Goal: Task Accomplishment & Management: Use online tool/utility

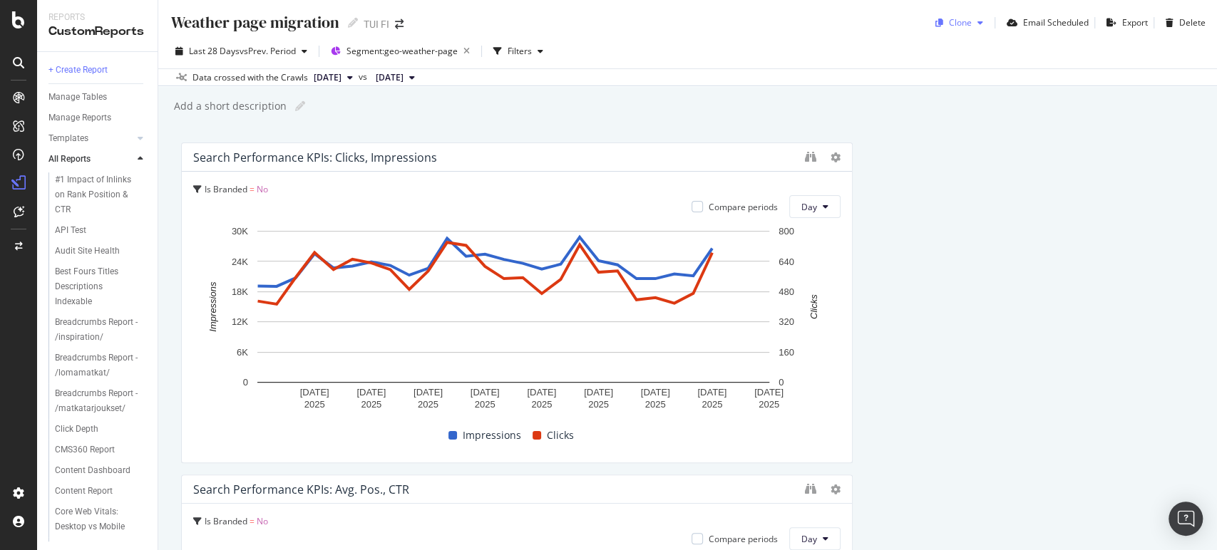
click at [978, 21] on icon "button" at bounding box center [981, 23] width 6 height 9
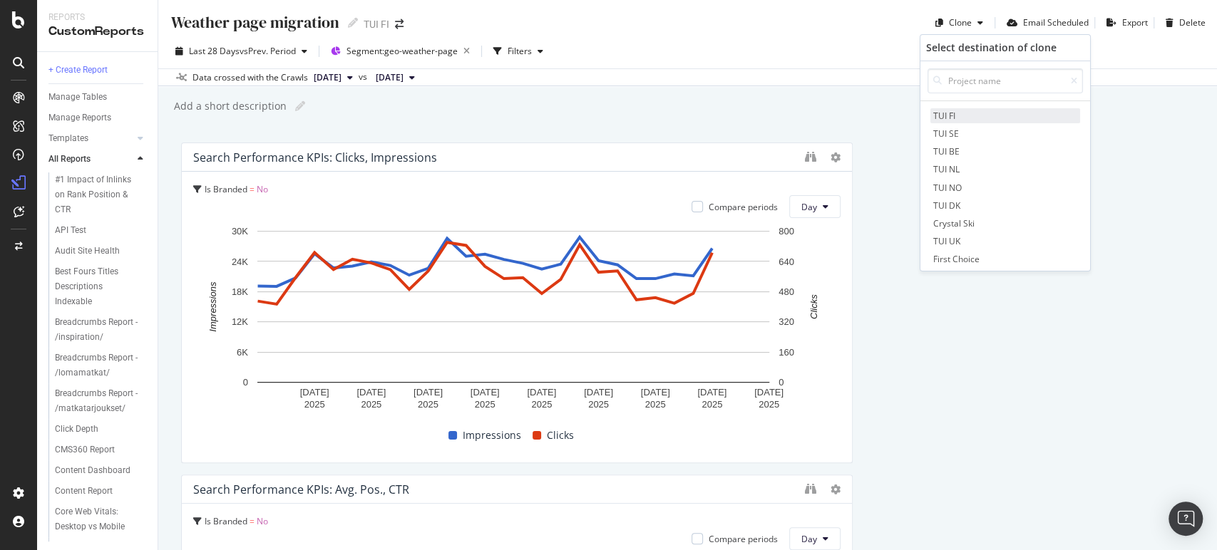
click at [955, 111] on span "TUI FI" at bounding box center [1006, 115] width 150 height 15
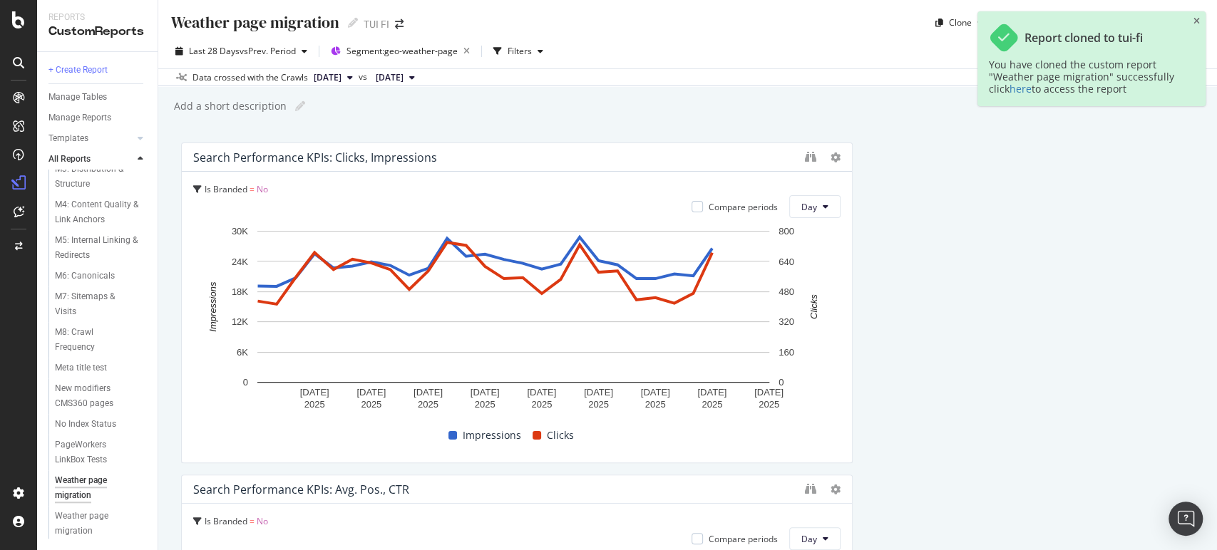
scroll to position [946, 0]
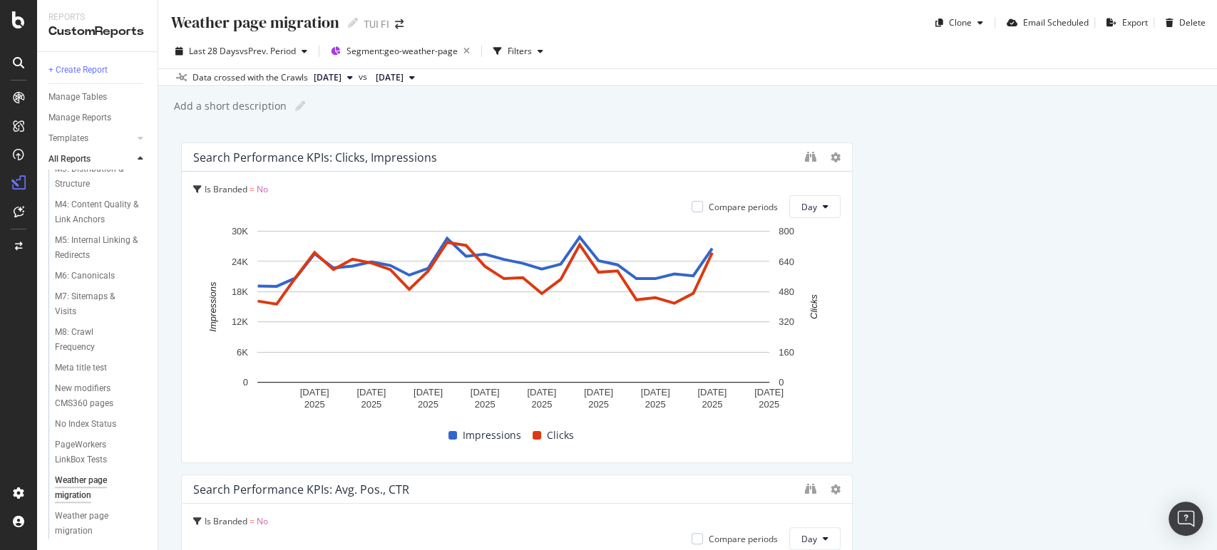
click at [87, 483] on div "Weather page migration" at bounding box center [95, 488] width 80 height 30
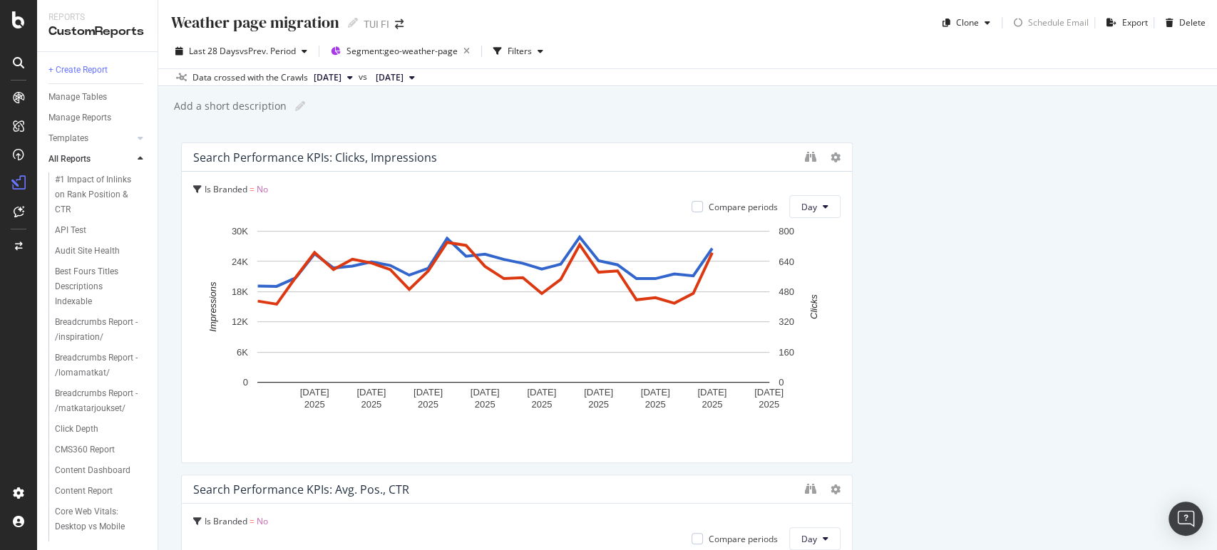
scroll to position [946, 0]
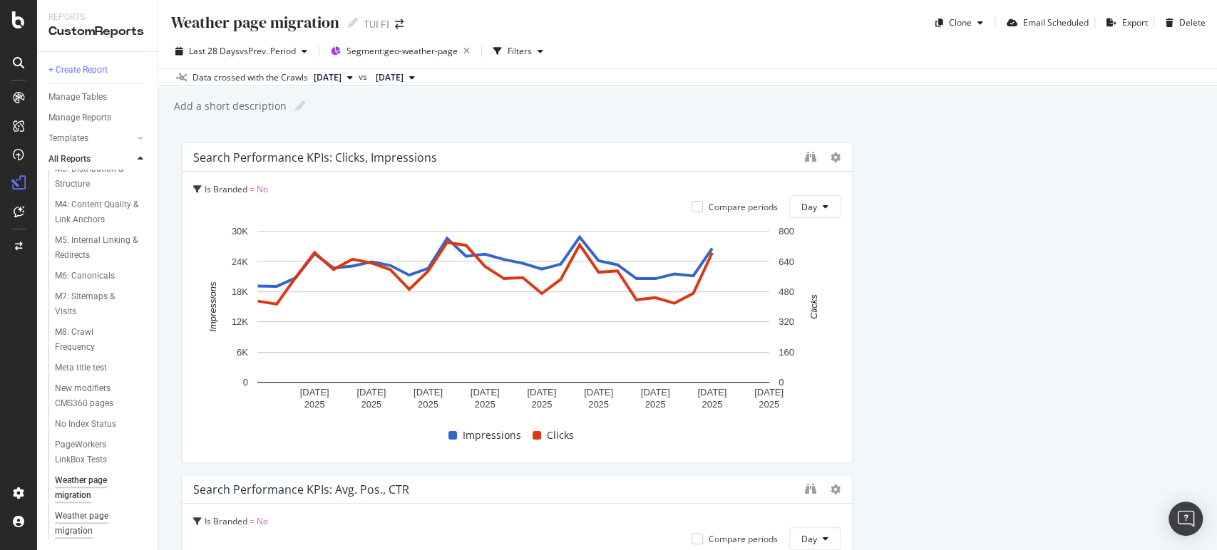
click at [84, 523] on div "Weather page migration" at bounding box center [95, 524] width 81 height 30
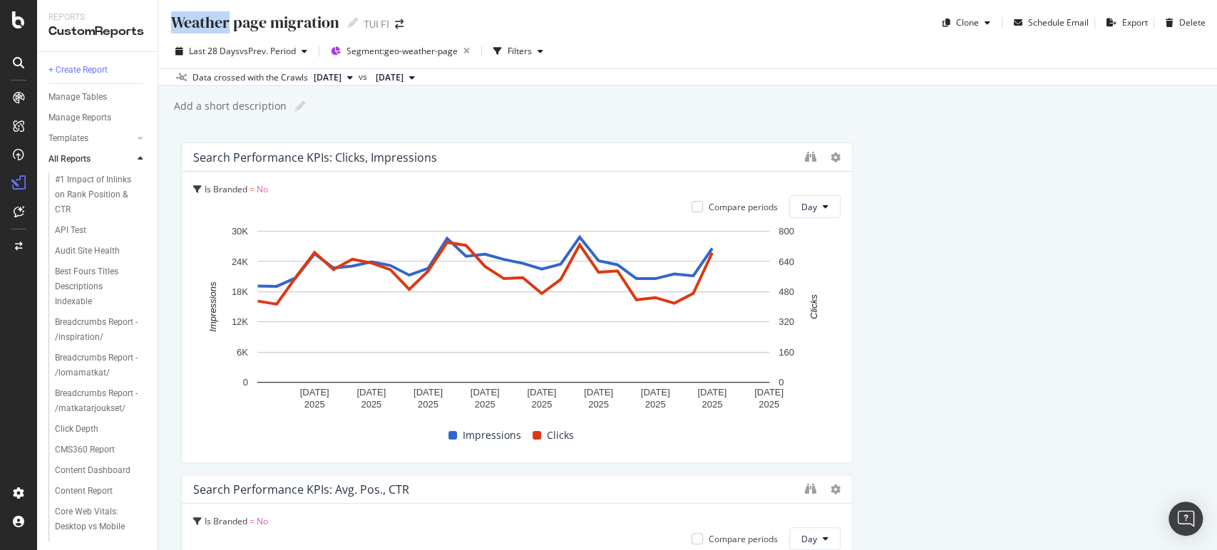
drag, startPoint x: 228, startPoint y: 20, endPoint x: 167, endPoint y: 21, distance: 61.3
click at [167, 21] on div "Weather page migration Weather page migration TUI FI Clone Schedule Email Expor…" at bounding box center [687, 17] width 1059 height 34
click at [349, 25] on icon at bounding box center [353, 23] width 10 height 10
click at [225, 23] on input "Weather page migration" at bounding box center [256, 23] width 172 height 24
type input "Destination page migration"
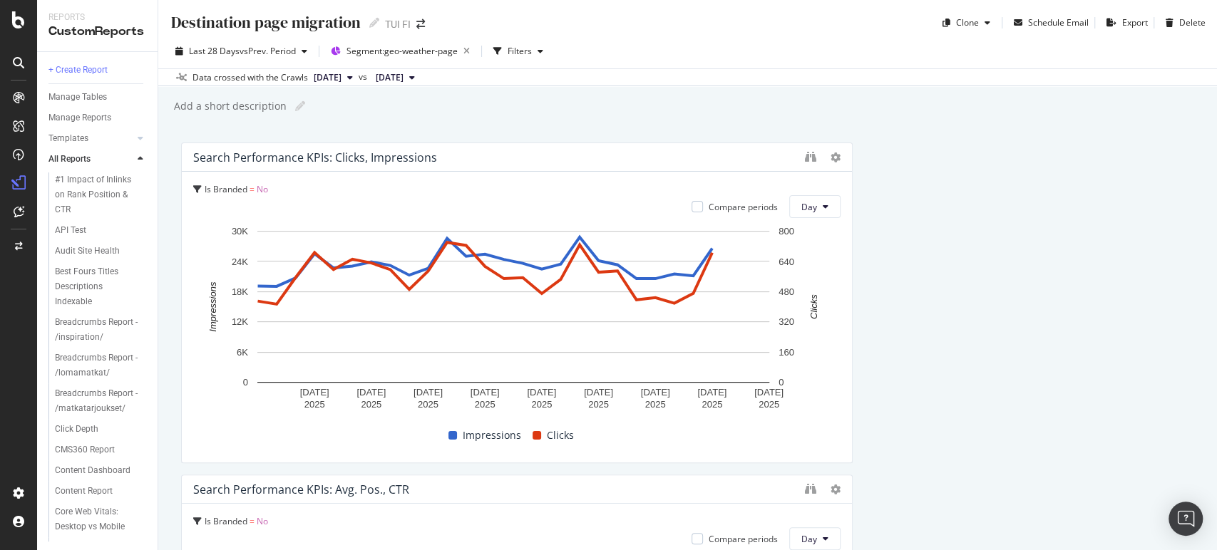
click at [111, 513] on div "Weather page migration" at bounding box center [95, 524] width 81 height 30
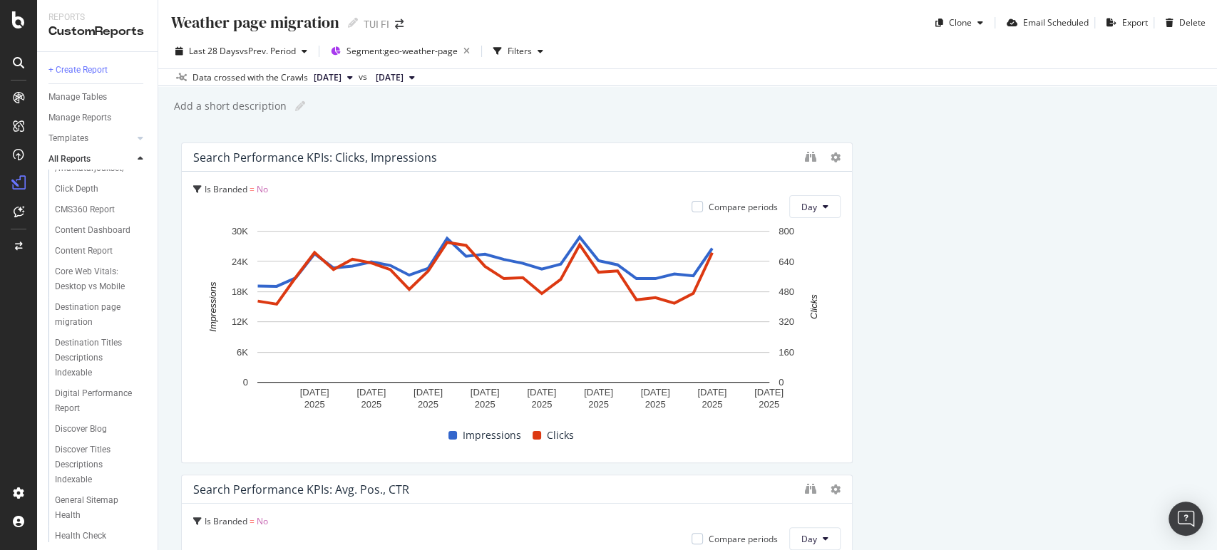
scroll to position [233, 0]
click at [84, 337] on div "Destination page migration" at bounding box center [96, 322] width 82 height 30
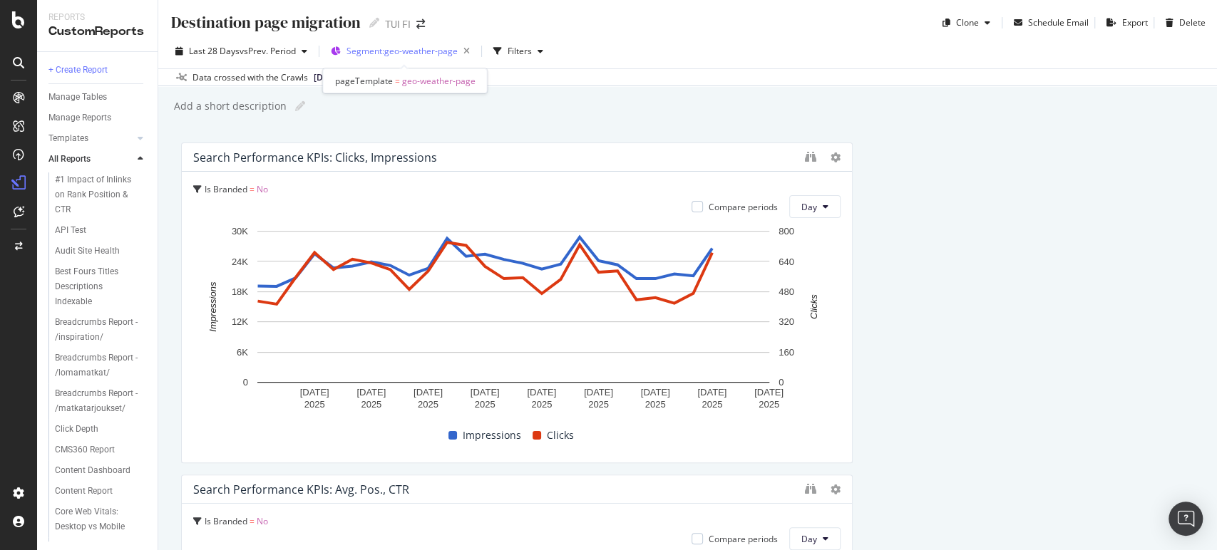
click at [425, 55] on span "Segment: geo-weather-page" at bounding box center [402, 51] width 111 height 12
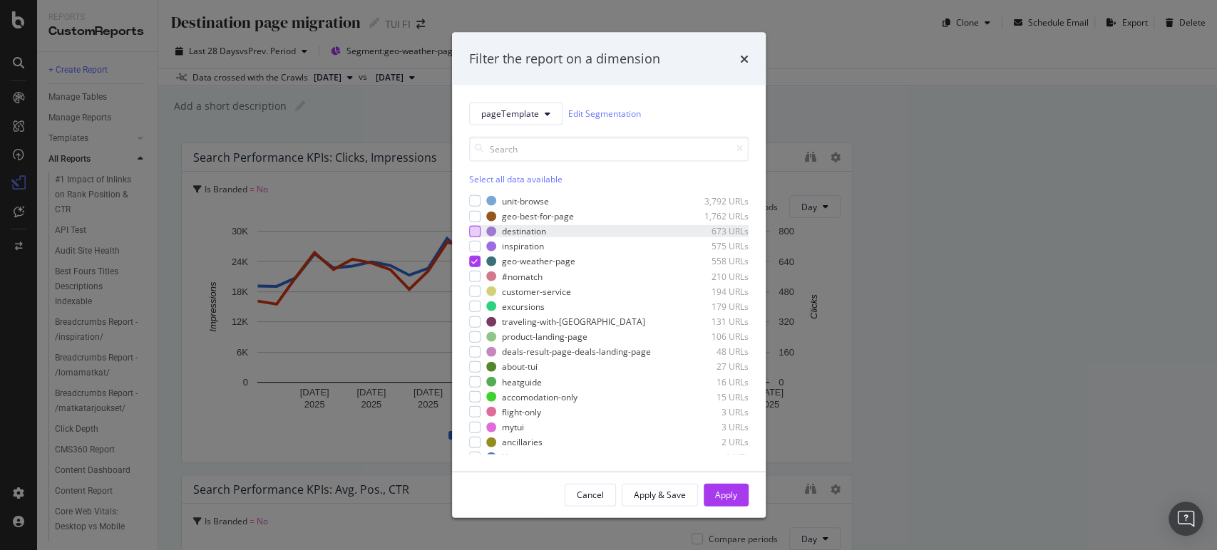
click at [475, 231] on div "modal" at bounding box center [474, 230] width 11 height 11
click at [473, 254] on div "unit-browse 3,792 URLs geo-best-for-page 1,762 URLs destination 673 URLs inspir…" at bounding box center [609, 325] width 280 height 260
click at [481, 261] on div "geo-weather-page 558 URLs" at bounding box center [609, 261] width 280 height 12
click at [727, 490] on div "Apply" at bounding box center [726, 495] width 22 height 12
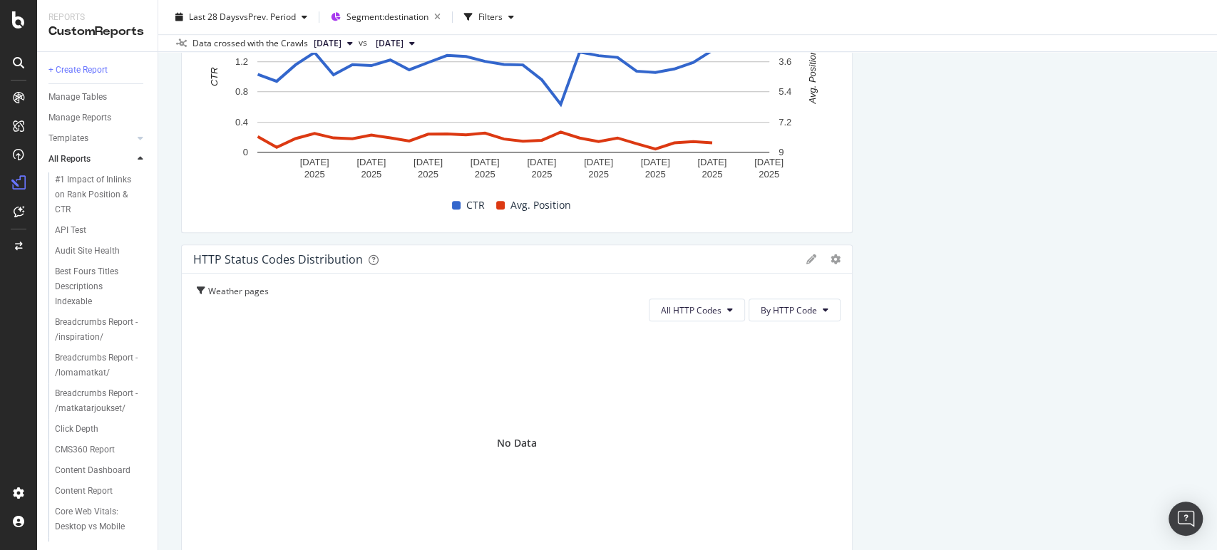
scroll to position [579, 0]
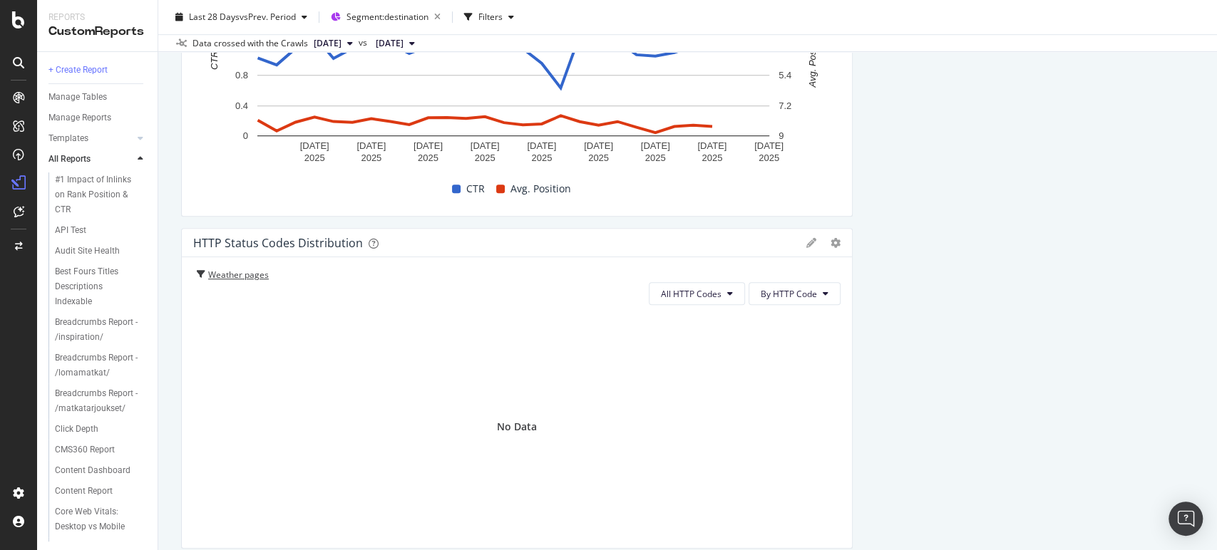
click at [259, 271] on div "Weather pages" at bounding box center [243, 276] width 71 height 14
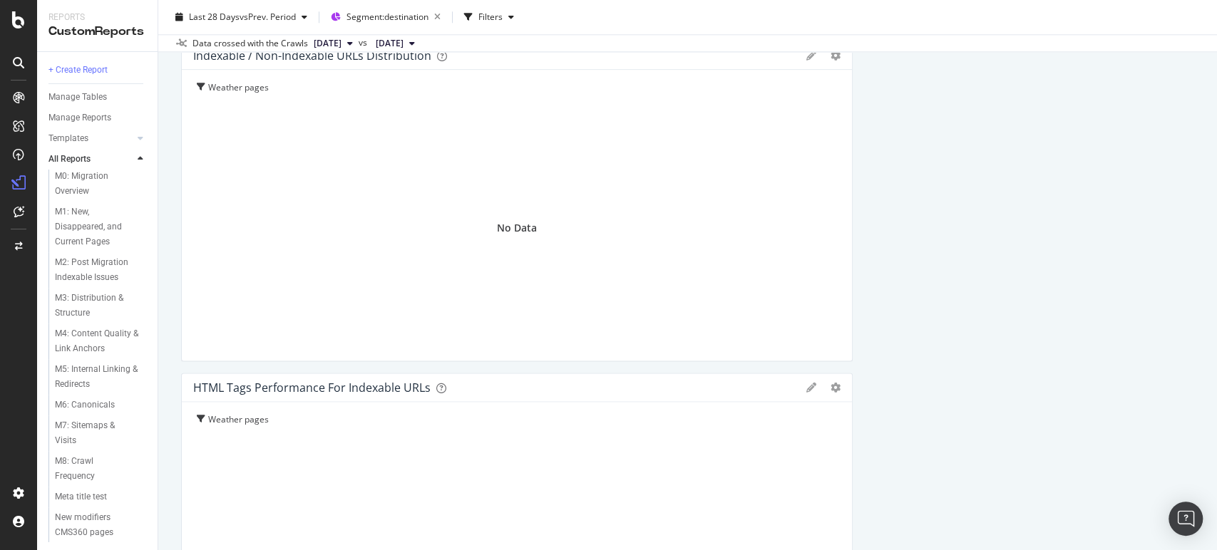
scroll to position [946, 0]
click at [89, 518] on div "Weather page migration" at bounding box center [95, 524] width 81 height 30
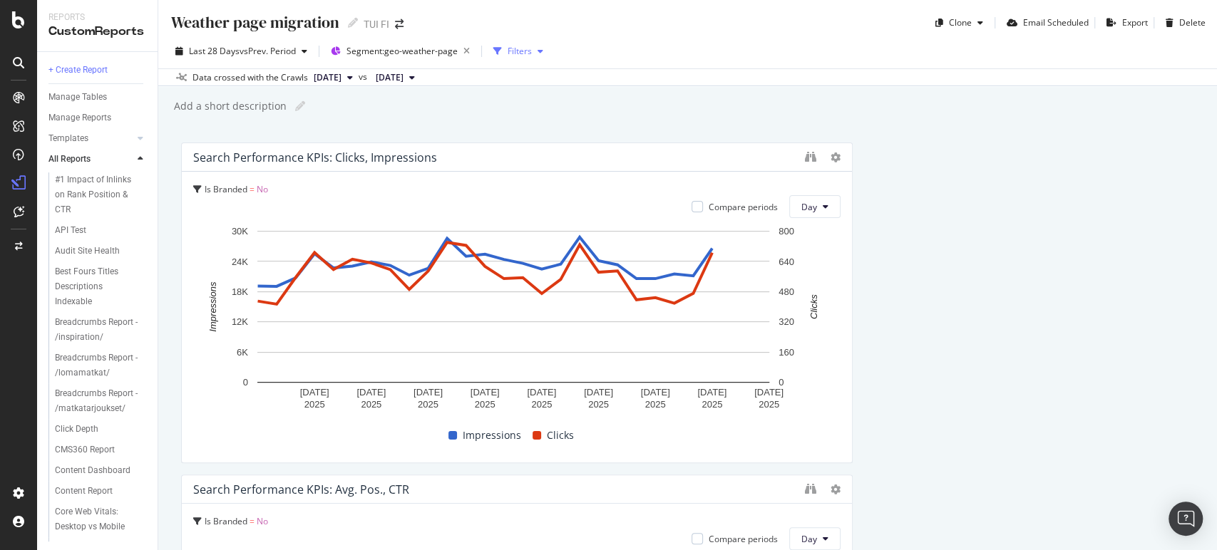
click at [539, 50] on div "button" at bounding box center [540, 51] width 17 height 9
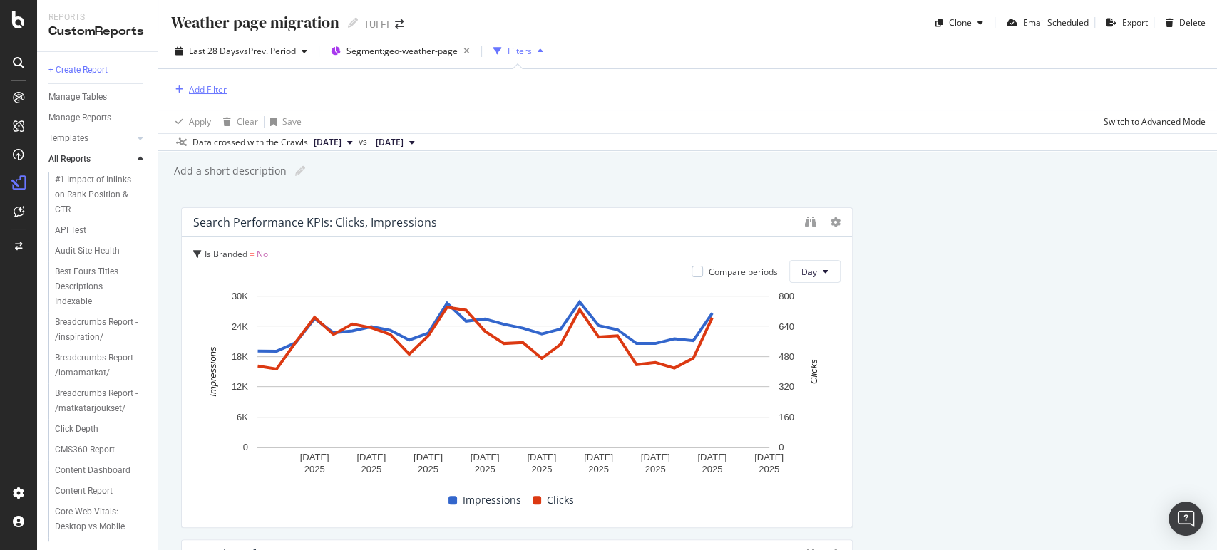
click at [220, 83] on div "Add Filter" at bounding box center [208, 89] width 38 height 12
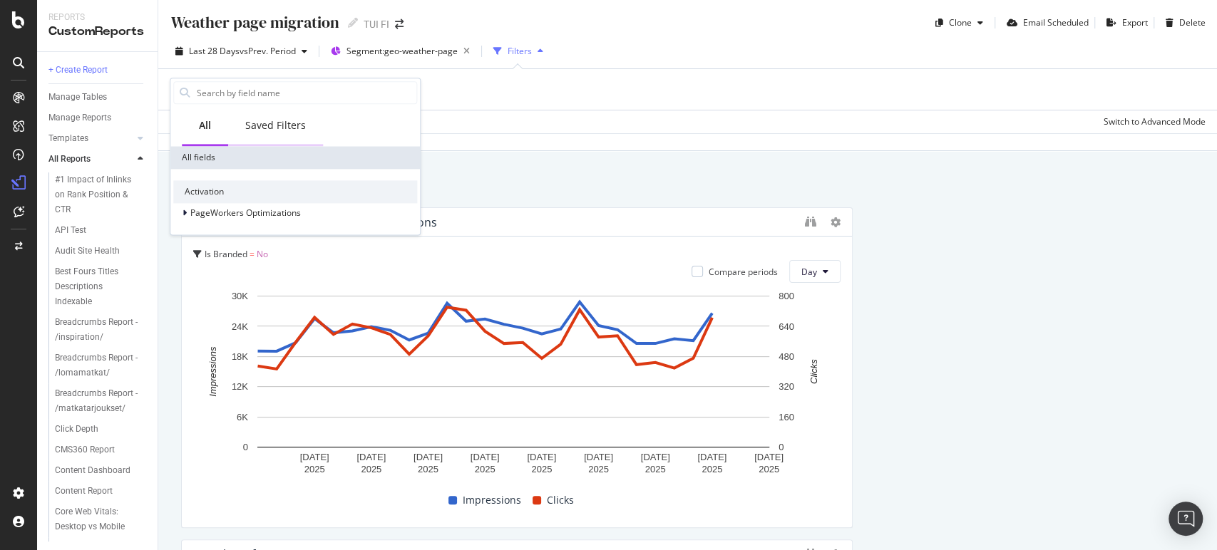
click at [270, 117] on div "Saved Filters" at bounding box center [275, 126] width 95 height 39
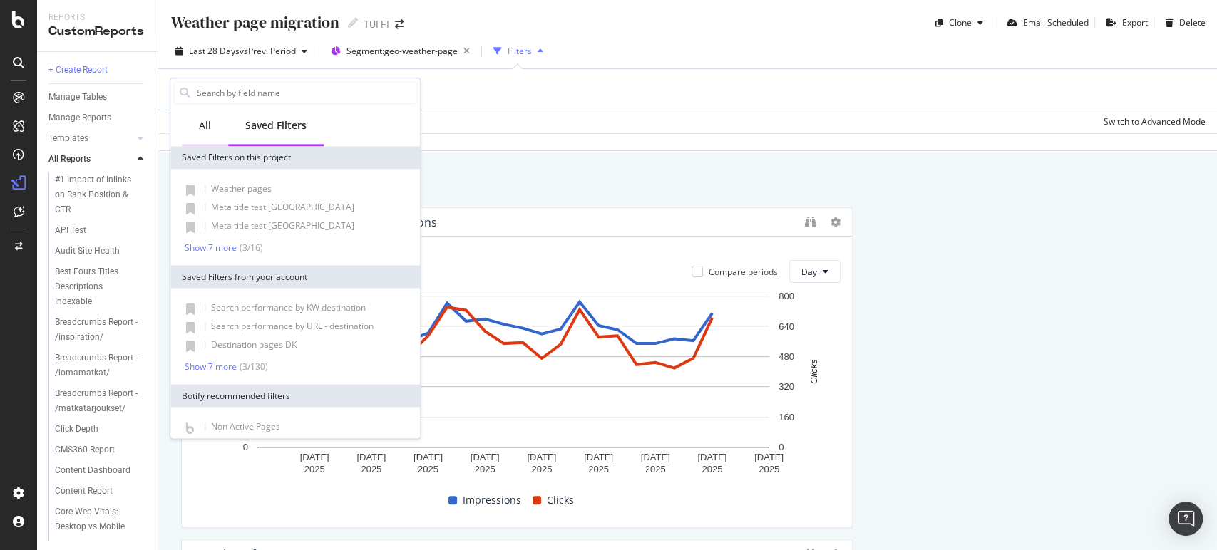
click at [205, 130] on div "All" at bounding box center [205, 125] width 12 height 14
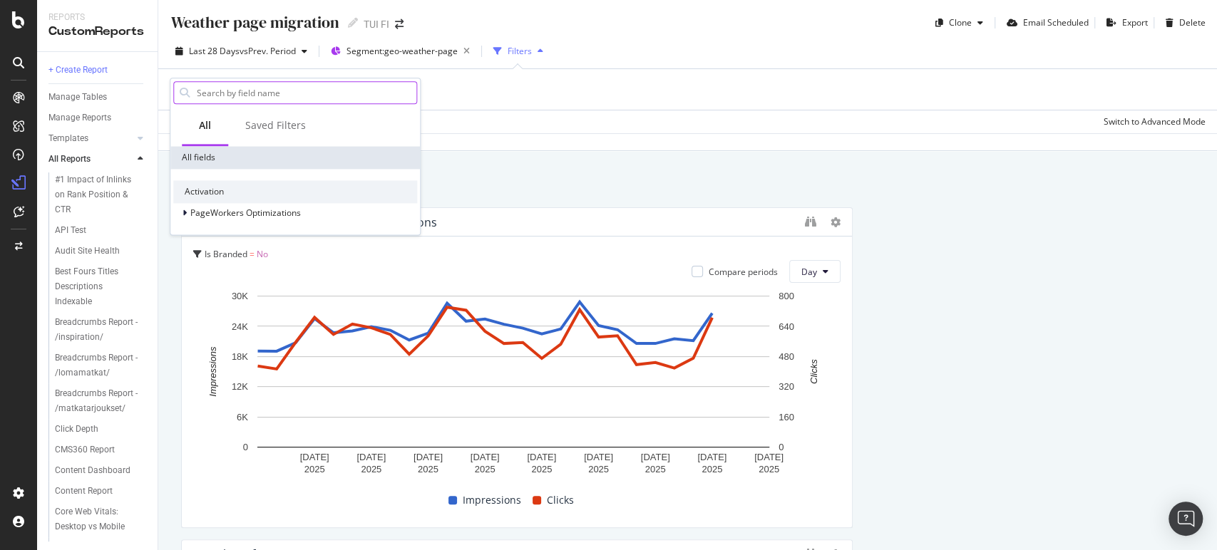
click at [242, 91] on input "text" at bounding box center [305, 92] width 221 height 21
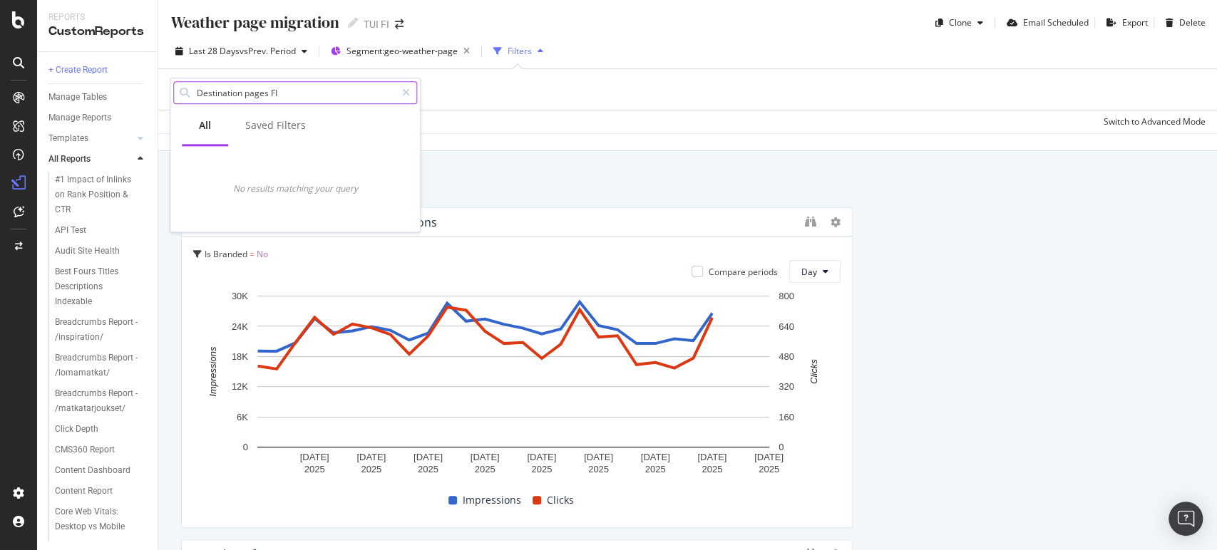
click at [235, 96] on input "Destination pages FI" at bounding box center [295, 92] width 200 height 21
type input "Destination pages FI"
click at [207, 129] on div "All" at bounding box center [205, 125] width 12 height 14
click at [409, 96] on icon at bounding box center [406, 93] width 8 height 10
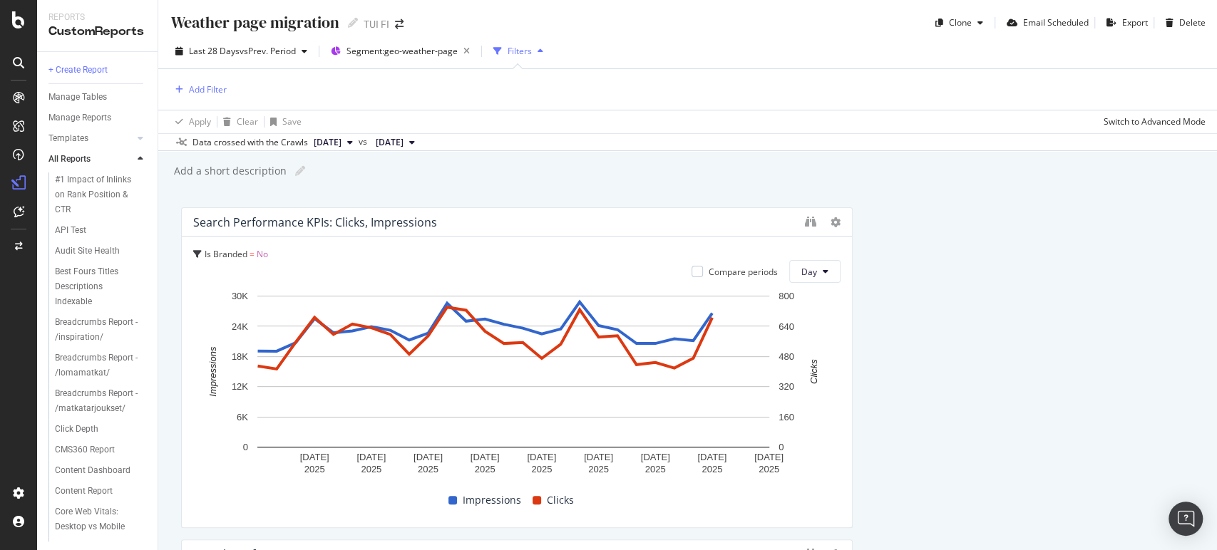
click at [518, 48] on div "Filters" at bounding box center [520, 51] width 24 height 12
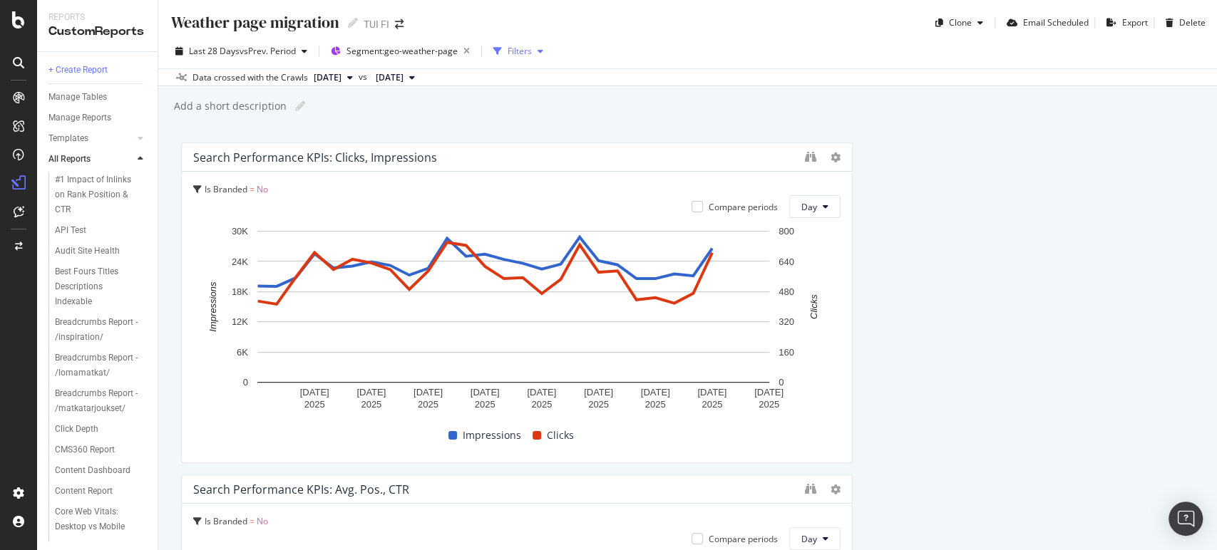
click at [518, 48] on div "Filters" at bounding box center [520, 51] width 24 height 12
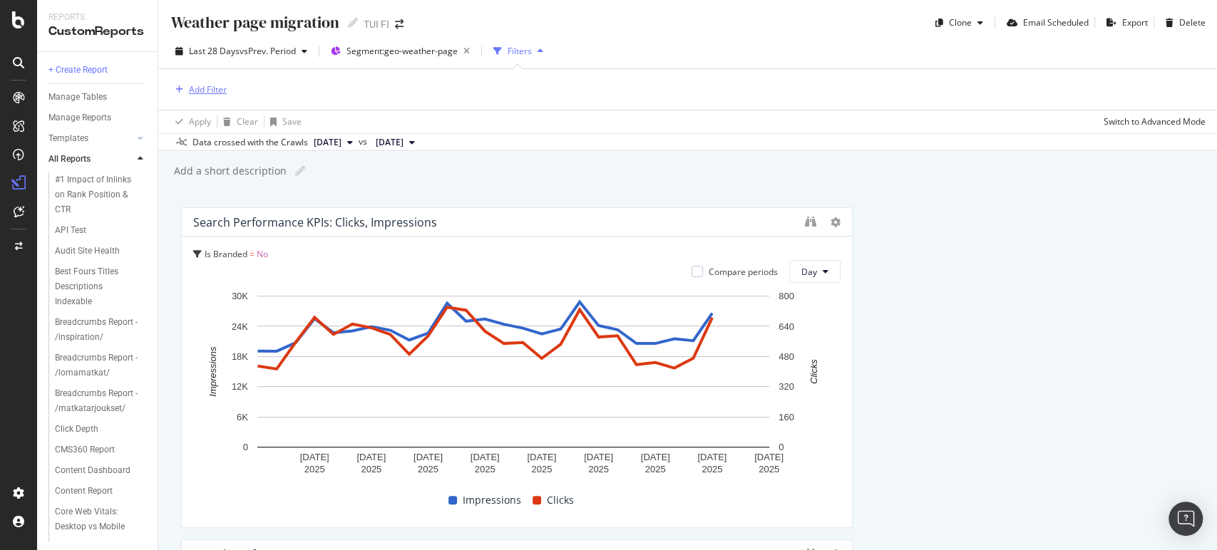
click at [215, 91] on div "Add Filter" at bounding box center [208, 89] width 38 height 12
click at [573, 101] on div "Add Filter" at bounding box center [688, 89] width 1036 height 41
click at [99, 211] on div "Destination page migration" at bounding box center [96, 196] width 82 height 30
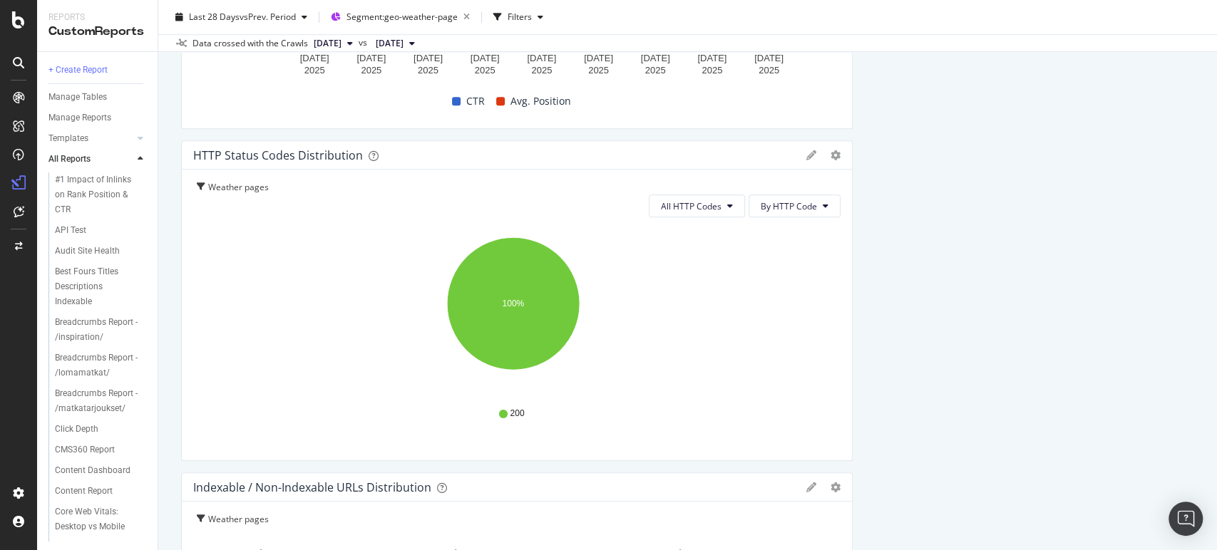
scroll to position [672, 0]
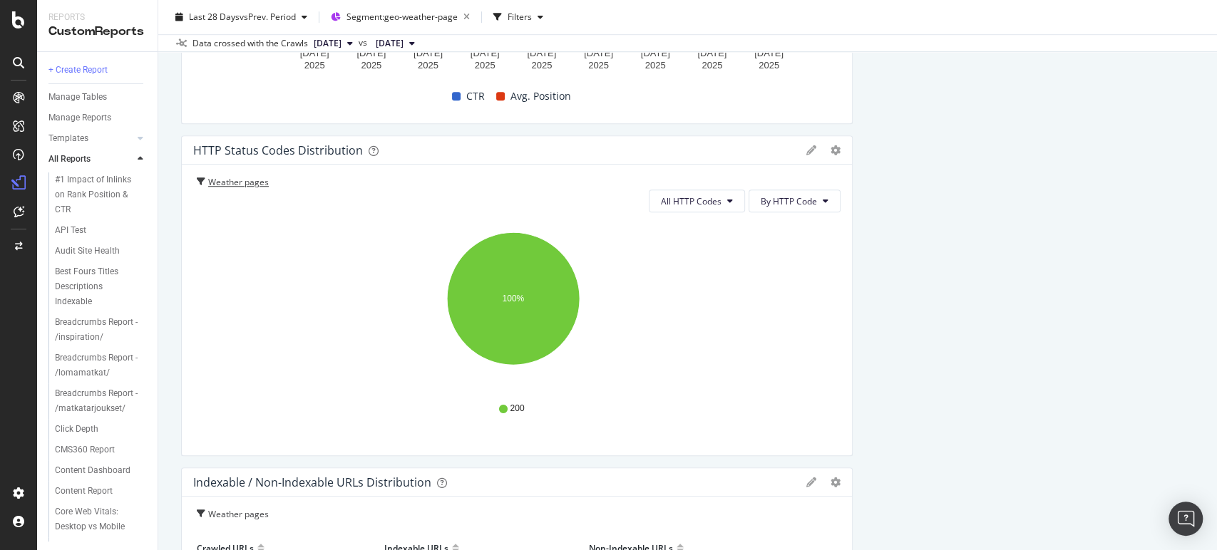
click at [211, 181] on div "Weather pages" at bounding box center [243, 183] width 71 height 14
click at [806, 146] on icon at bounding box center [811, 150] width 10 height 10
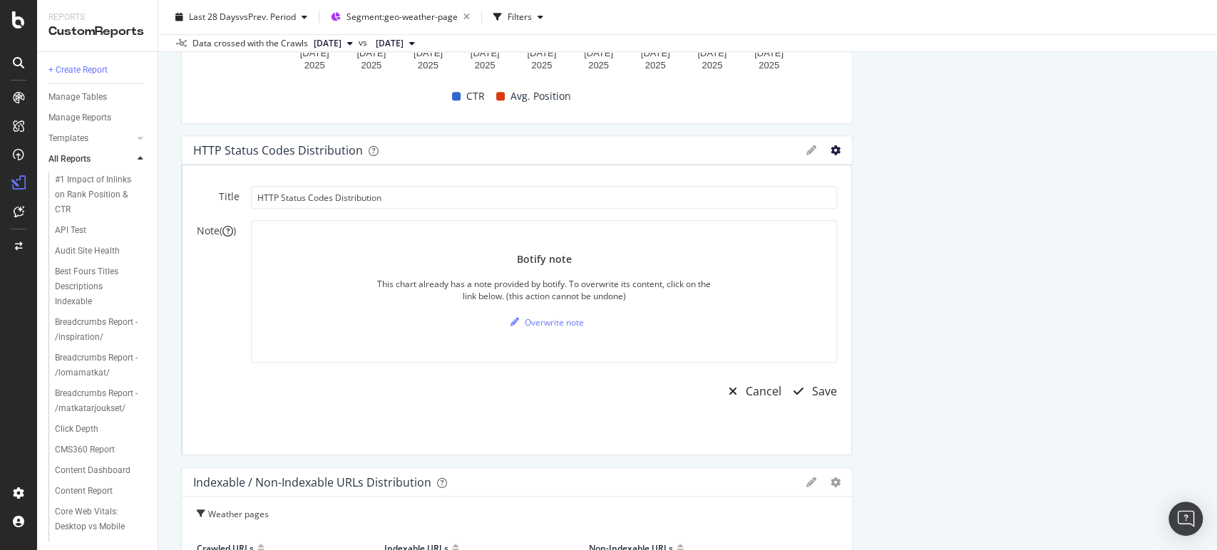
click at [831, 147] on icon "gear" at bounding box center [836, 150] width 10 height 10
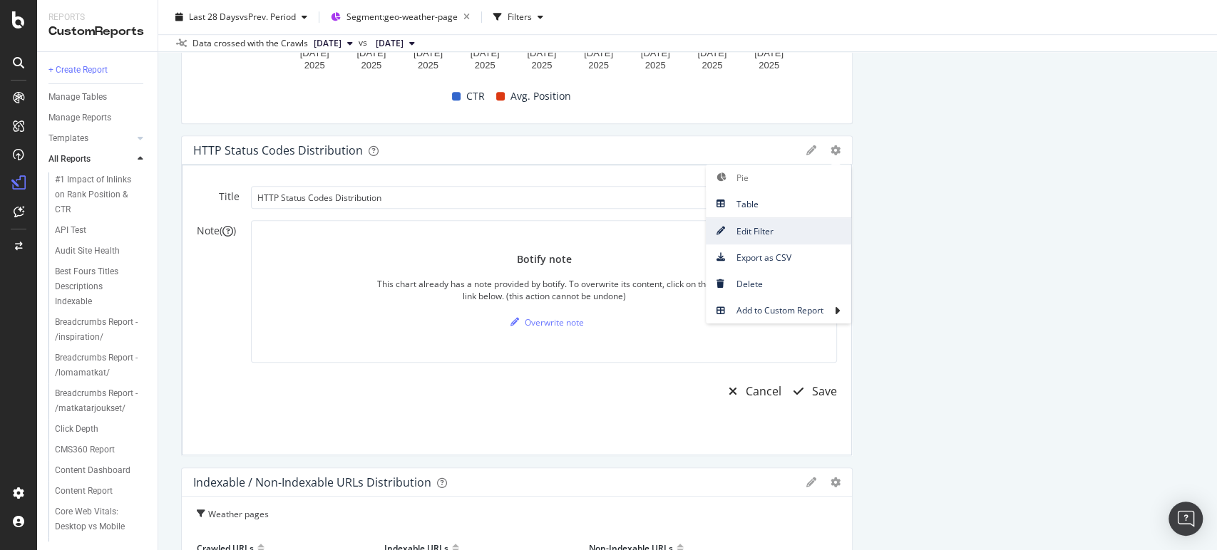
click at [769, 222] on span "Edit Filter" at bounding box center [778, 231] width 145 height 19
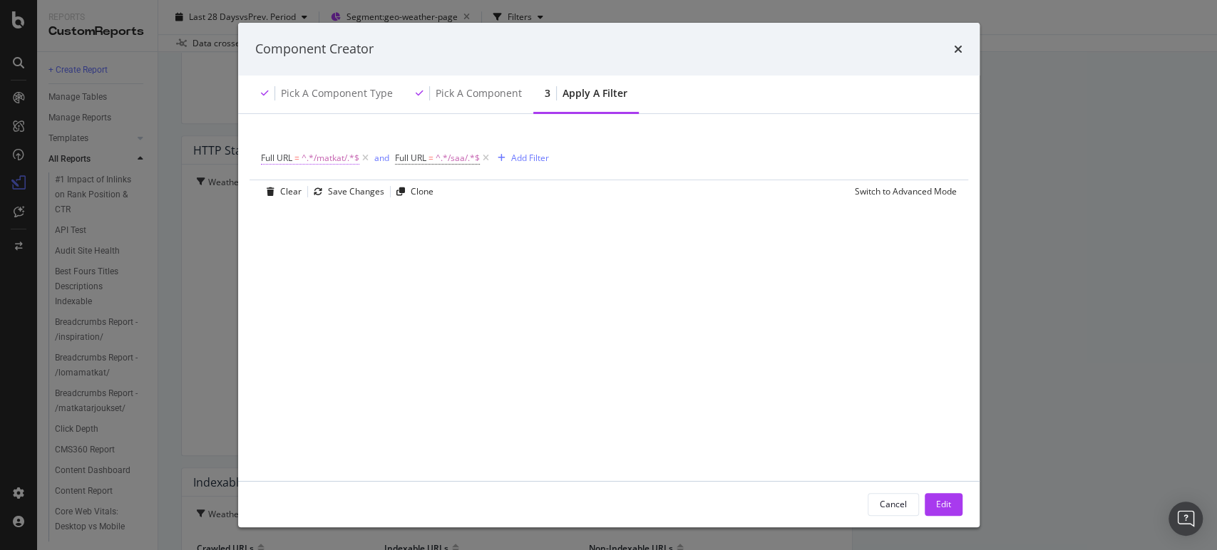
click at [343, 153] on span "^.*/matkat/.*$" at bounding box center [331, 158] width 58 height 20
click at [273, 159] on div "Full URL" at bounding box center [351, 156] width 168 height 24
click at [268, 157] on icon "modal" at bounding box center [269, 155] width 4 height 9
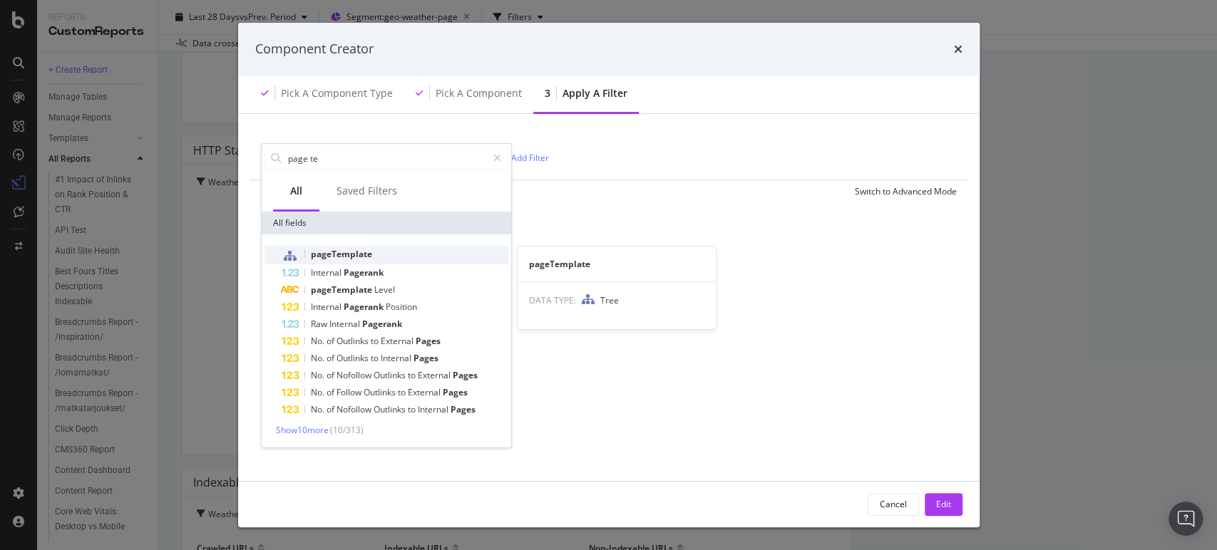
type input "page te"
click at [357, 250] on span "pageTemplate" at bounding box center [341, 254] width 61 height 12
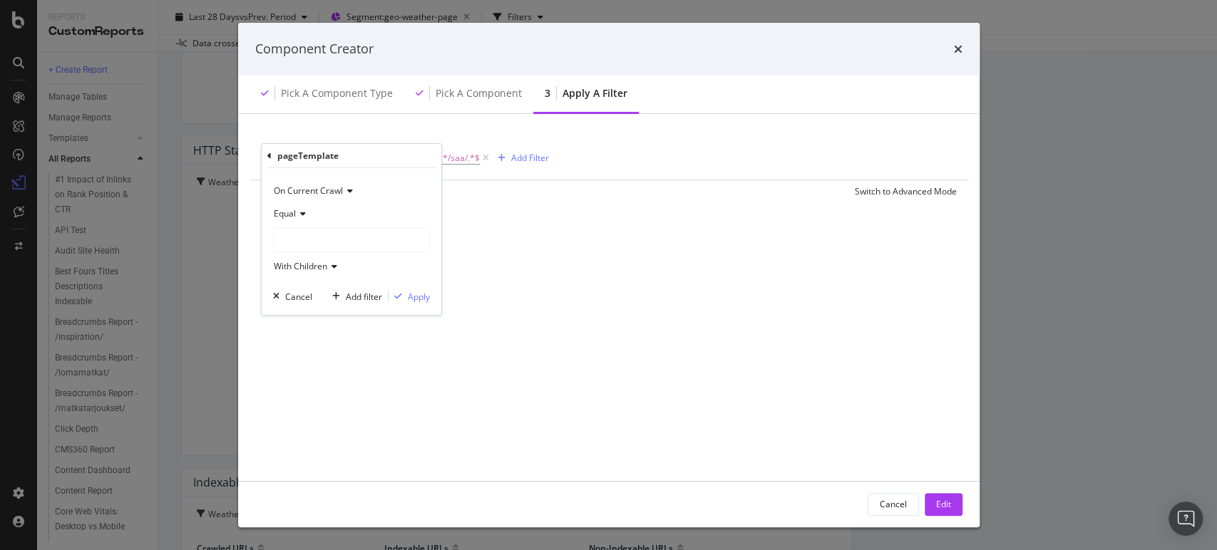
click at [359, 242] on div "modal" at bounding box center [351, 240] width 155 height 23
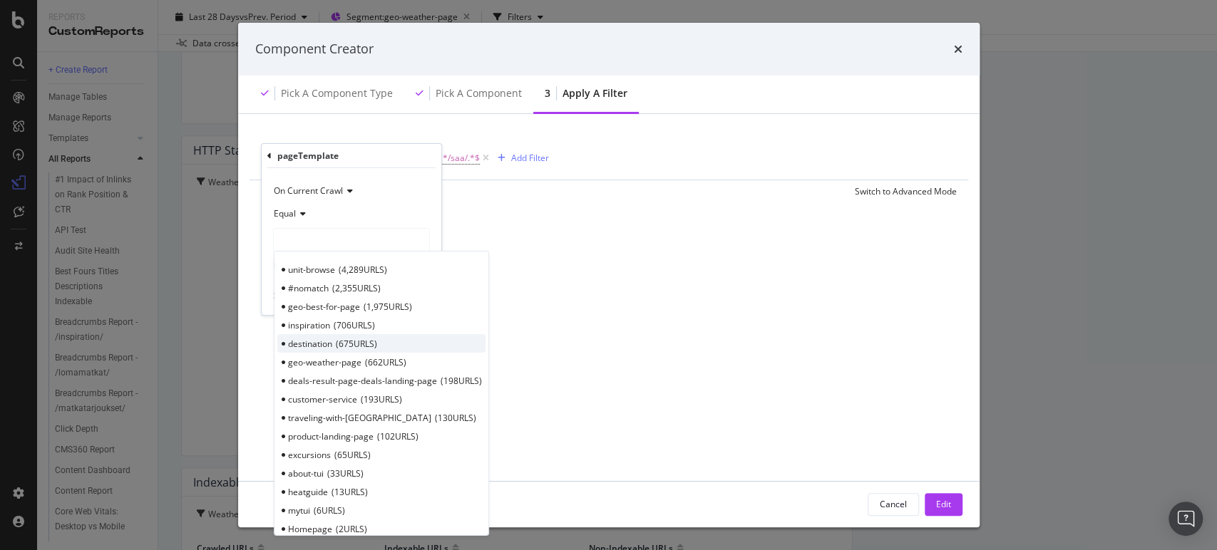
click at [341, 342] on span "675 URLS" at bounding box center [356, 343] width 41 height 12
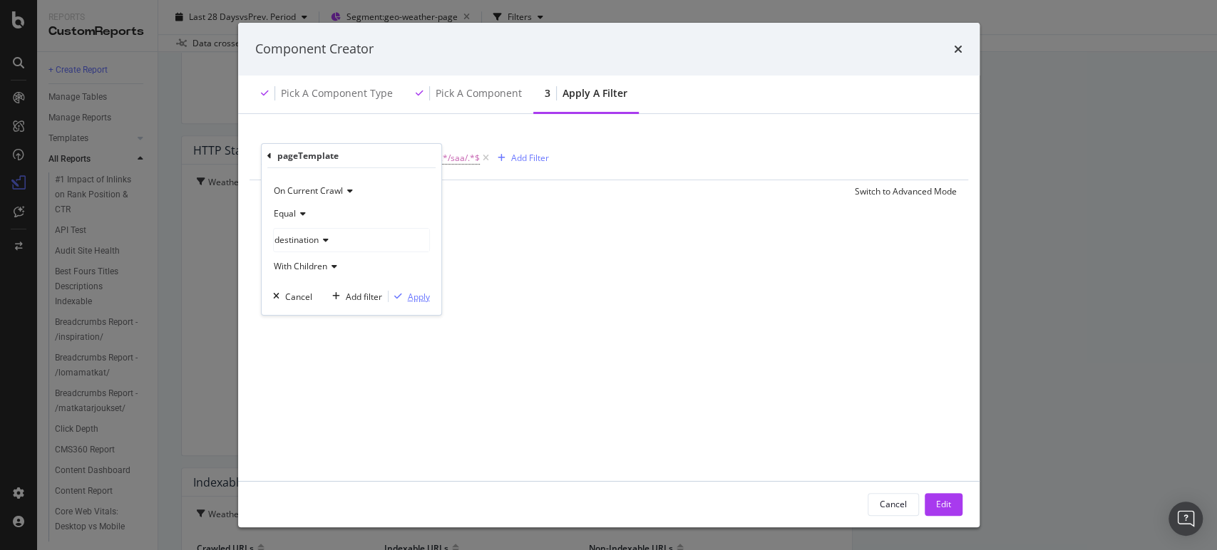
click at [408, 292] on div "Apply" at bounding box center [419, 296] width 22 height 12
click at [473, 163] on span "^.*/saa/.*$" at bounding box center [478, 158] width 44 height 20
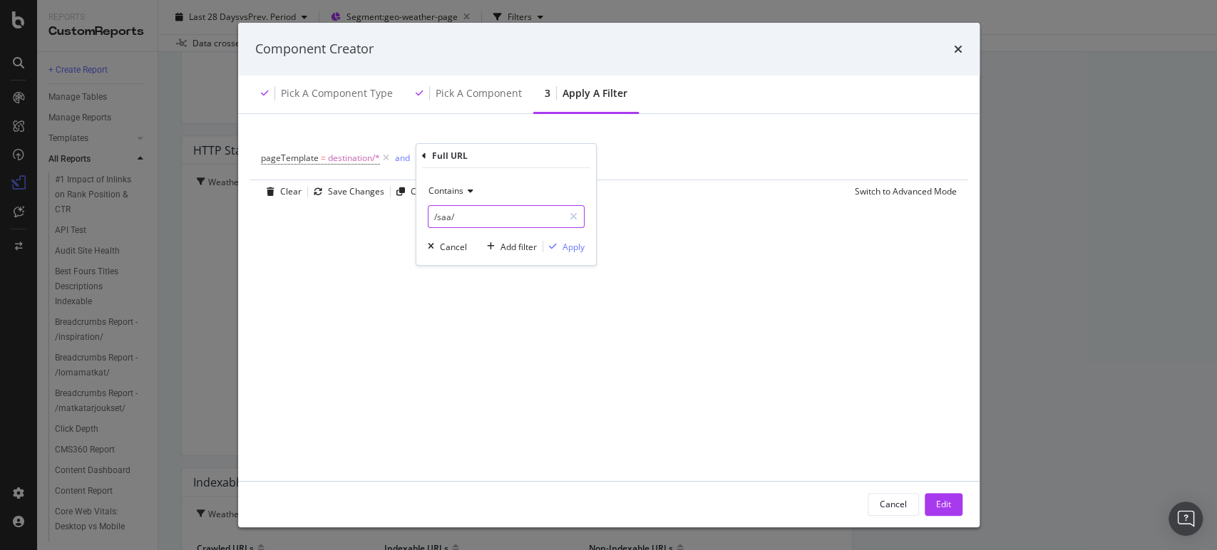
click at [449, 215] on input "/saa/" at bounding box center [495, 216] width 135 height 23
type input "/matkat/"
click at [579, 249] on div "Apply" at bounding box center [573, 246] width 22 height 12
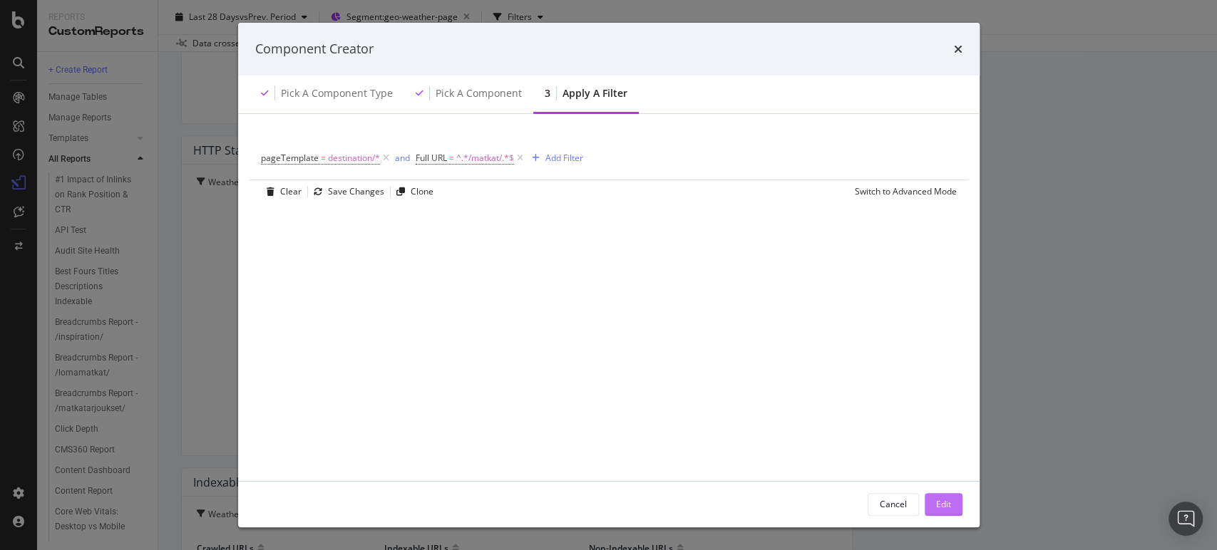
click at [946, 510] on div "Edit" at bounding box center [943, 504] width 15 height 12
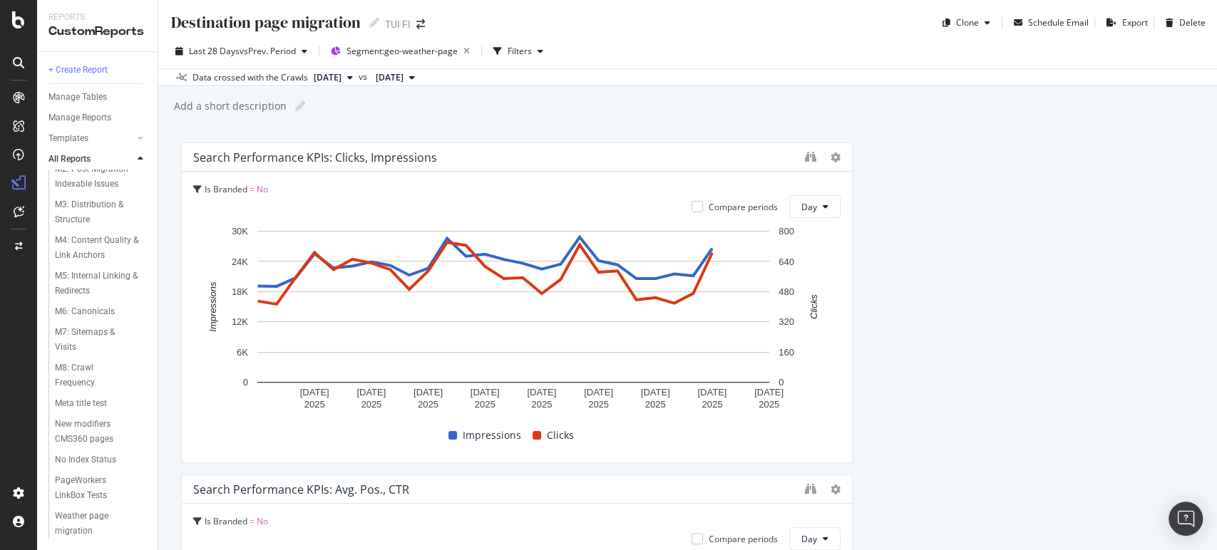
scroll to position [946, 0]
click at [83, 538] on div "Weather page migration" at bounding box center [95, 524] width 81 height 30
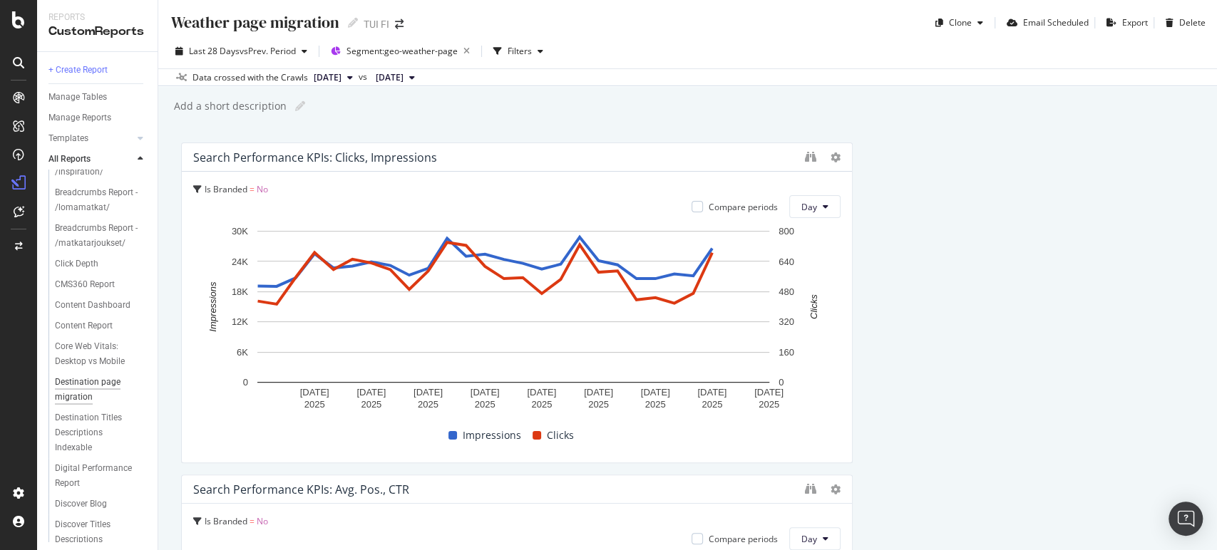
click at [97, 405] on div "Destination page migration" at bounding box center [96, 390] width 82 height 30
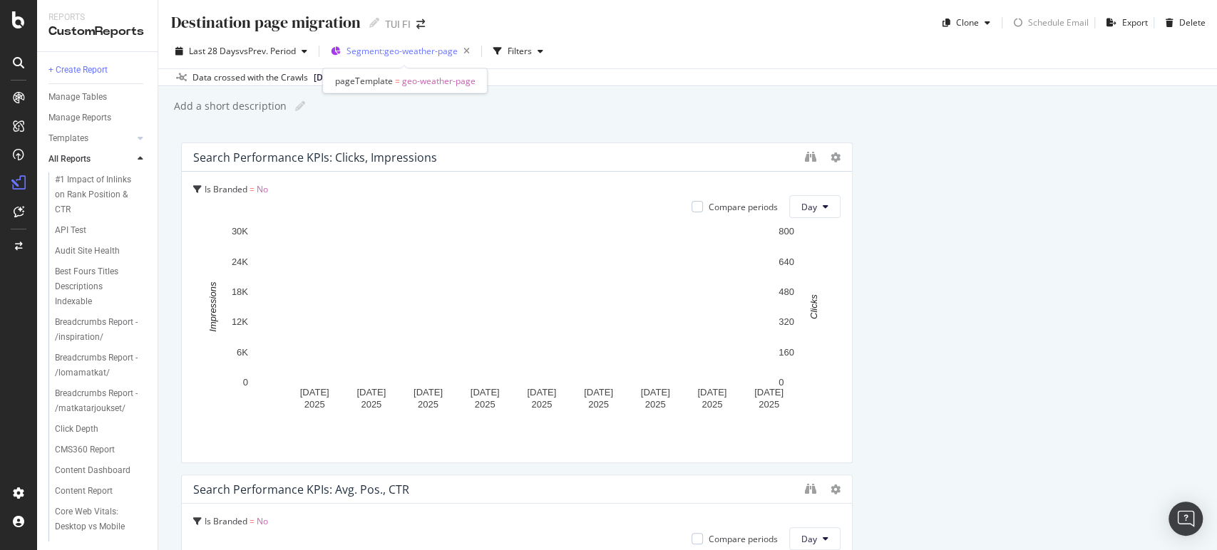
drag, startPoint x: 436, startPoint y: 83, endPoint x: 430, endPoint y: 50, distance: 33.3
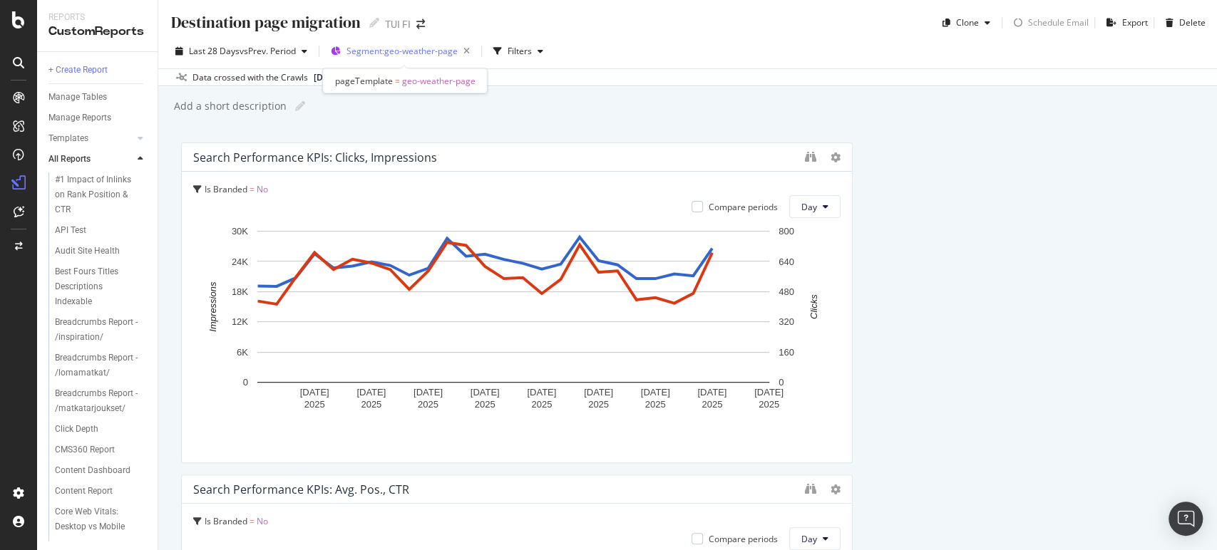
click at [430, 50] on span "Segment: geo-weather-page" at bounding box center [402, 51] width 111 height 12
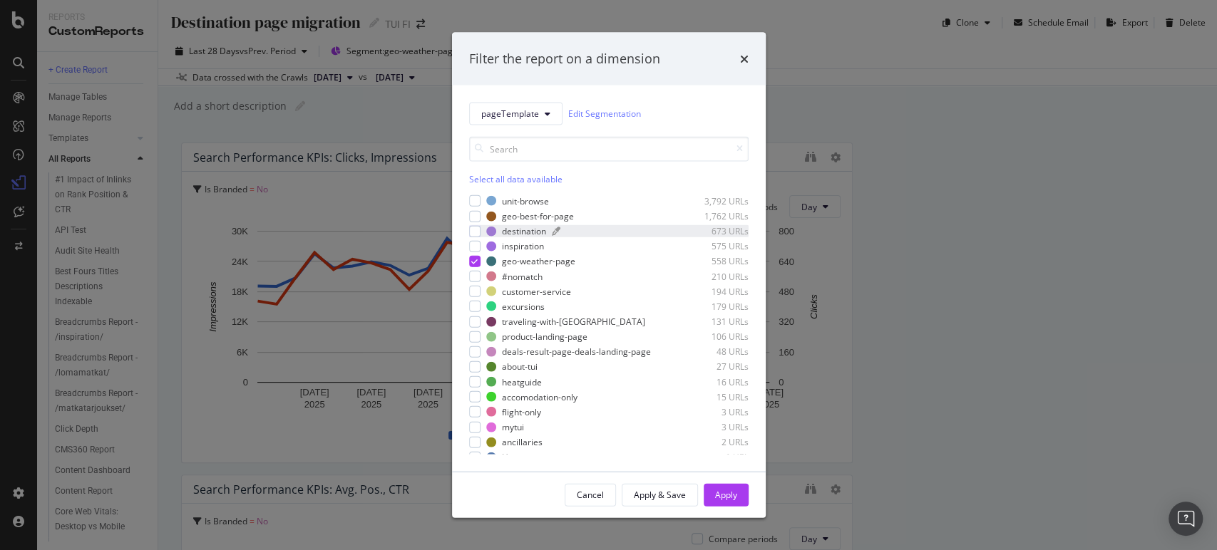
click at [486, 231] on div "modal" at bounding box center [491, 231] width 10 height 10
click at [472, 258] on icon "modal" at bounding box center [474, 261] width 6 height 7
click at [733, 489] on div "Apply" at bounding box center [726, 495] width 22 height 12
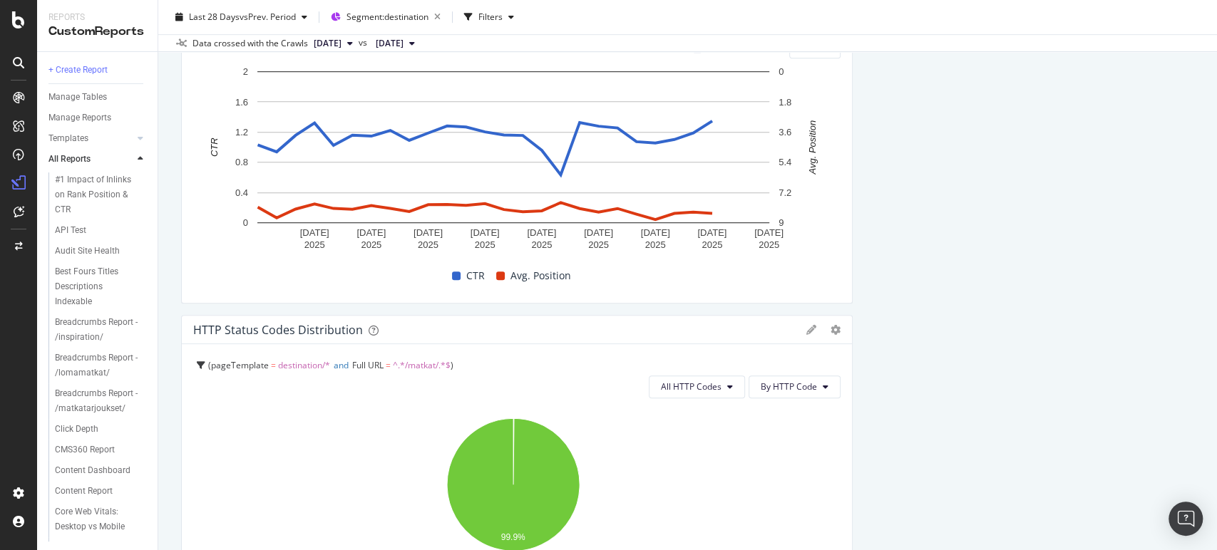
scroll to position [497, 0]
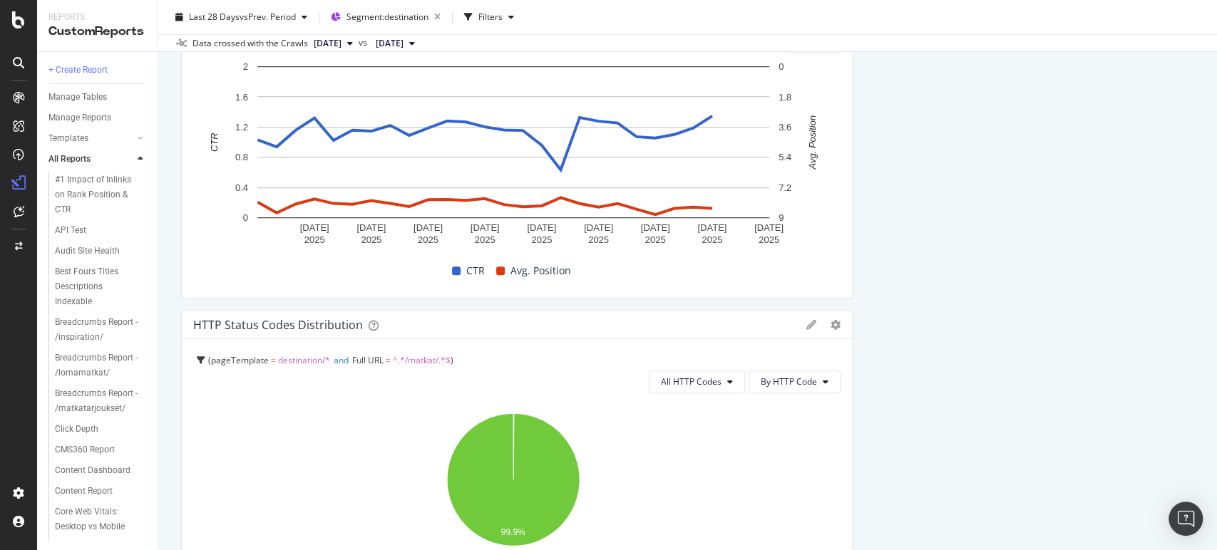
click at [801, 329] on div "HTTP Status Codes Distribution Pie Table Edit Filter Export as CSV Delete Add t…" at bounding box center [517, 325] width 670 height 29
click at [806, 322] on icon at bounding box center [811, 325] width 10 height 10
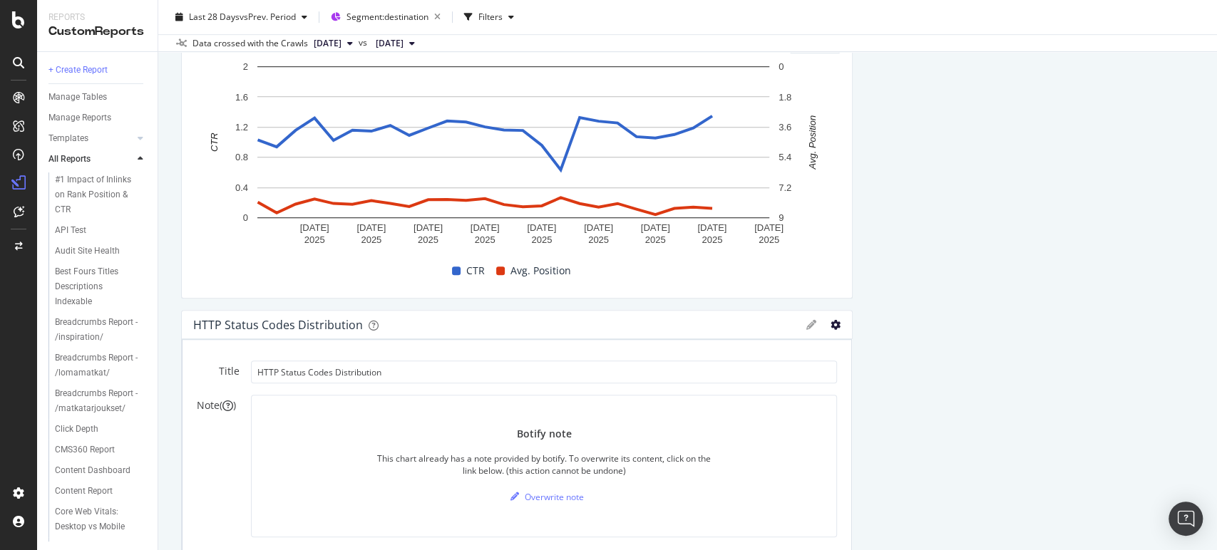
click at [831, 323] on icon "gear" at bounding box center [836, 325] width 10 height 10
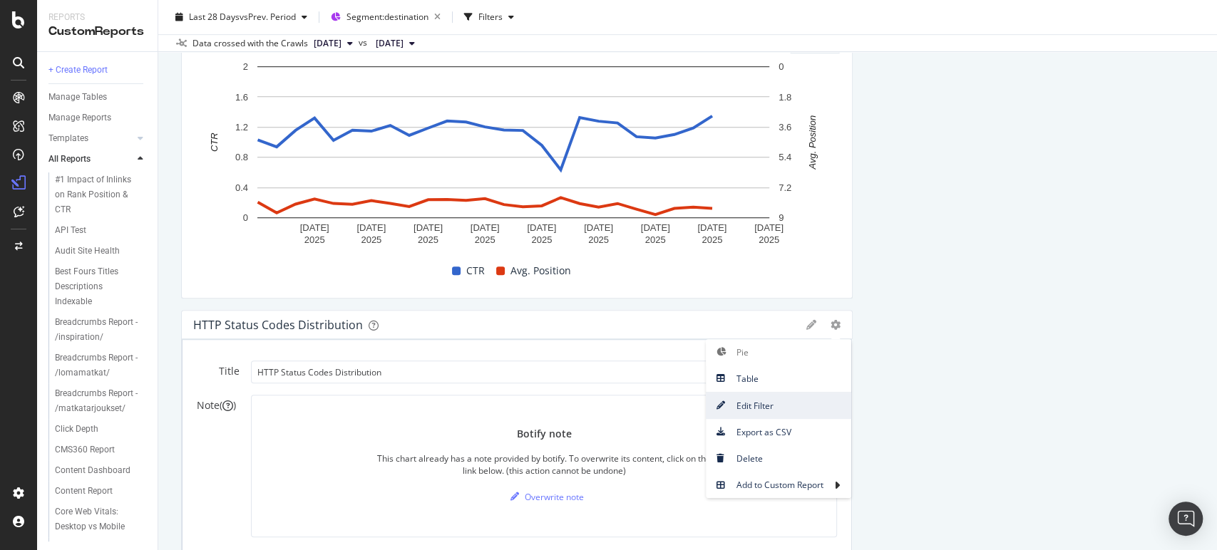
click at [767, 408] on span "Edit Filter" at bounding box center [778, 405] width 145 height 19
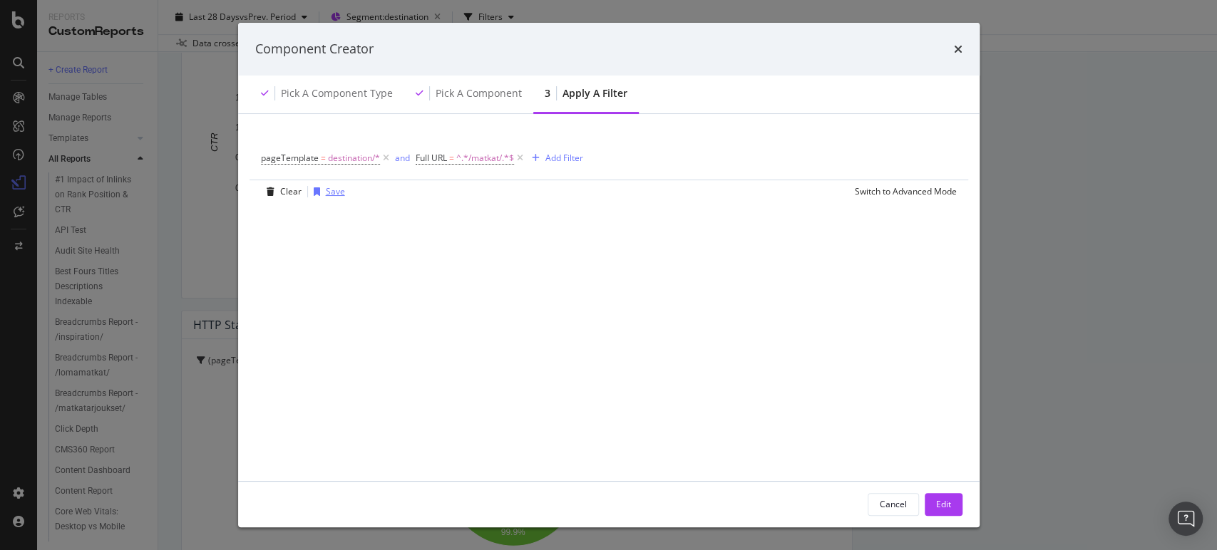
click at [328, 193] on div "Save" at bounding box center [335, 191] width 19 height 12
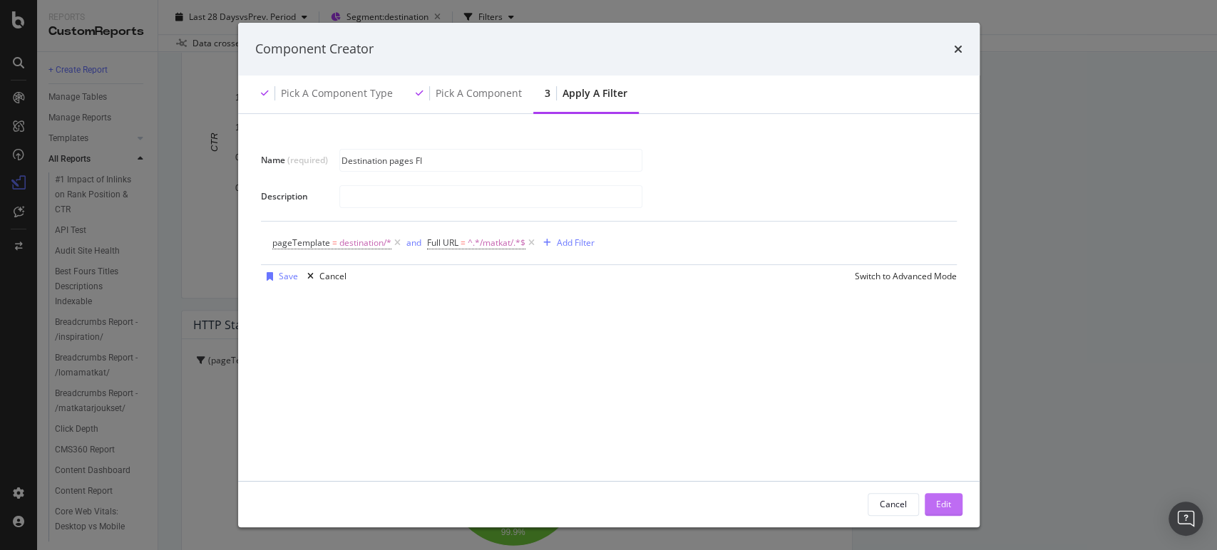
type input "Destination pages FI"
click at [938, 509] on div "Edit" at bounding box center [943, 504] width 15 height 12
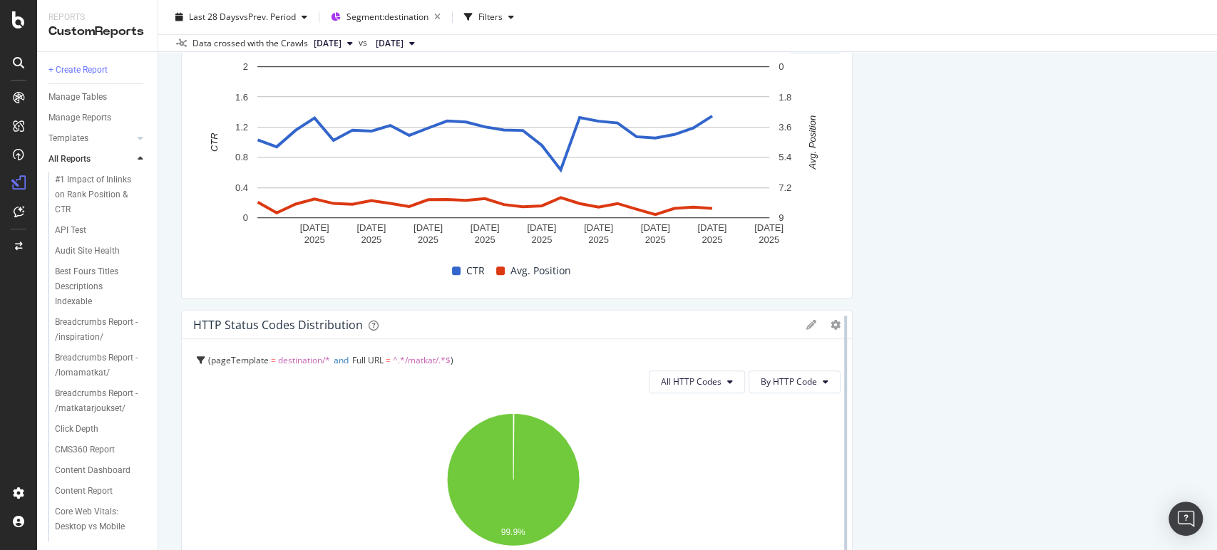
click at [839, 328] on div at bounding box center [846, 470] width 14 height 321
click at [831, 322] on icon "gear" at bounding box center [836, 325] width 10 height 10
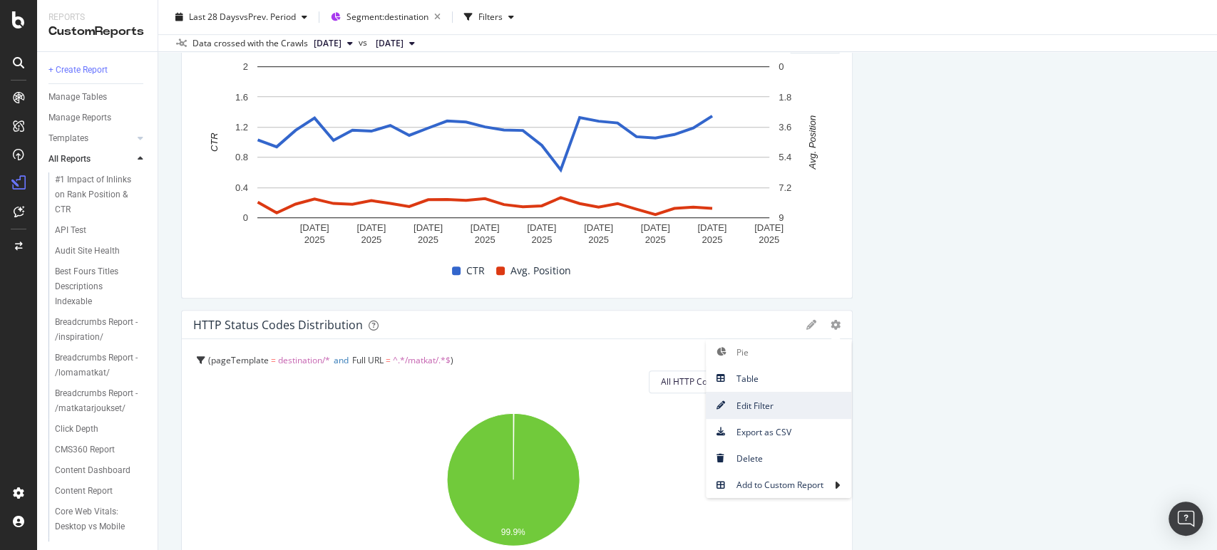
click at [779, 406] on span "Edit Filter" at bounding box center [778, 405] width 145 height 19
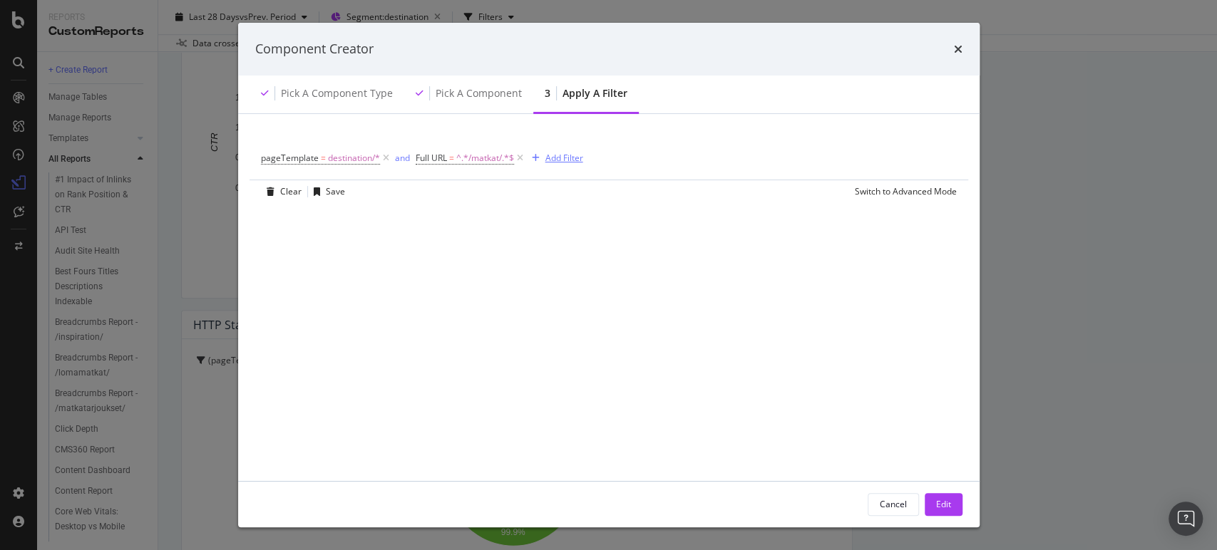
click at [578, 159] on div "Add Filter" at bounding box center [564, 158] width 38 height 12
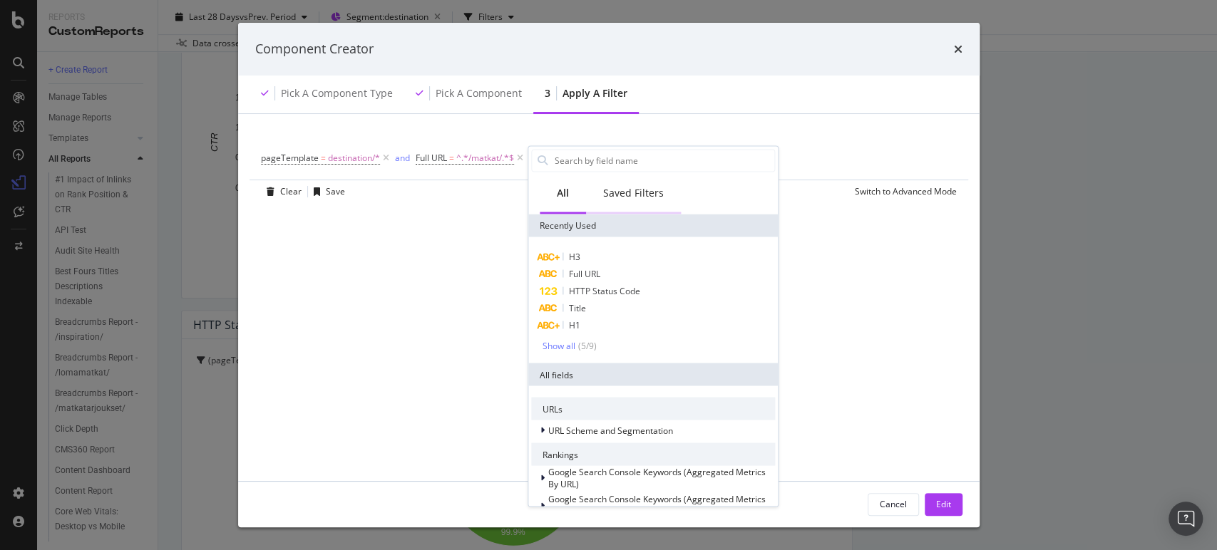
click at [642, 190] on div "Saved Filters" at bounding box center [633, 193] width 61 height 14
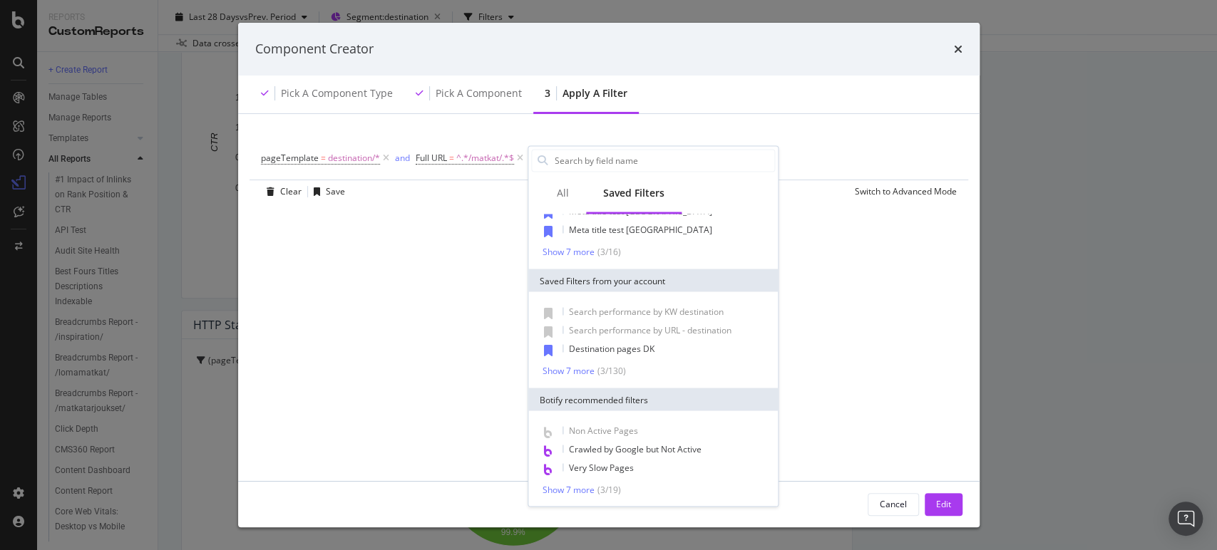
scroll to position [0, 0]
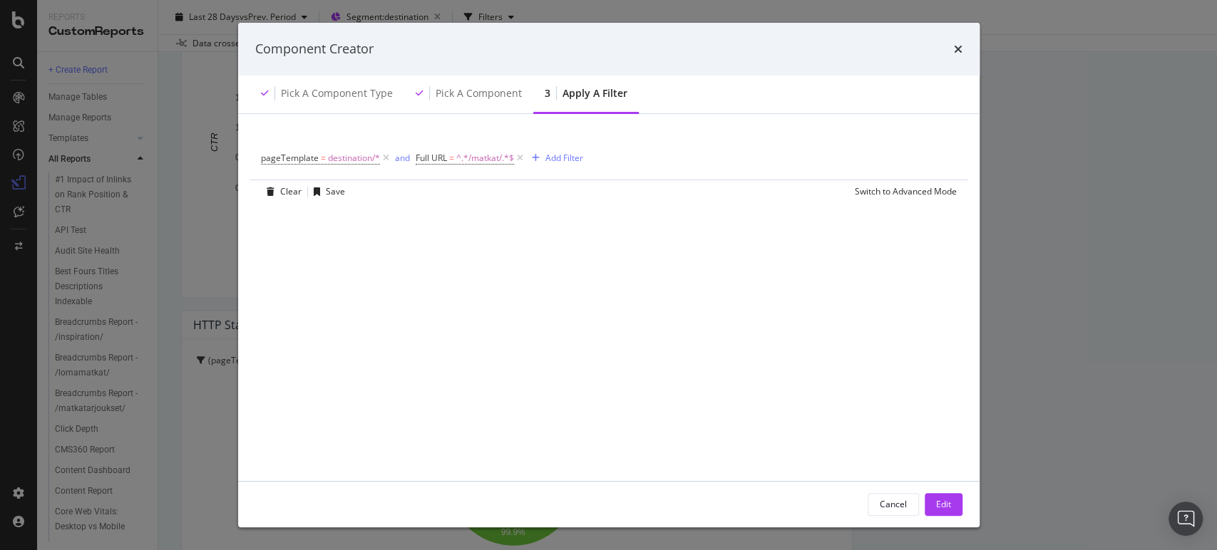
click at [448, 235] on div "pageTemplate = destination/* and Full URL = ^.*/matkat/.*$ Add Filter Clear Sav…" at bounding box center [608, 305] width 707 height 349
click at [337, 188] on div "Save" at bounding box center [335, 191] width 19 height 12
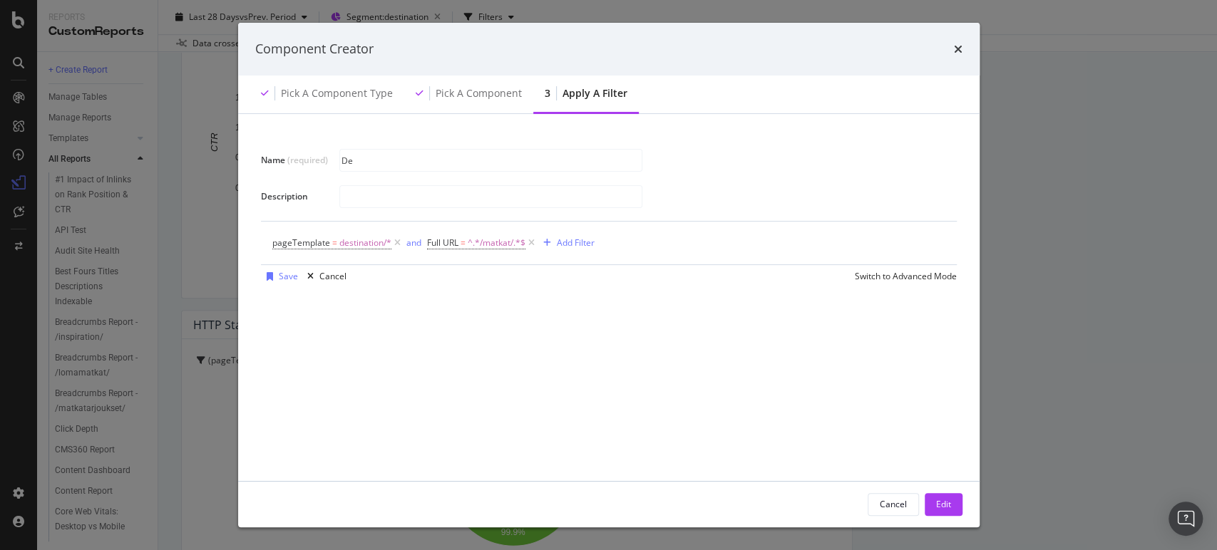
type input "Destination pages FI"
click at [276, 272] on div "modal" at bounding box center [270, 276] width 18 height 9
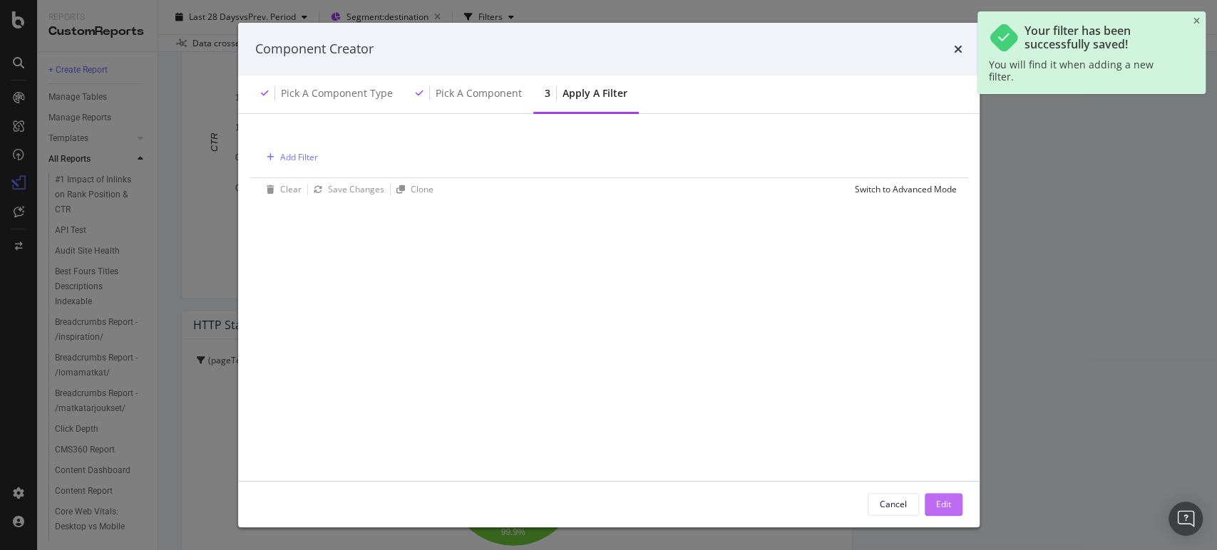
click at [949, 506] on div "Edit" at bounding box center [943, 504] width 15 height 12
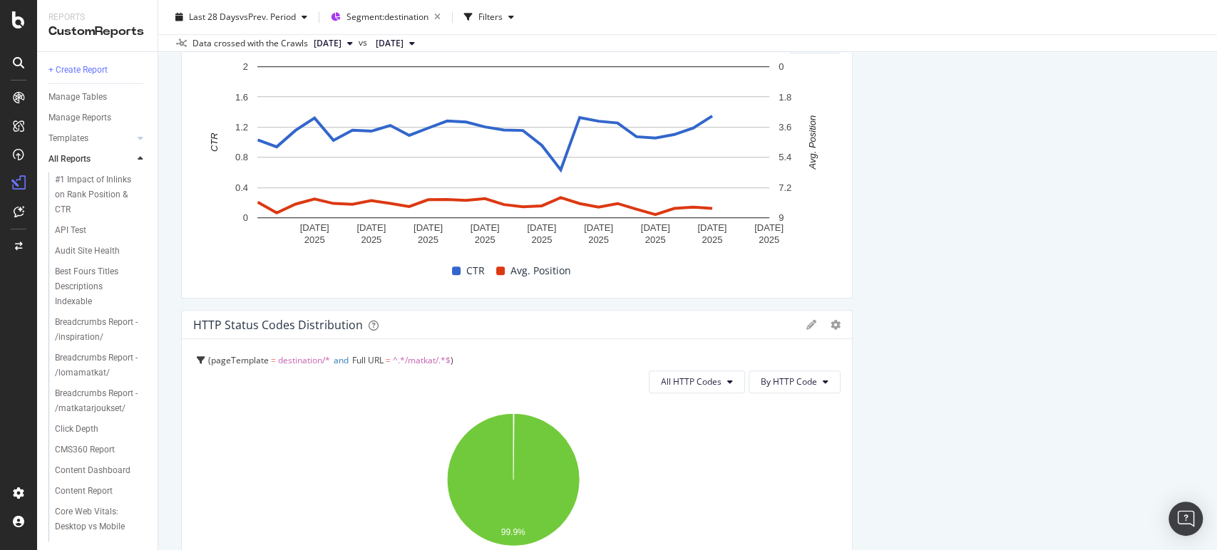
click at [821, 320] on div "Pie Table Edit Filter Export as CSV Delete Add to Custom Report" at bounding box center [823, 325] width 34 height 10
click at [831, 321] on icon "gear" at bounding box center [836, 325] width 10 height 10
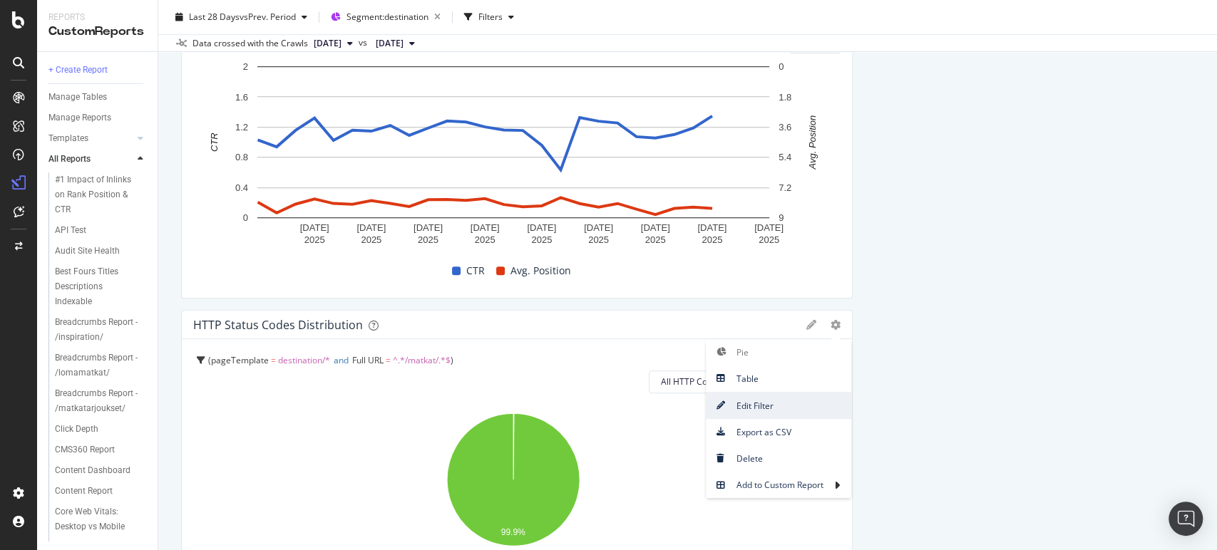
click at [743, 407] on span "Edit Filter" at bounding box center [778, 405] width 145 height 19
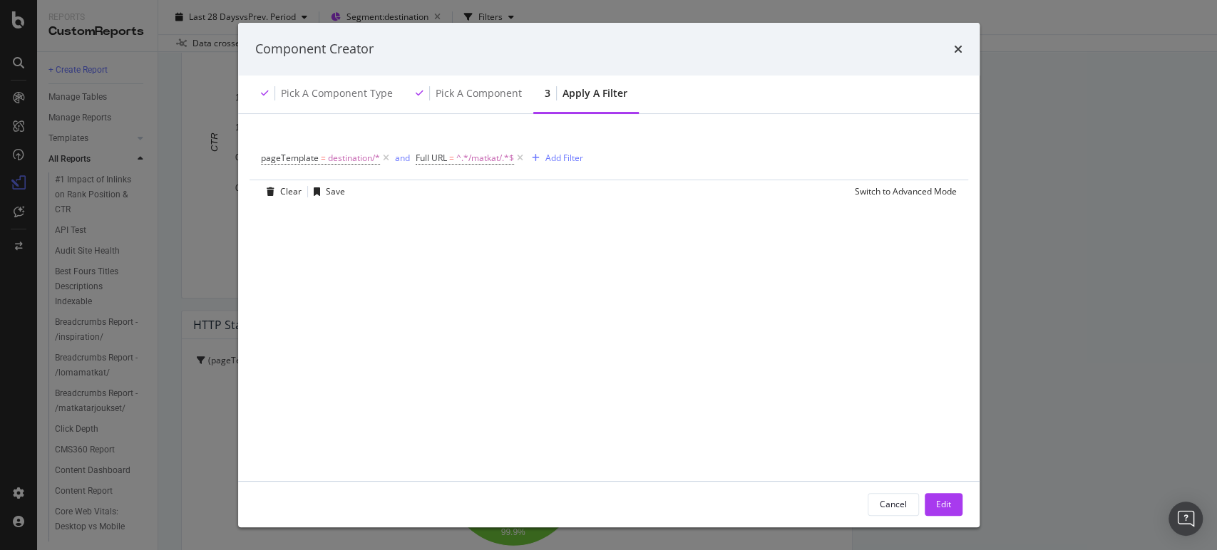
click at [565, 96] on div "Apply a Filter" at bounding box center [595, 93] width 65 height 14
click at [570, 153] on div "Add Filter" at bounding box center [564, 158] width 38 height 12
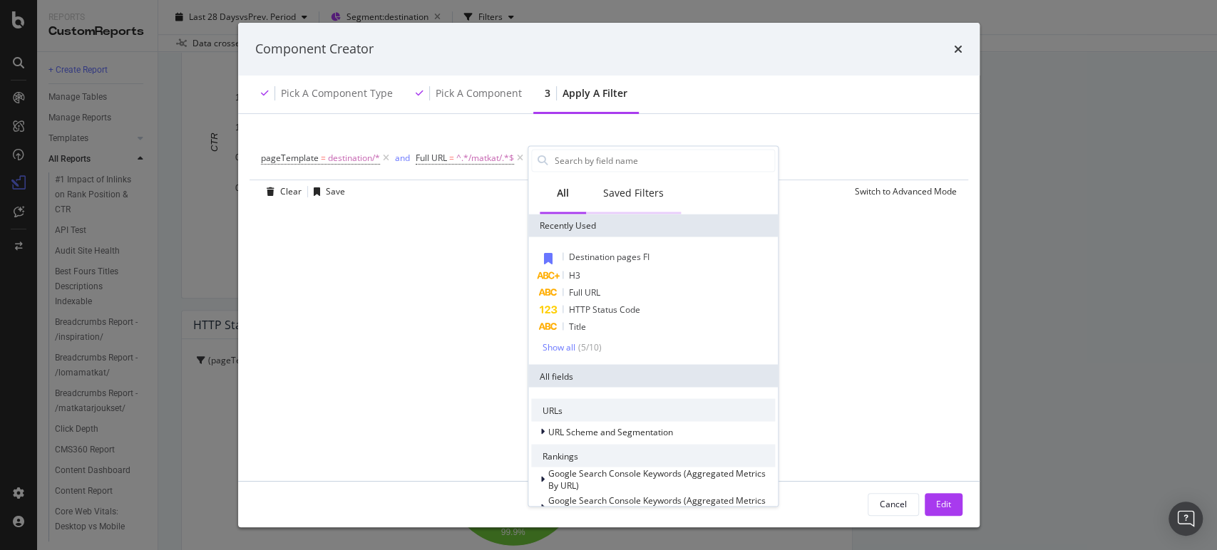
click at [625, 194] on div "Saved Filters" at bounding box center [633, 193] width 61 height 14
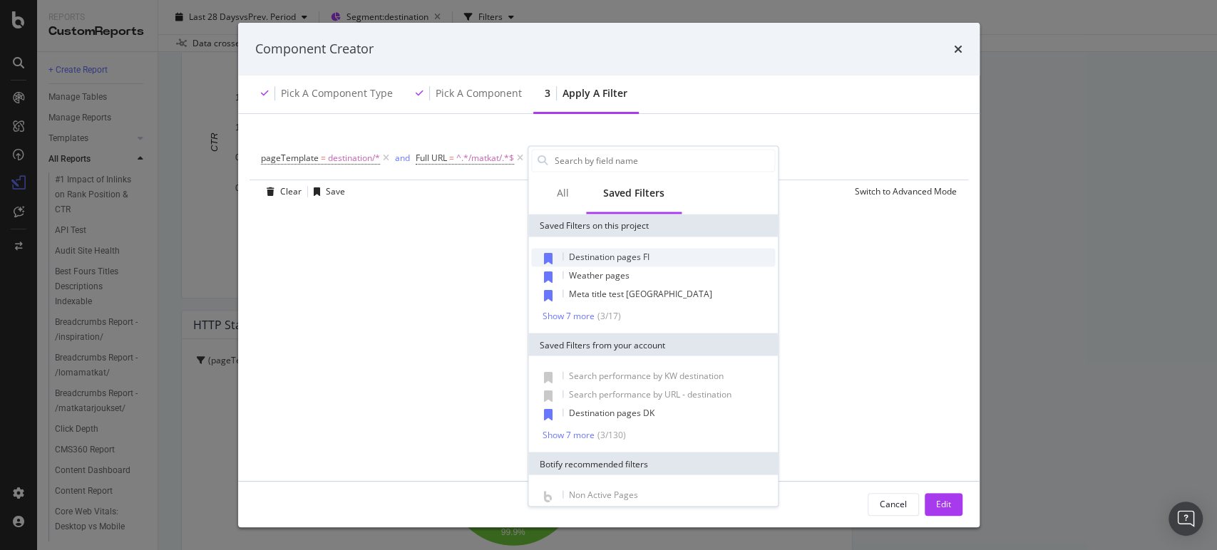
click at [626, 260] on span "Destination pages FI" at bounding box center [609, 256] width 81 height 12
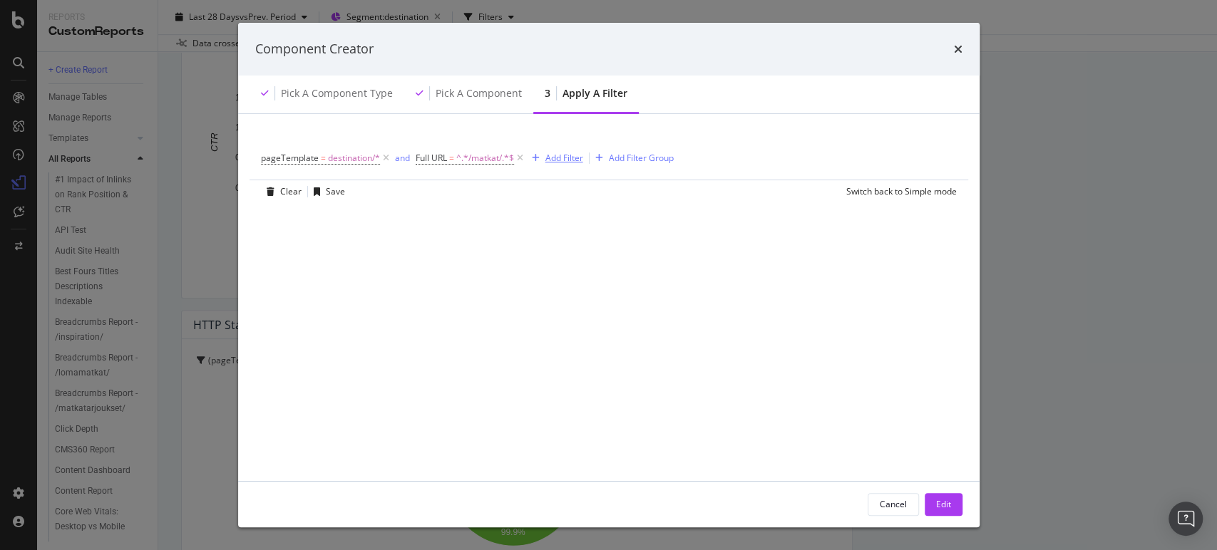
click at [558, 151] on div "Add Filter" at bounding box center [554, 158] width 57 height 16
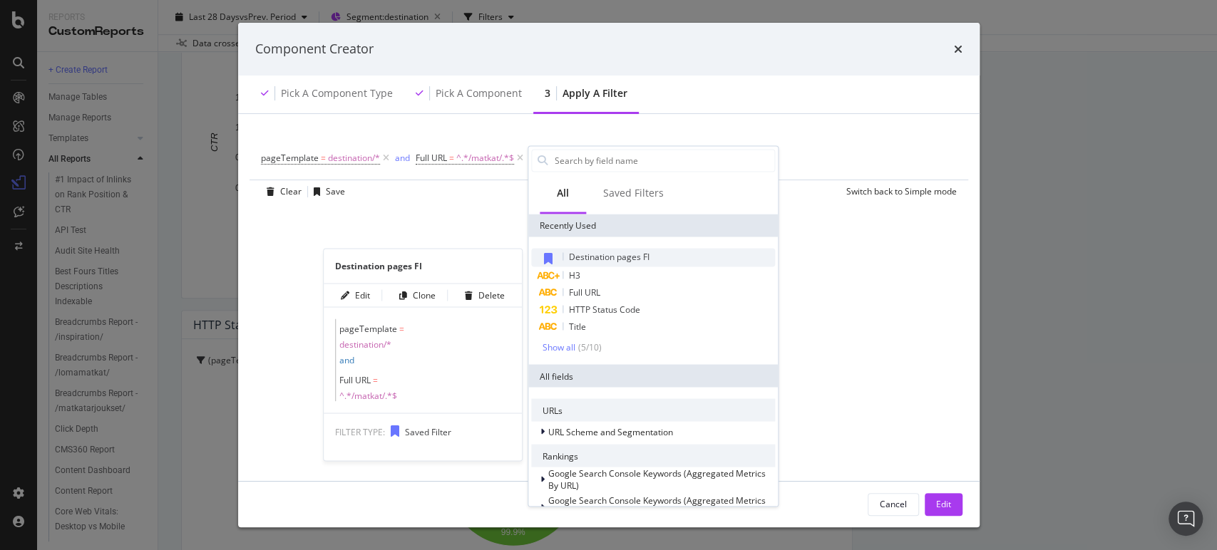
click at [595, 254] on span "Destination pages FI" at bounding box center [609, 256] width 81 height 12
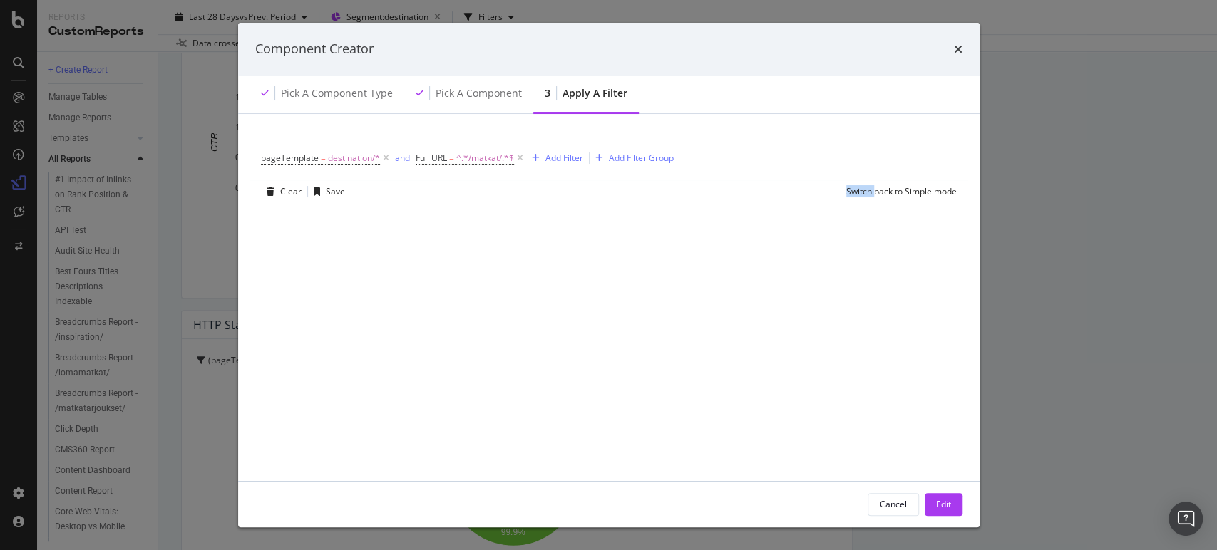
click at [595, 254] on div "pageTemplate = destination/* and Full URL = ^.*/matkat/.*$ Add Filter Add Filte…" at bounding box center [608, 305] width 707 height 349
click at [947, 503] on div "Edit" at bounding box center [943, 504] width 15 height 12
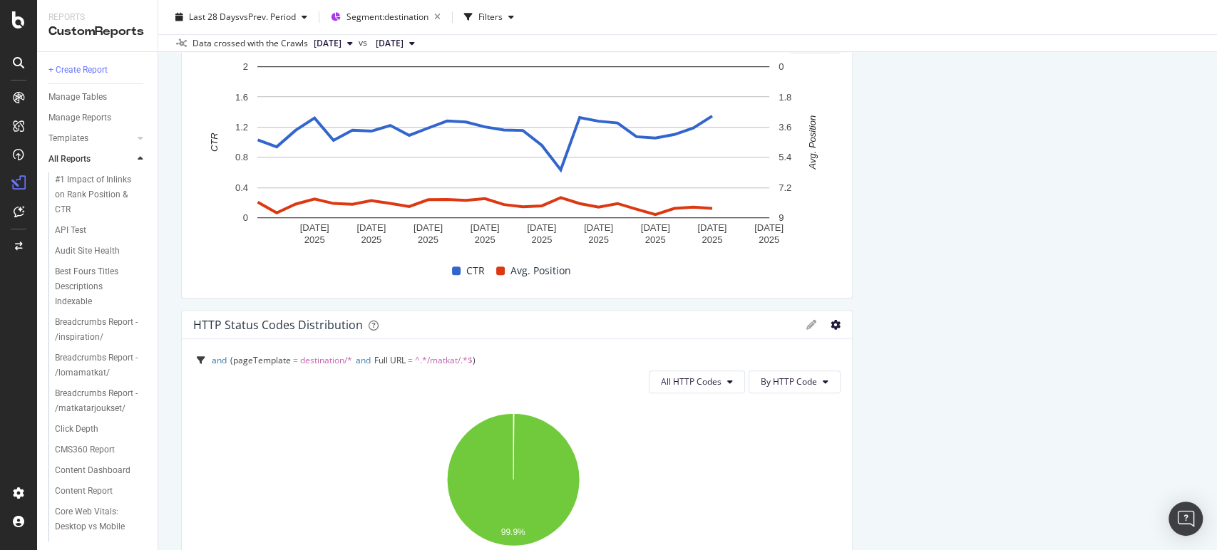
click at [831, 323] on icon "gear" at bounding box center [836, 325] width 10 height 10
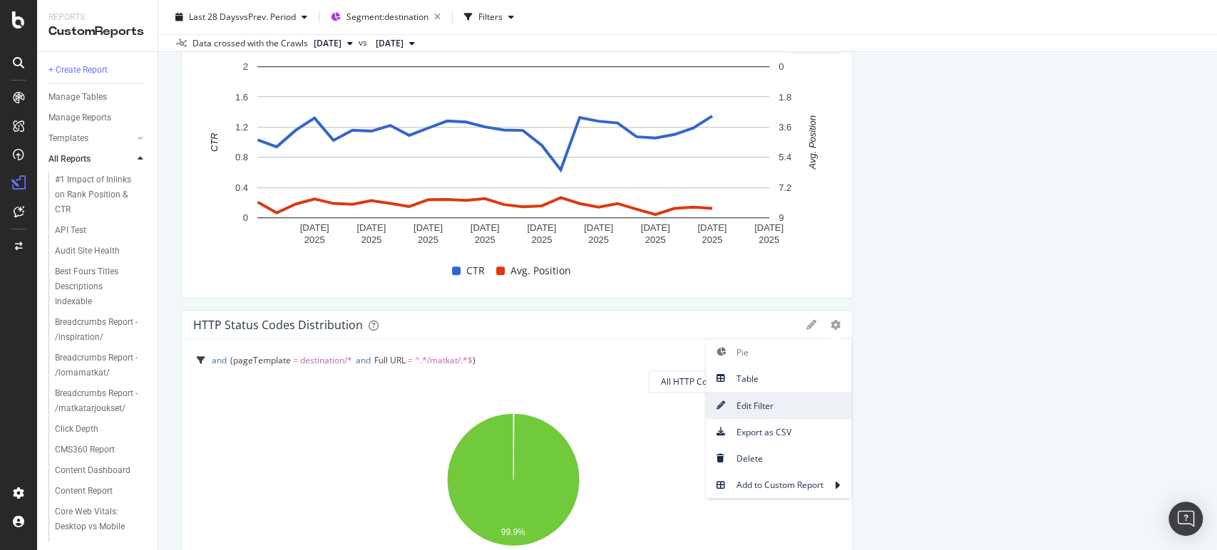
click at [785, 406] on span "Edit Filter" at bounding box center [778, 405] width 145 height 19
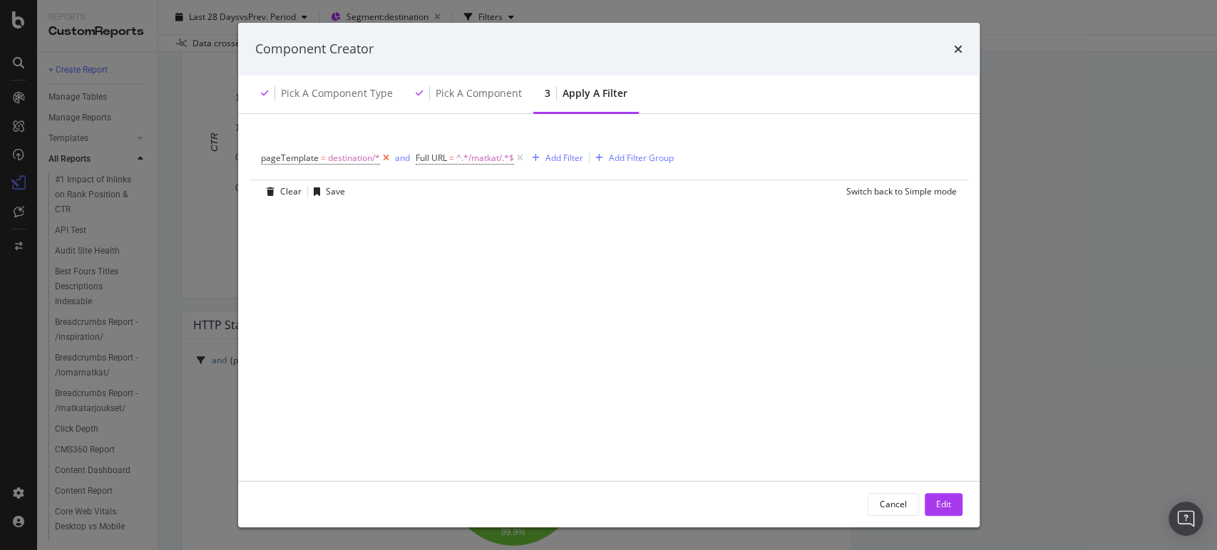
click at [386, 158] on icon "modal" at bounding box center [386, 158] width 12 height 14
click at [364, 157] on icon "modal" at bounding box center [365, 158] width 12 height 14
click at [313, 154] on div "Add Filter" at bounding box center [299, 157] width 38 height 12
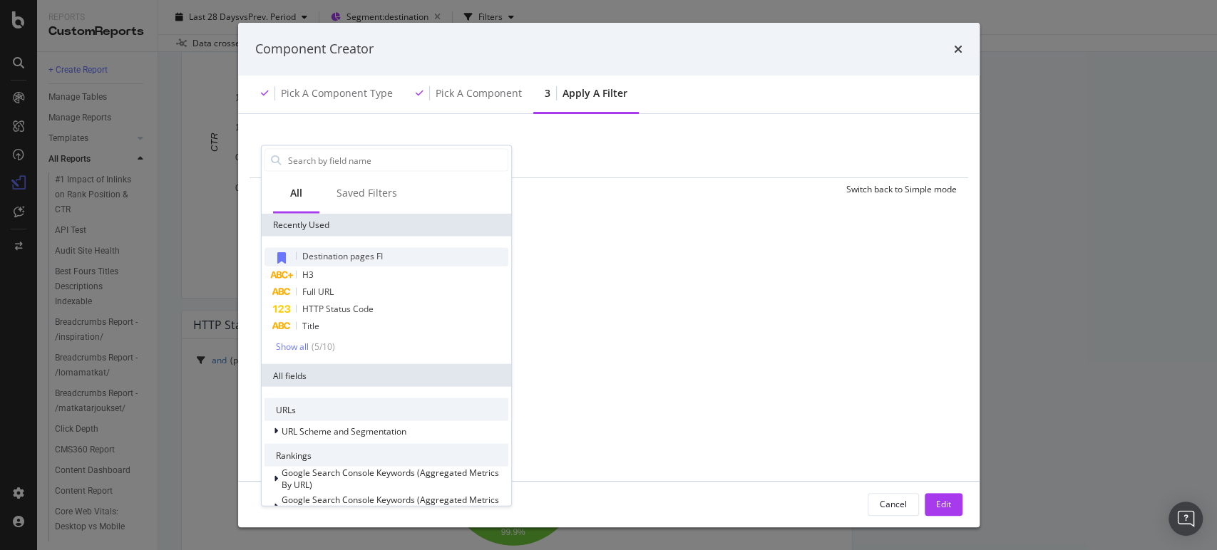
click at [354, 250] on span "Destination pages FI" at bounding box center [342, 256] width 81 height 12
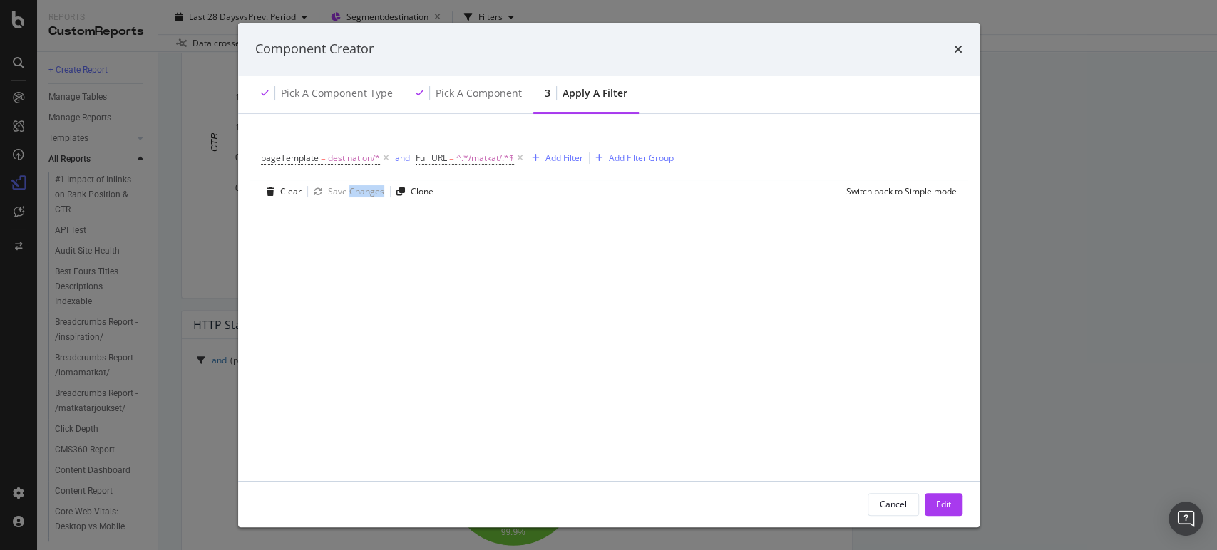
click at [354, 250] on div "pageTemplate = destination/* and Full URL = ^.*/matkat/.*$ Add Filter Add Filte…" at bounding box center [608, 305] width 707 height 349
click at [493, 247] on div "pageTemplate = destination/* and Full URL = ^.*/matkat/.*$ Add Filter Add Filte…" at bounding box center [608, 305] width 707 height 349
click at [943, 503] on div "Edit" at bounding box center [943, 504] width 15 height 12
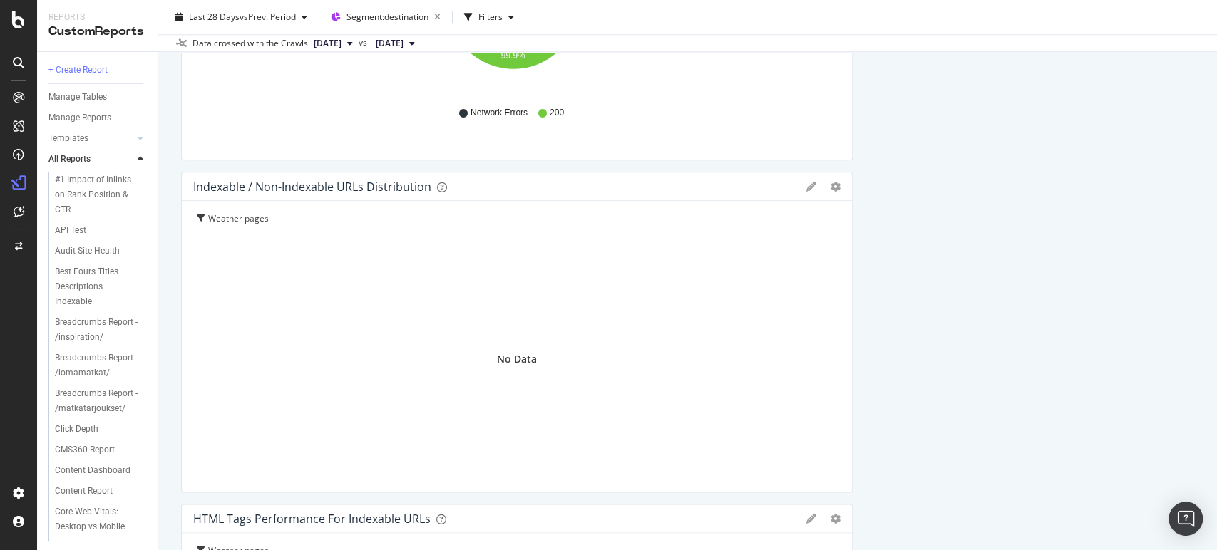
scroll to position [995, 0]
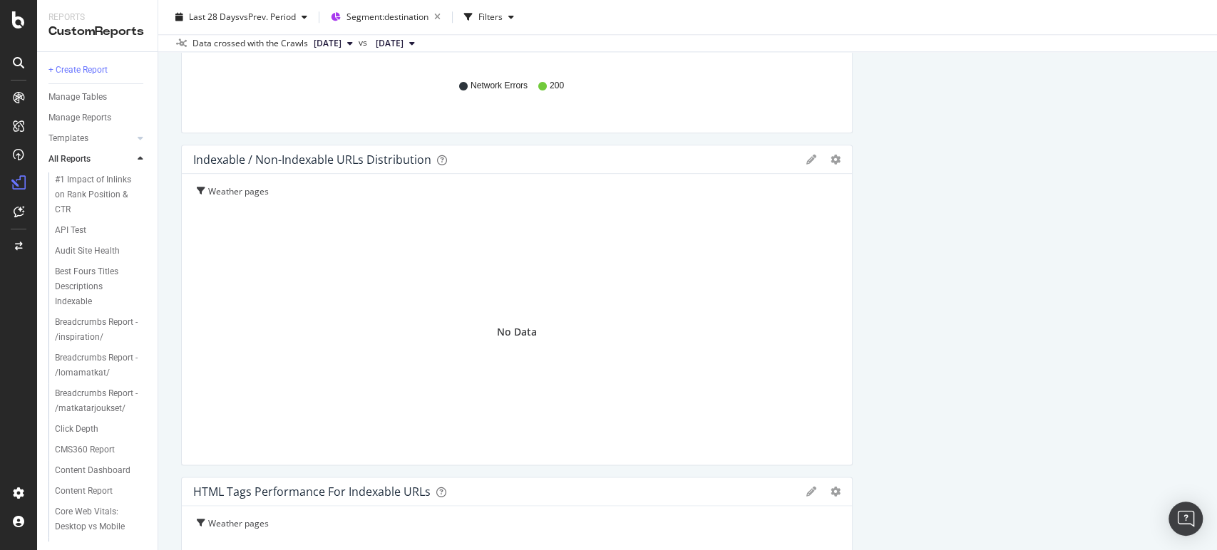
click at [819, 155] on div "Bar Bar (by Percentage) Table Edit Filter Export as CSV Delete Add to Custom Re…" at bounding box center [823, 160] width 34 height 10
click at [831, 158] on icon "gear" at bounding box center [836, 160] width 10 height 10
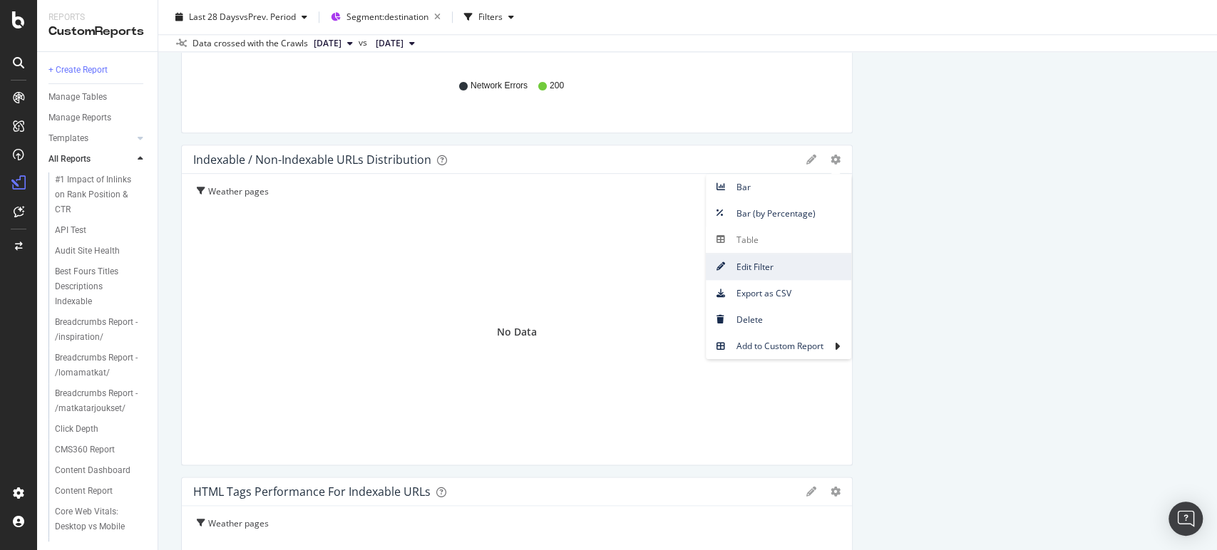
click at [744, 271] on span "Edit Filter" at bounding box center [778, 266] width 145 height 19
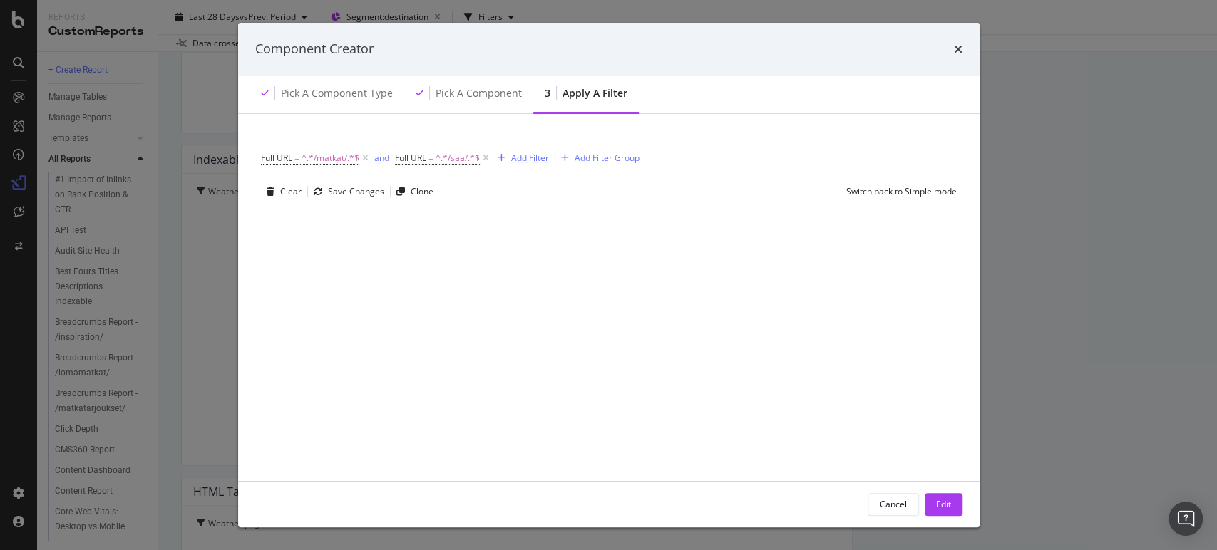
click at [532, 155] on div "Add Filter" at bounding box center [530, 158] width 38 height 12
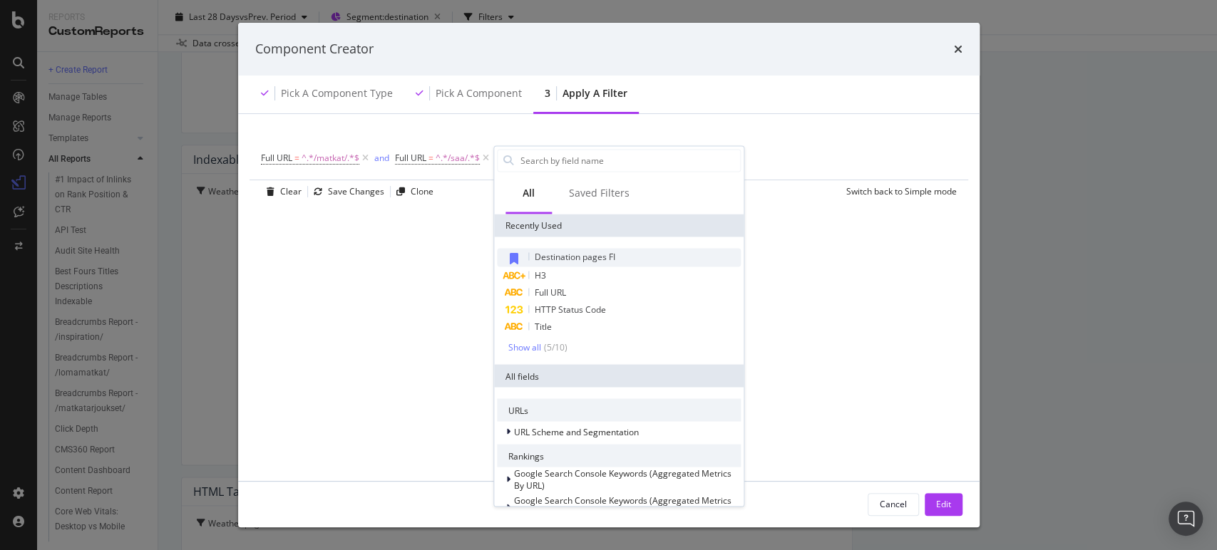
click at [548, 252] on span "Destination pages FI" at bounding box center [575, 256] width 81 height 12
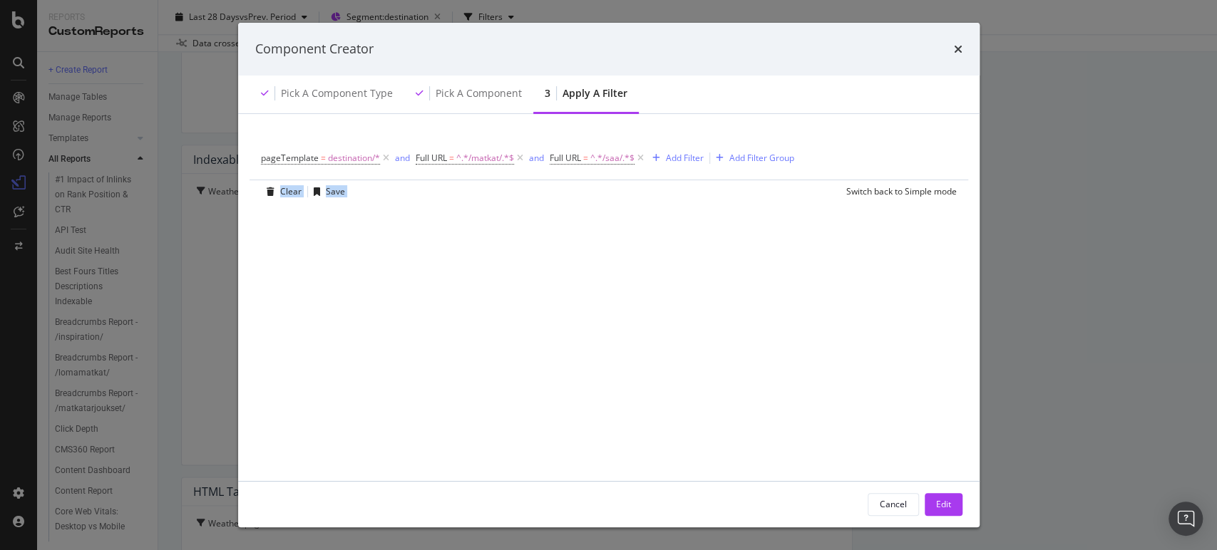
click at [548, 252] on div "pageTemplate = destination/* and Full URL = ^.*/matkat/.*$ and Full URL = ^.*/s…" at bounding box center [608, 305] width 707 height 349
click at [639, 158] on icon "modal" at bounding box center [641, 158] width 12 height 14
click at [523, 158] on icon "modal" at bounding box center [520, 158] width 12 height 14
click at [387, 156] on icon "modal" at bounding box center [386, 158] width 12 height 14
click at [289, 163] on div "Add Filter" at bounding box center [299, 157] width 38 height 12
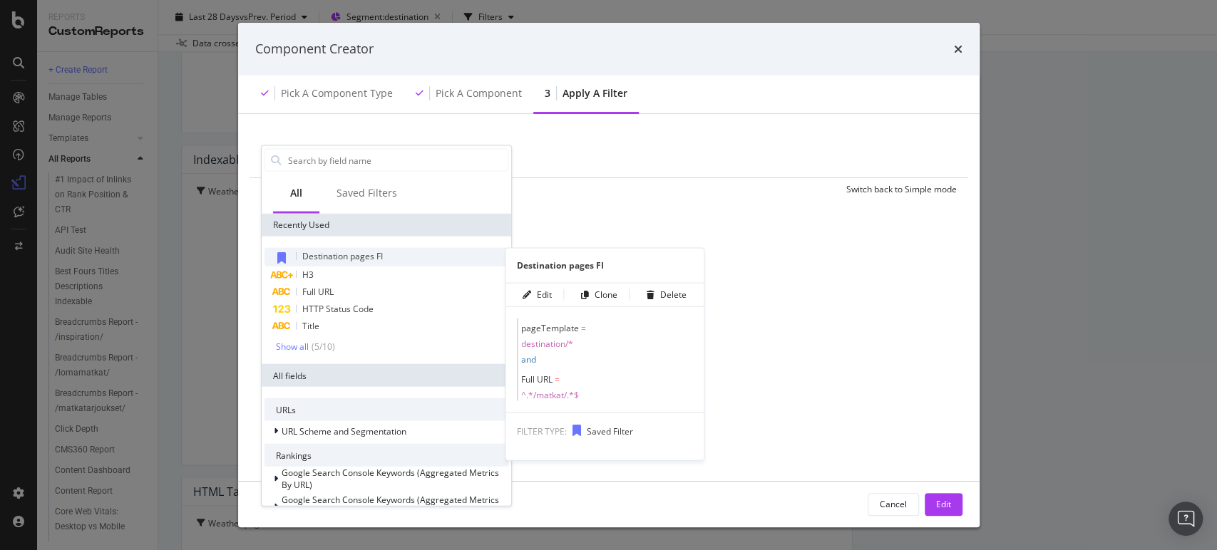
click at [334, 252] on span "Destination pages FI" at bounding box center [342, 256] width 81 height 12
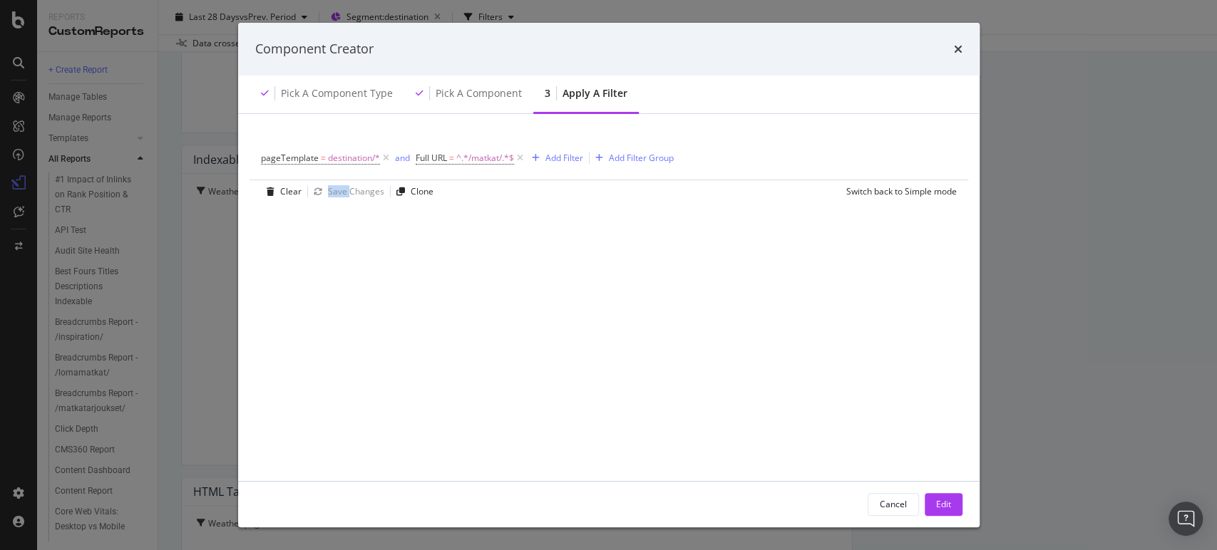
click at [334, 252] on div "pageTemplate = destination/* and Full URL = ^.*/matkat/.*$ Add Filter Add Filte…" at bounding box center [608, 305] width 707 height 349
click at [946, 510] on div "Edit" at bounding box center [943, 504] width 15 height 12
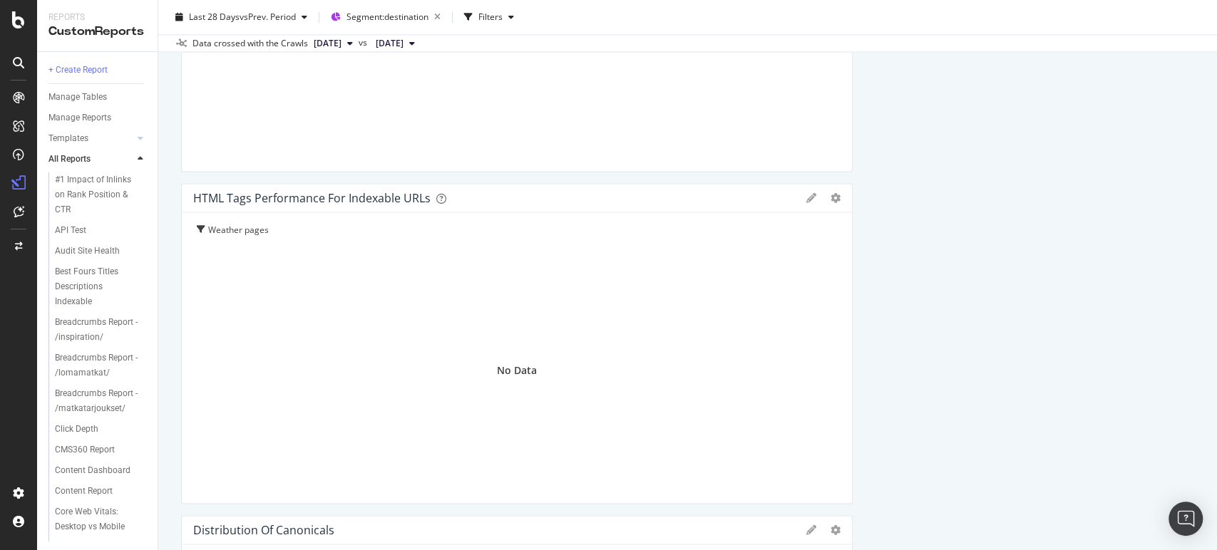
scroll to position [1316, 0]
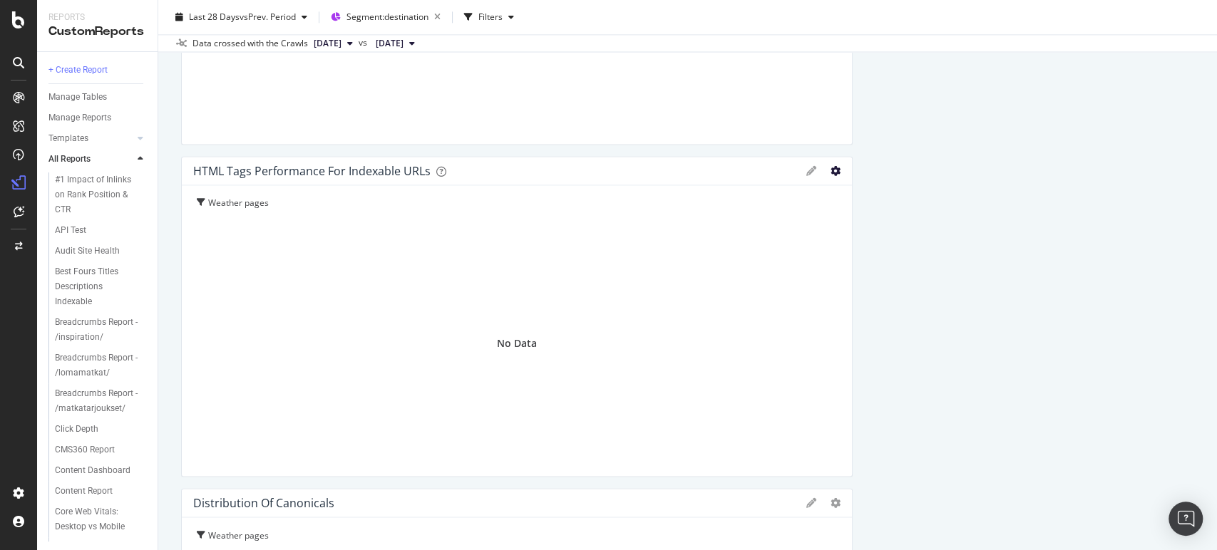
click at [831, 166] on icon "gear" at bounding box center [836, 171] width 10 height 10
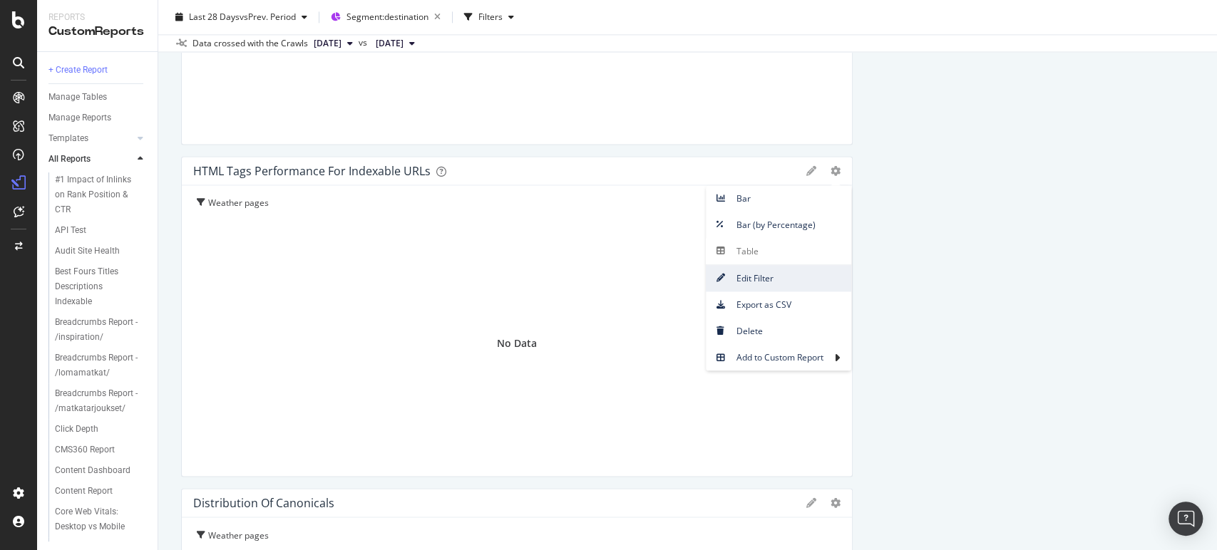
click at [754, 274] on span "Edit Filter" at bounding box center [778, 278] width 145 height 19
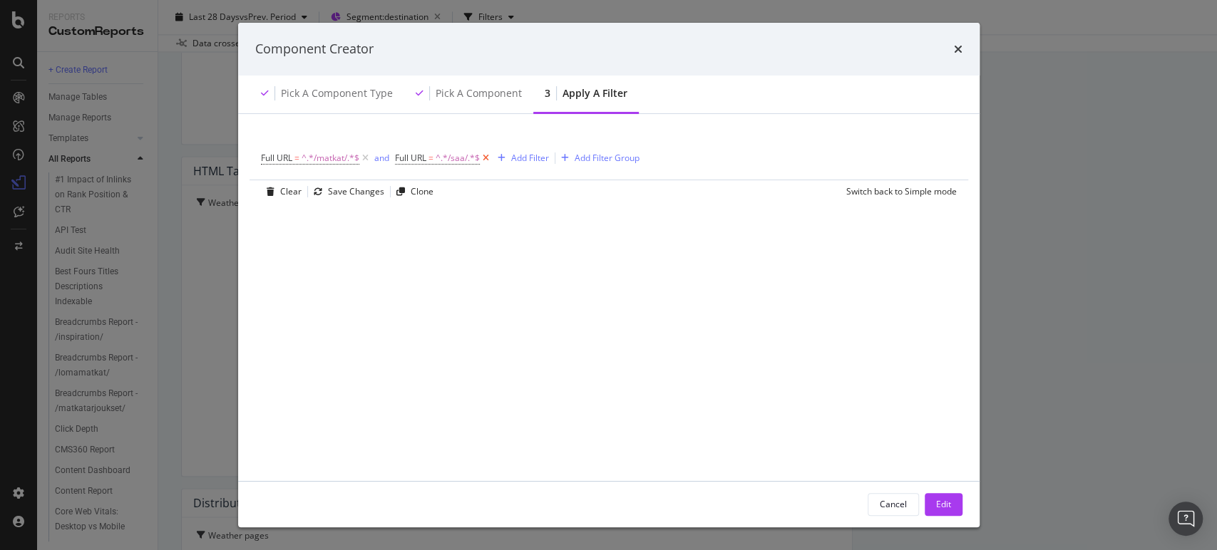
click at [489, 155] on icon "modal" at bounding box center [486, 158] width 12 height 14
click at [366, 156] on icon "modal" at bounding box center [365, 158] width 12 height 14
click at [298, 159] on div "Add Filter" at bounding box center [299, 157] width 38 height 12
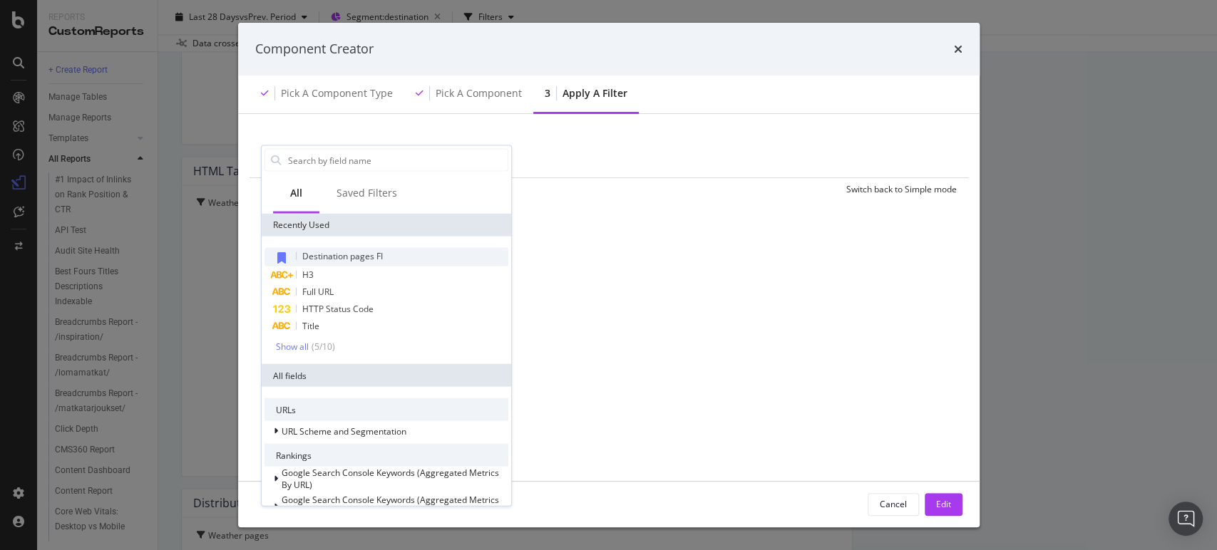
click at [346, 255] on span "Destination pages FI" at bounding box center [342, 256] width 81 height 12
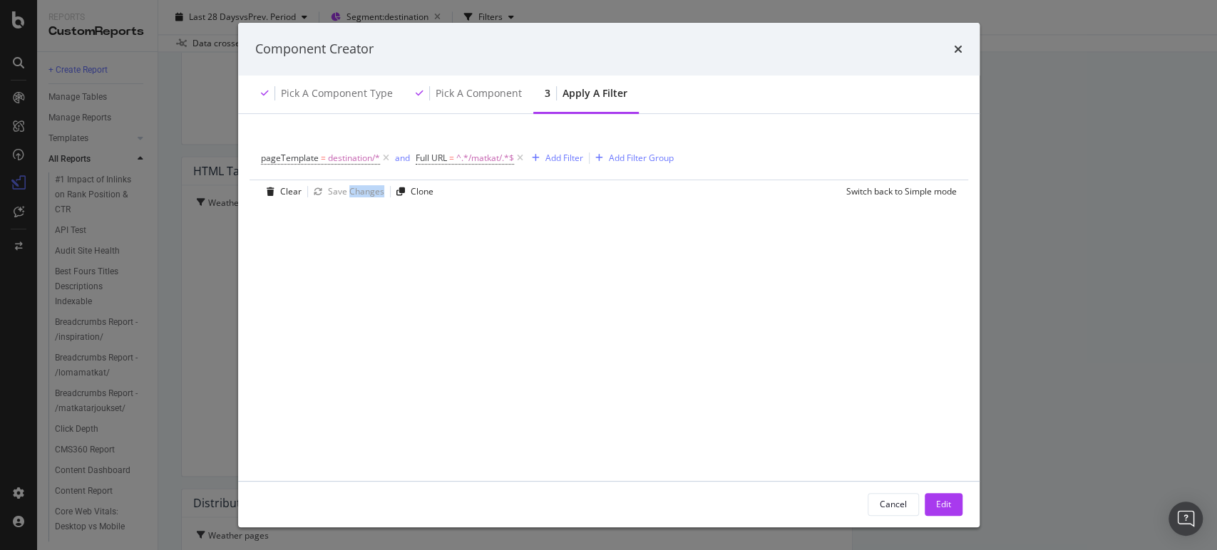
click at [346, 255] on div "pageTemplate = destination/* and Full URL = ^.*/matkat/.*$ Add Filter Add Filte…" at bounding box center [608, 305] width 707 height 349
click at [937, 511] on div "Edit" at bounding box center [943, 504] width 15 height 12
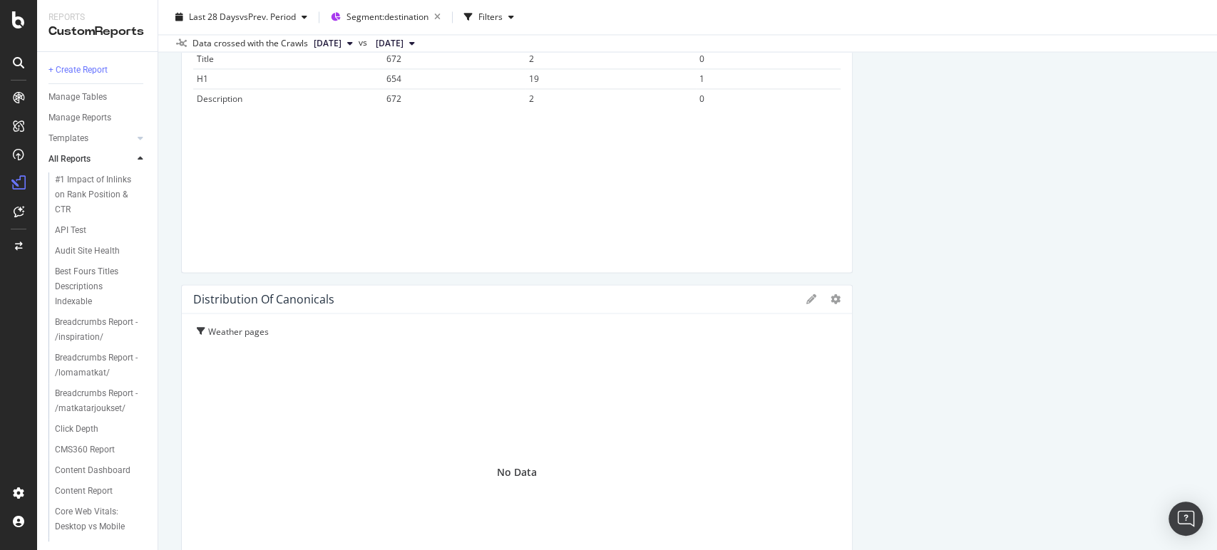
scroll to position [1525, 0]
click at [831, 295] on icon "gear" at bounding box center [836, 294] width 10 height 10
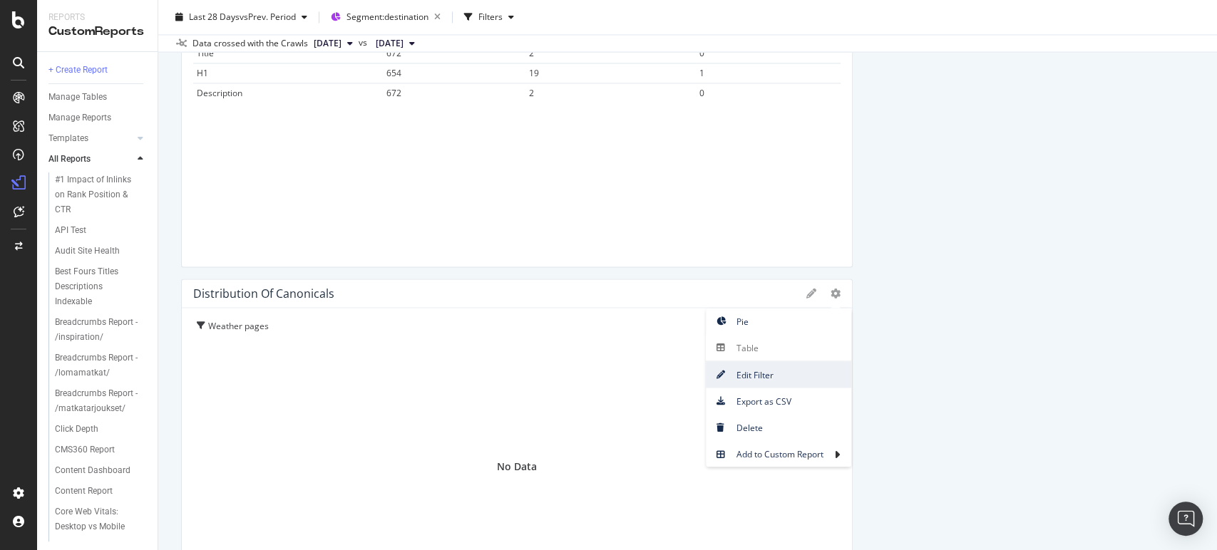
click at [752, 374] on span "Edit Filter" at bounding box center [778, 374] width 145 height 19
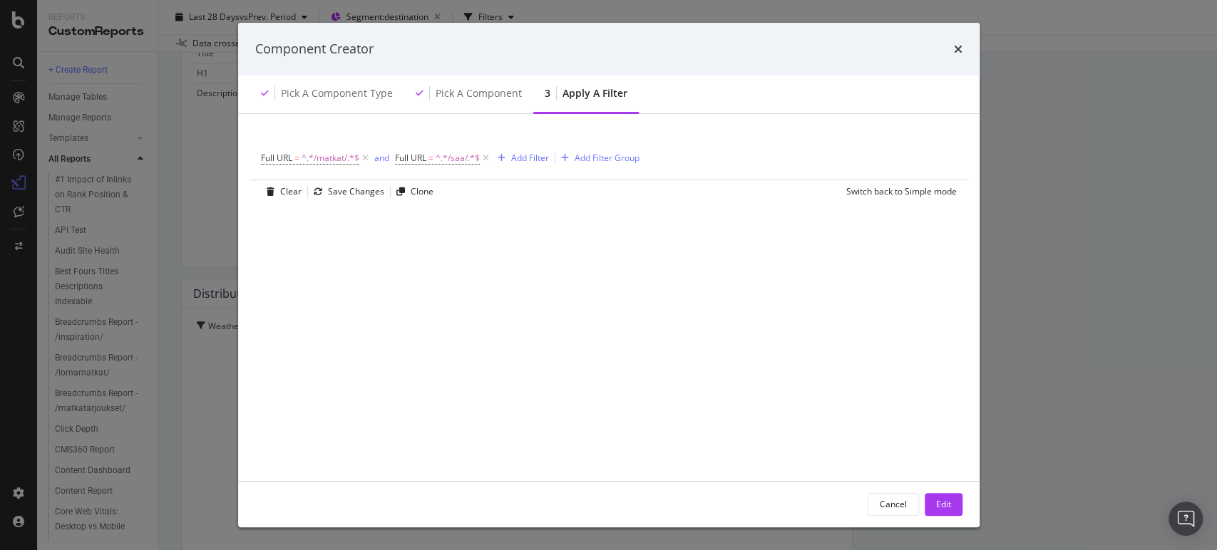
click at [752, 374] on div "Full URL = ^.*/matkat/.*$ and Full URL = ^.*/saa/.*$ Add Filter Add Filter Grou…" at bounding box center [608, 305] width 707 height 349
click at [485, 158] on icon "modal" at bounding box center [486, 158] width 12 height 14
click at [366, 159] on icon "modal" at bounding box center [365, 158] width 12 height 14
click at [308, 153] on div "Add Filter" at bounding box center [299, 157] width 38 height 12
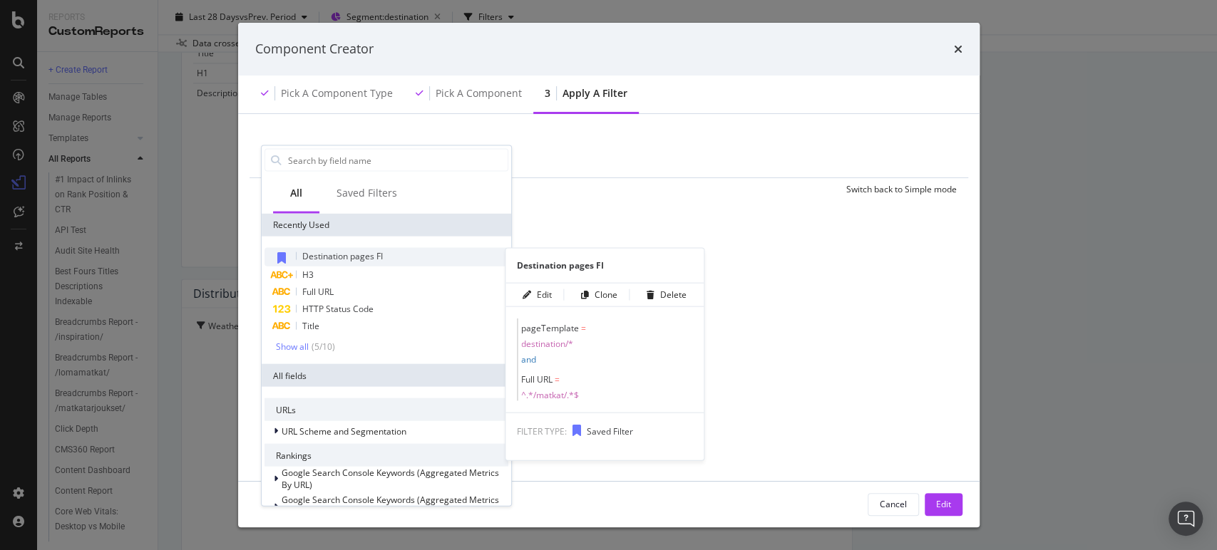
click at [339, 253] on span "Destination pages FI" at bounding box center [342, 256] width 81 height 12
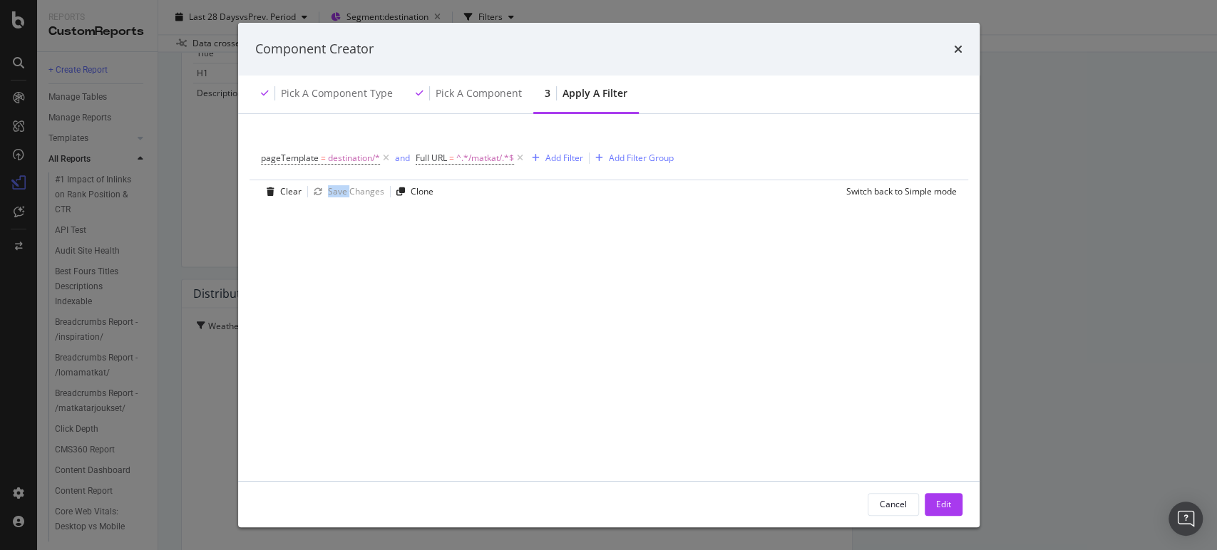
click at [339, 253] on div "pageTemplate = destination/* and Full URL = ^.*/matkat/.*$ Add Filter Add Filte…" at bounding box center [608, 305] width 707 height 349
click at [938, 504] on div "Edit" at bounding box center [943, 504] width 15 height 12
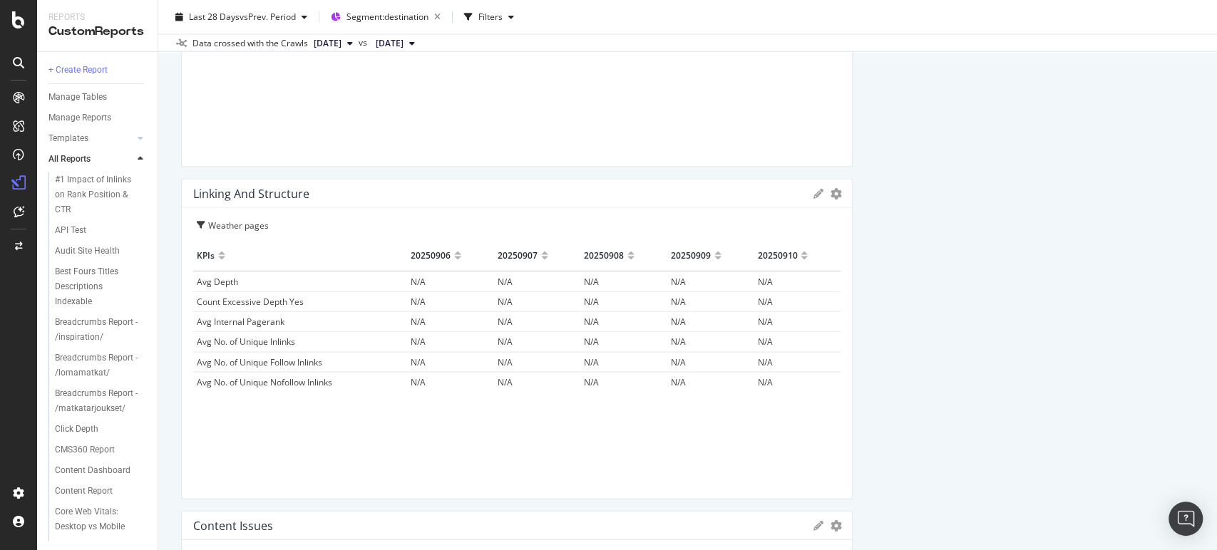
scroll to position [1974, 0]
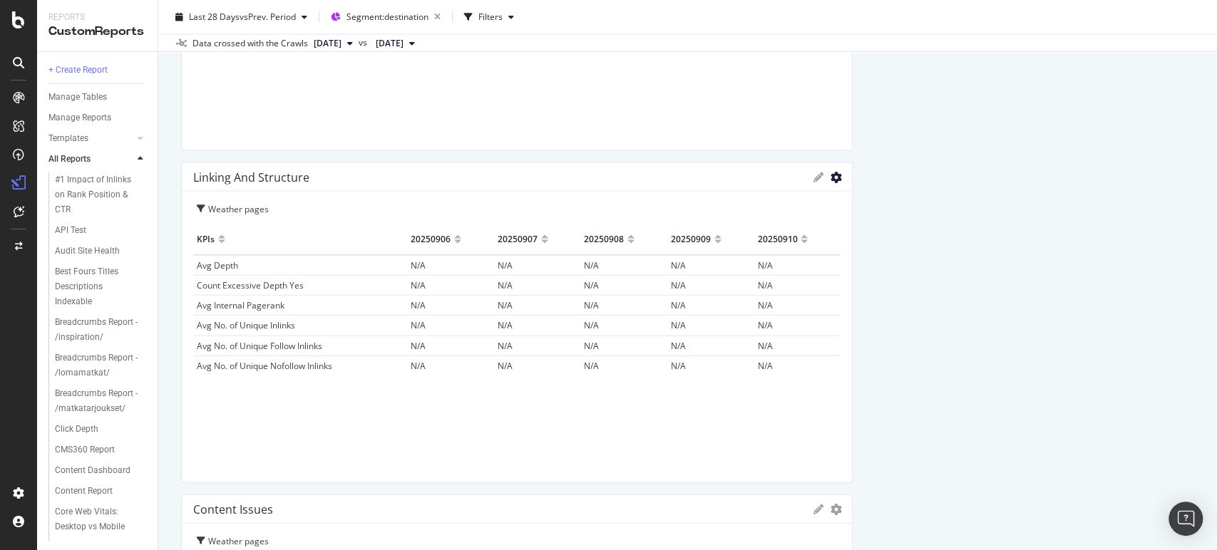
click at [831, 175] on icon "gear" at bounding box center [836, 177] width 11 height 11
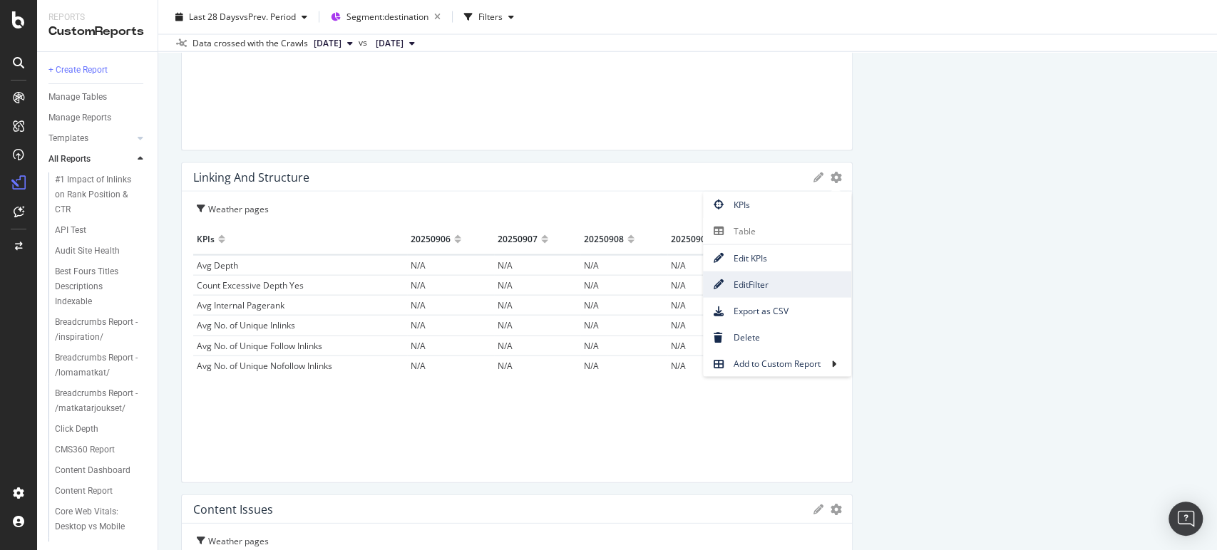
click at [753, 286] on span "Edit Filter" at bounding box center [777, 284] width 148 height 19
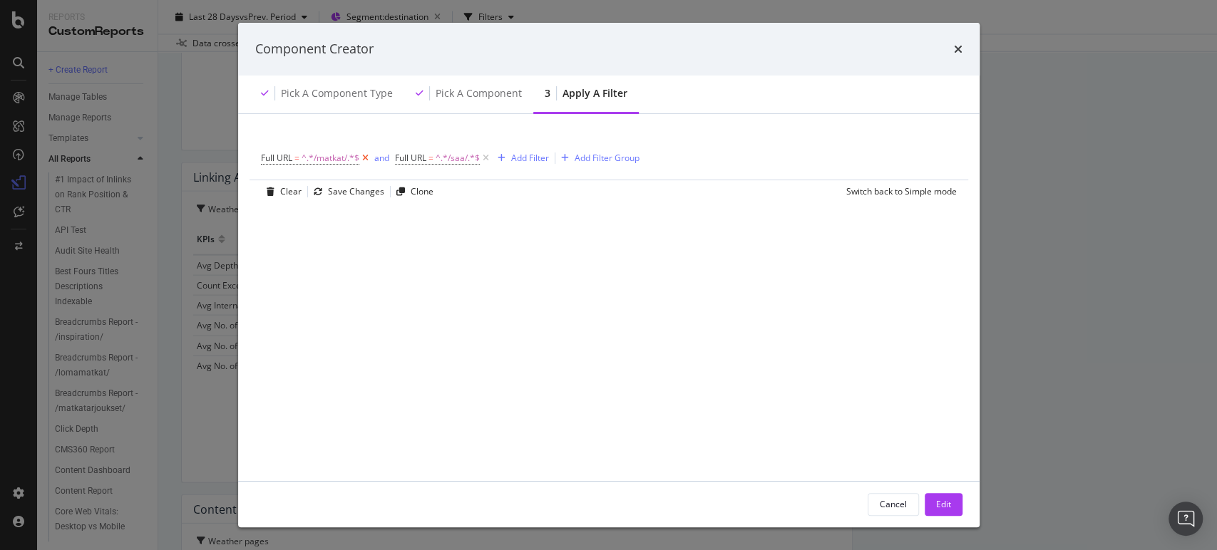
click at [365, 160] on icon "modal" at bounding box center [365, 158] width 12 height 14
click at [352, 158] on icon "modal" at bounding box center [352, 158] width 12 height 14
click at [299, 155] on div "Add Filter" at bounding box center [299, 157] width 38 height 12
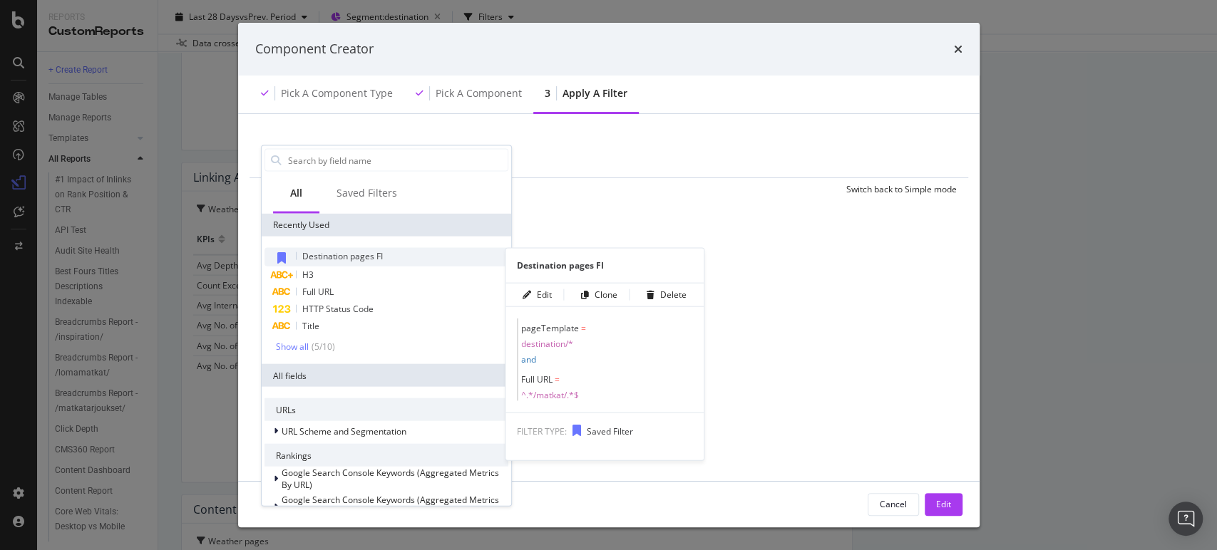
click at [338, 251] on span "Destination pages FI" at bounding box center [342, 256] width 81 height 12
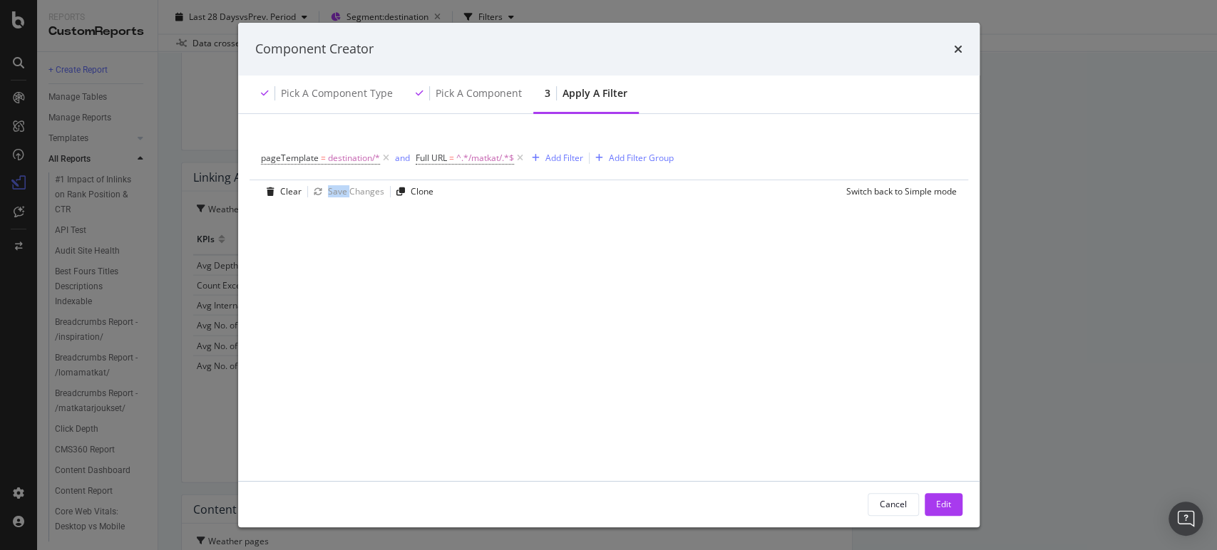
click at [338, 251] on div "pageTemplate = destination/* and Full URL = ^.*/matkat/.*$ Add Filter Add Filte…" at bounding box center [608, 305] width 707 height 349
click at [943, 505] on div "Edit" at bounding box center [943, 504] width 15 height 12
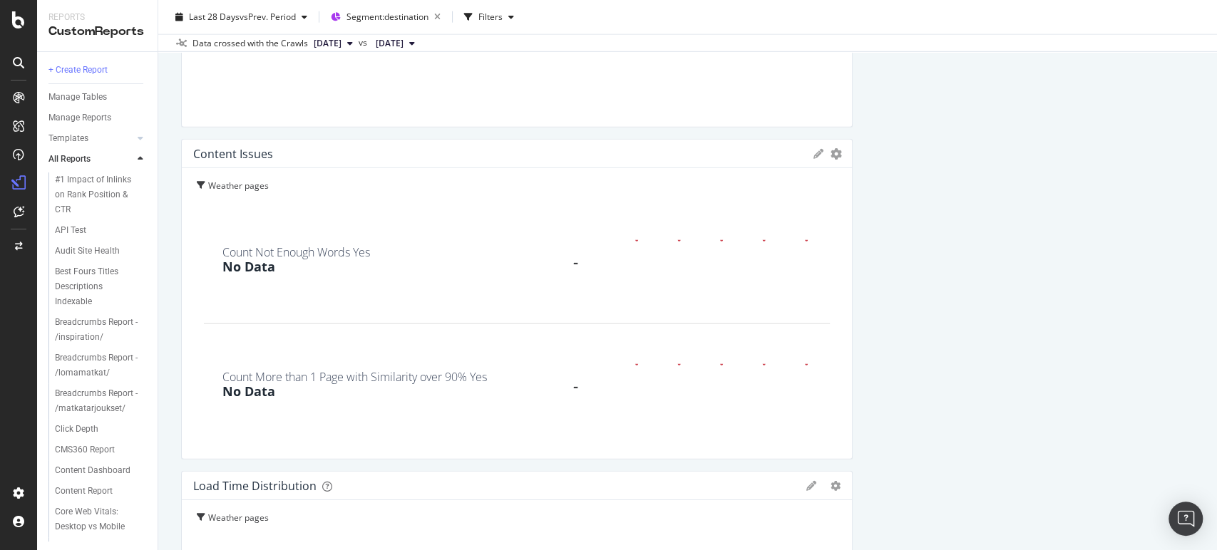
scroll to position [2324, 0]
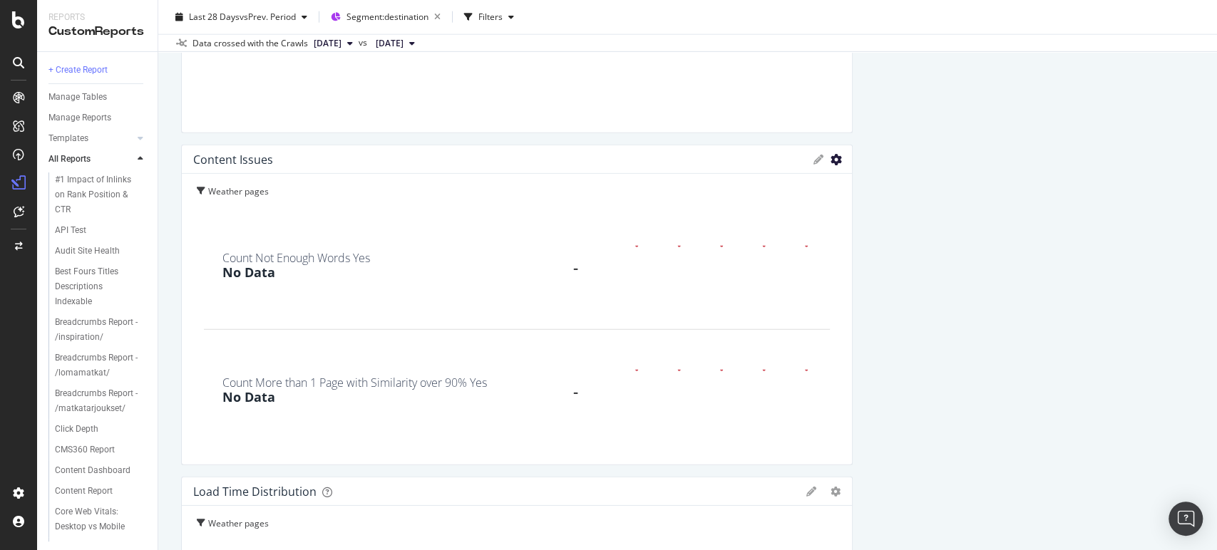
click at [831, 157] on icon "gear" at bounding box center [836, 159] width 11 height 11
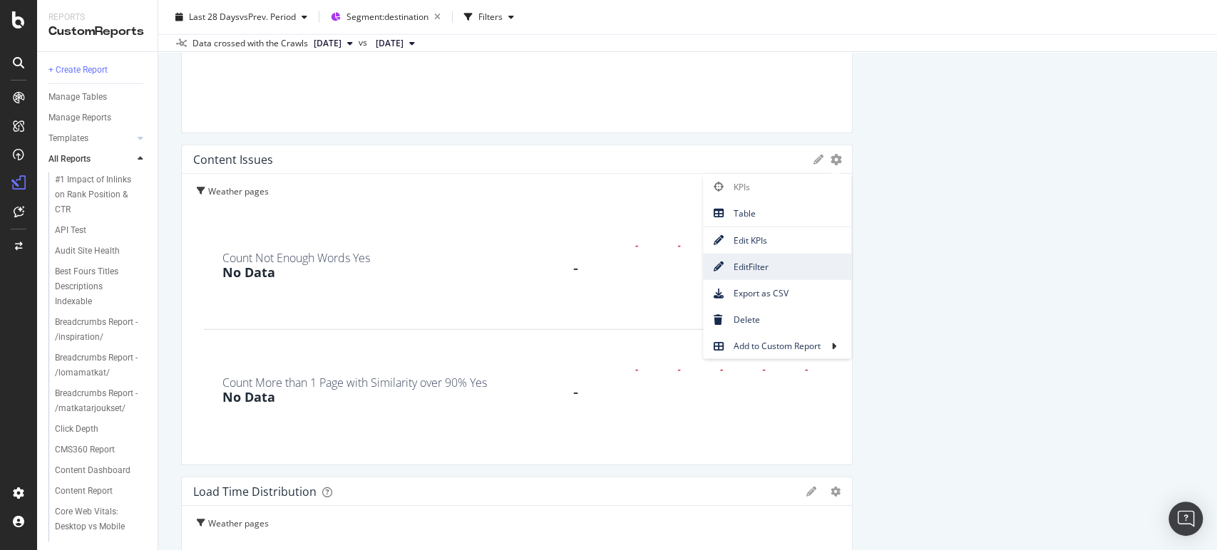
click at [760, 262] on span "Edit Filter" at bounding box center [777, 266] width 148 height 19
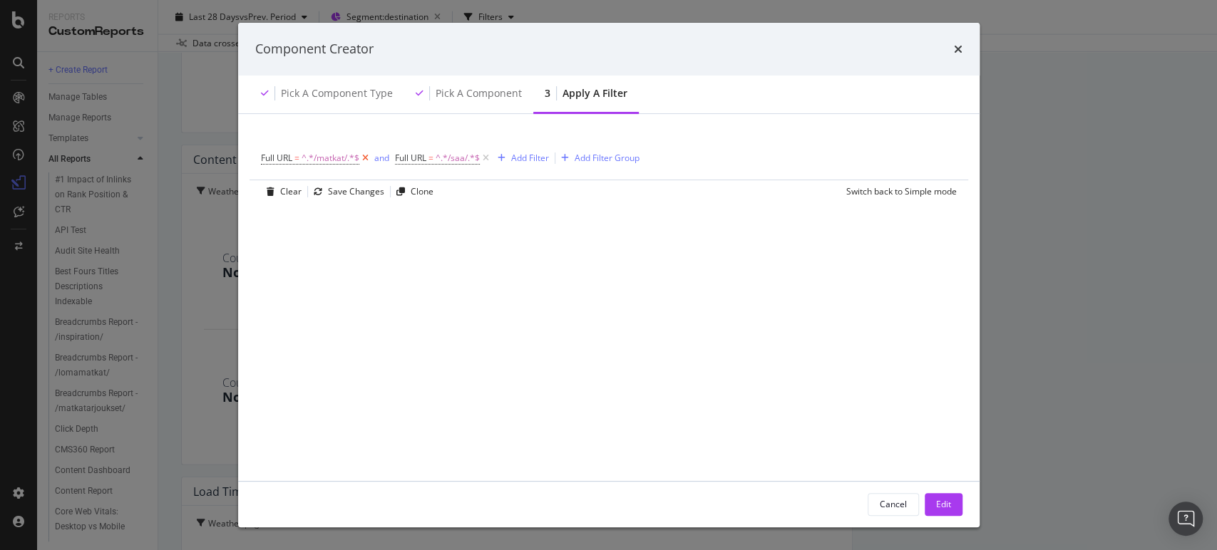
click at [366, 158] on icon "modal" at bounding box center [365, 158] width 12 height 14
click at [352, 159] on icon "modal" at bounding box center [352, 158] width 12 height 14
click at [295, 159] on div "Add Filter" at bounding box center [299, 157] width 38 height 12
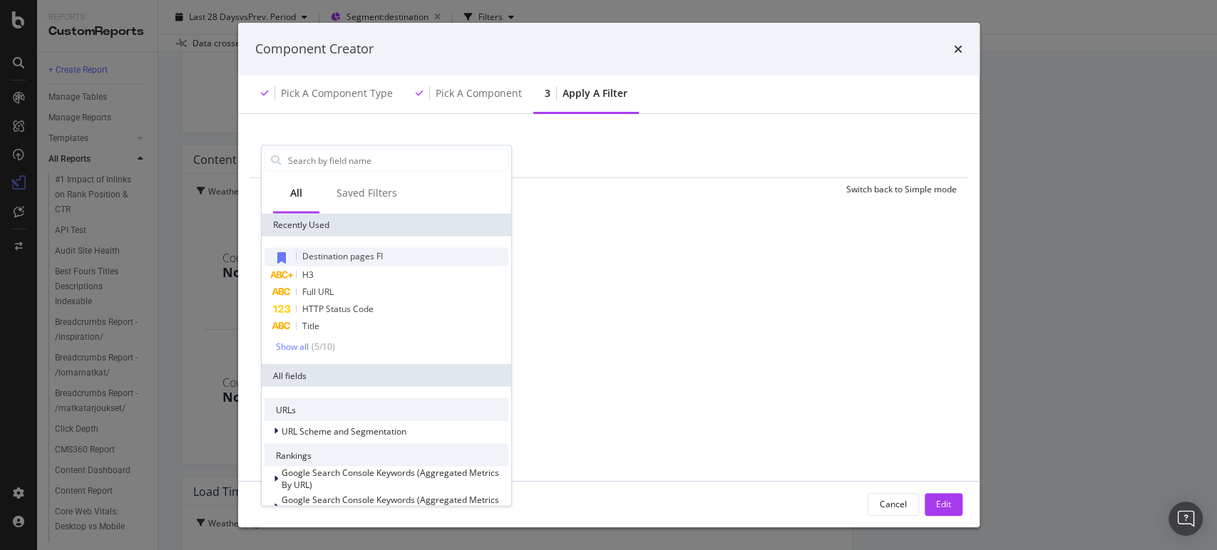
click at [333, 254] on span "Destination pages FI" at bounding box center [342, 256] width 81 height 12
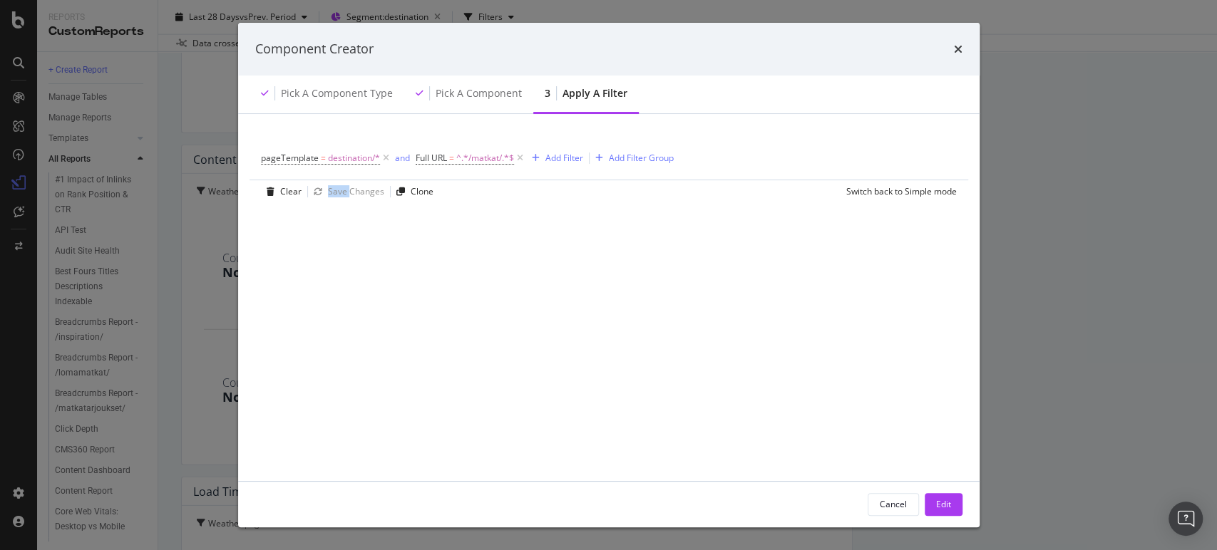
click at [333, 254] on div "pageTemplate = destination/* and Full URL = ^.*/matkat/.*$ Add Filter Add Filte…" at bounding box center [608, 305] width 707 height 349
click at [941, 506] on div "Edit" at bounding box center [943, 504] width 15 height 12
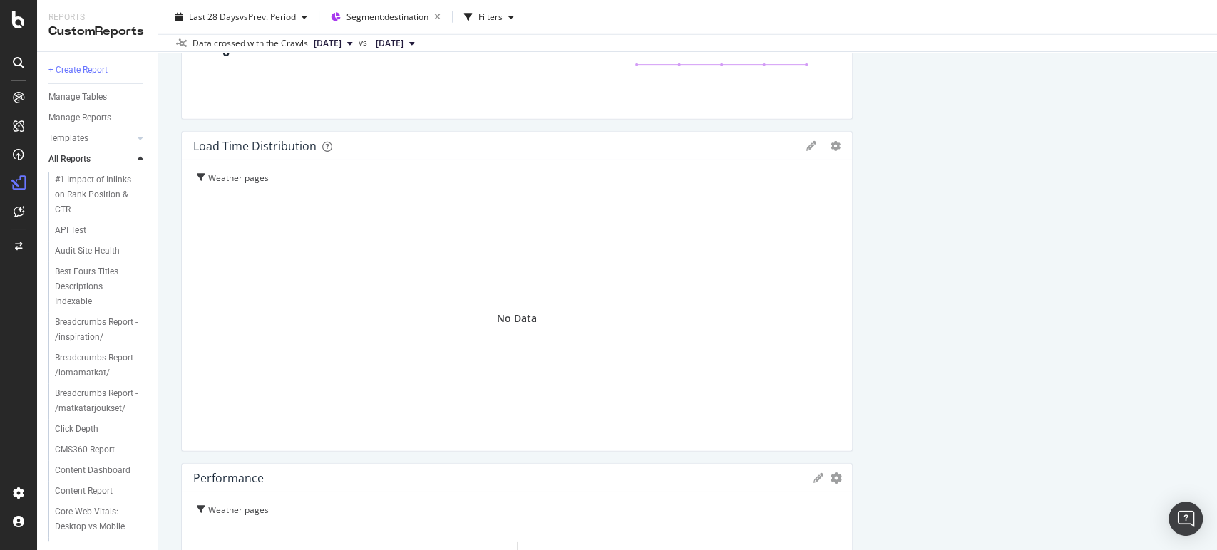
scroll to position [2675, 0]
click at [829, 145] on div "Load Time Distribution Pie Table Edit Filter Export as CSV Delete Add to Custom…" at bounding box center [517, 141] width 670 height 29
click at [831, 141] on icon "gear" at bounding box center [836, 141] width 10 height 10
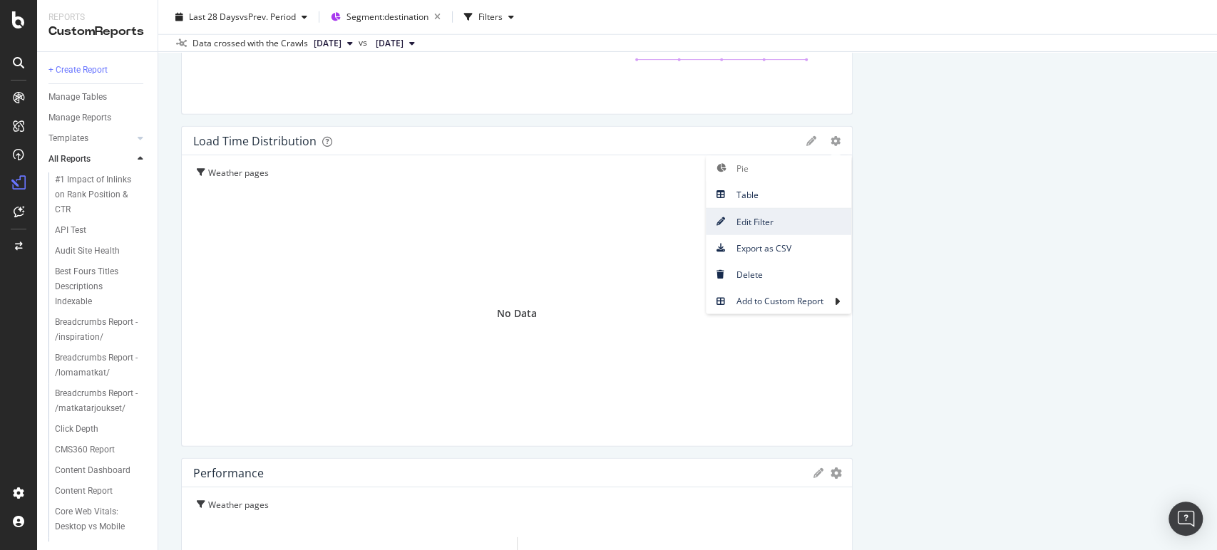
click at [764, 222] on span "Edit Filter" at bounding box center [778, 221] width 145 height 19
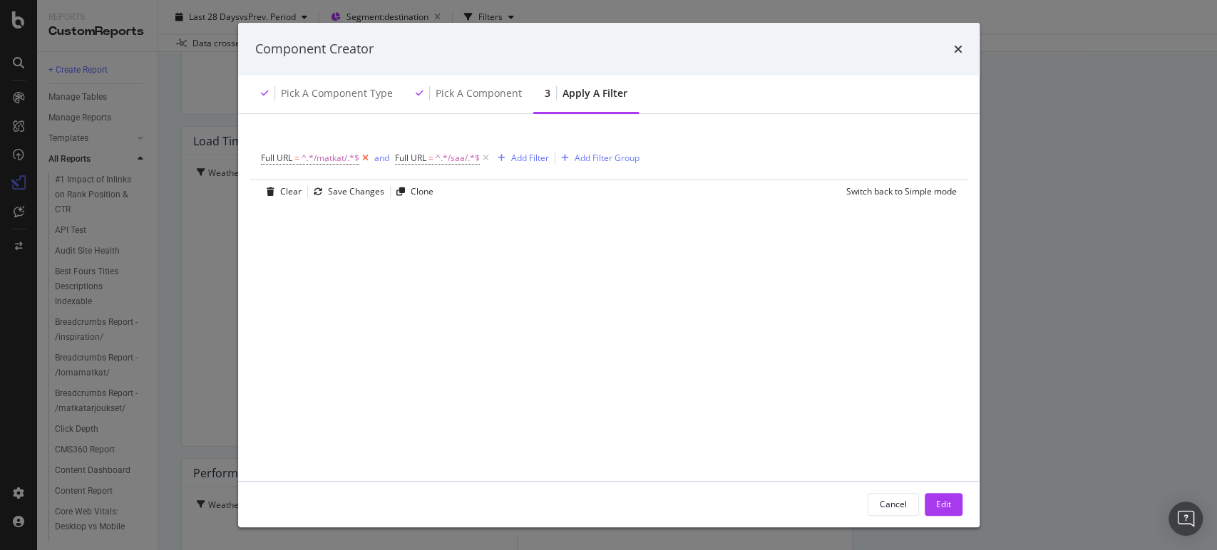
click at [366, 155] on icon "modal" at bounding box center [365, 158] width 12 height 14
click at [354, 158] on icon "modal" at bounding box center [352, 158] width 12 height 14
click at [289, 159] on div "Add Filter" at bounding box center [299, 157] width 38 height 12
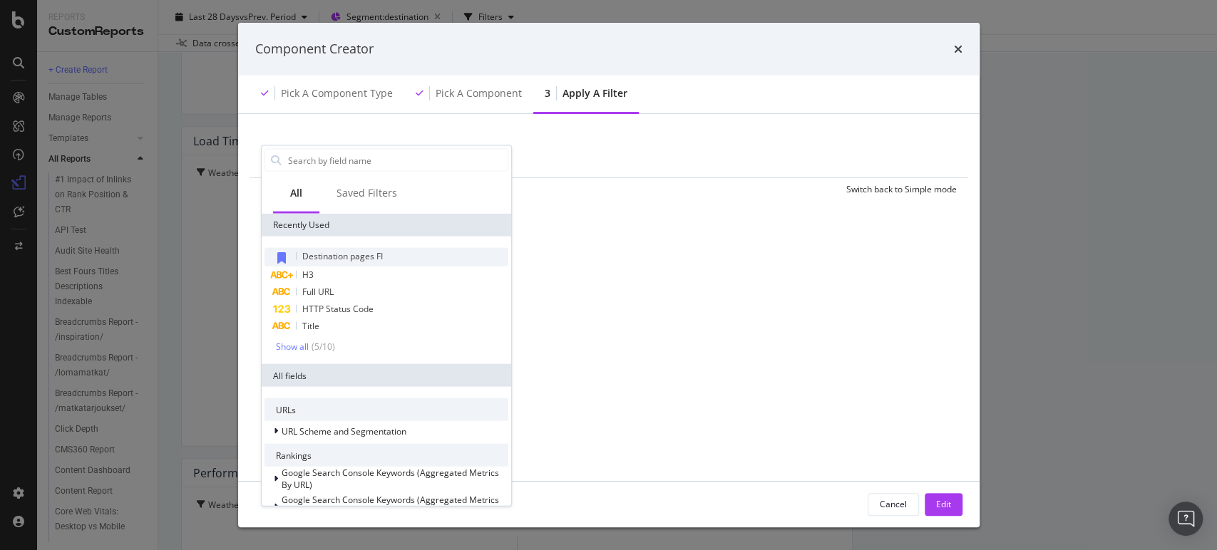
click at [334, 262] on div "Destination pages FI" at bounding box center [387, 257] width 244 height 19
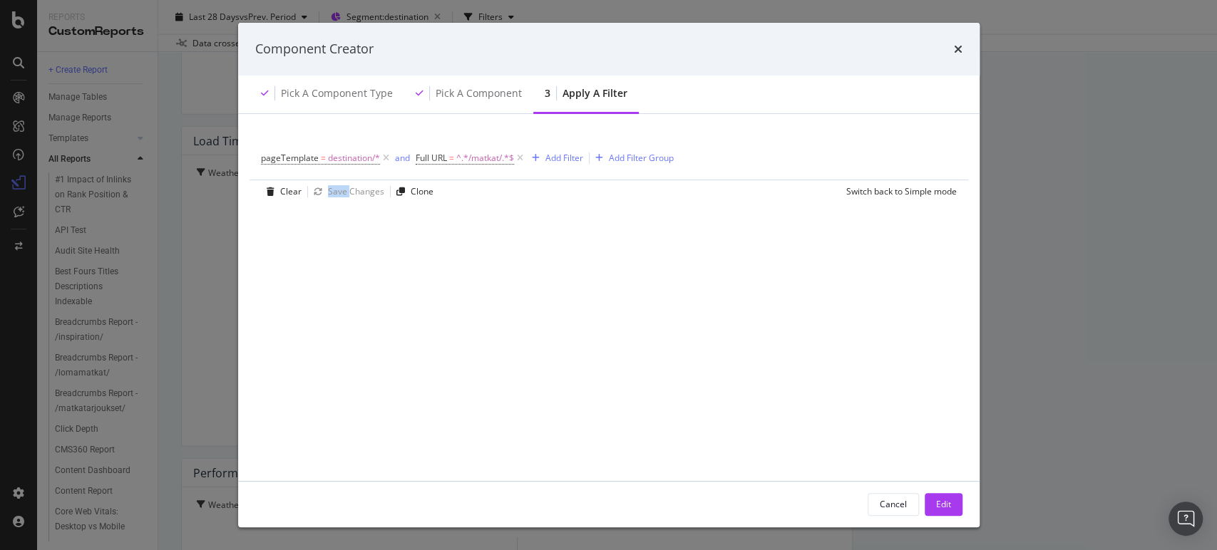
click at [334, 262] on div "pageTemplate = destination/* and Full URL = ^.*/matkat/.*$ Add Filter Add Filte…" at bounding box center [608, 305] width 707 height 349
click at [941, 501] on div "Edit" at bounding box center [943, 504] width 15 height 12
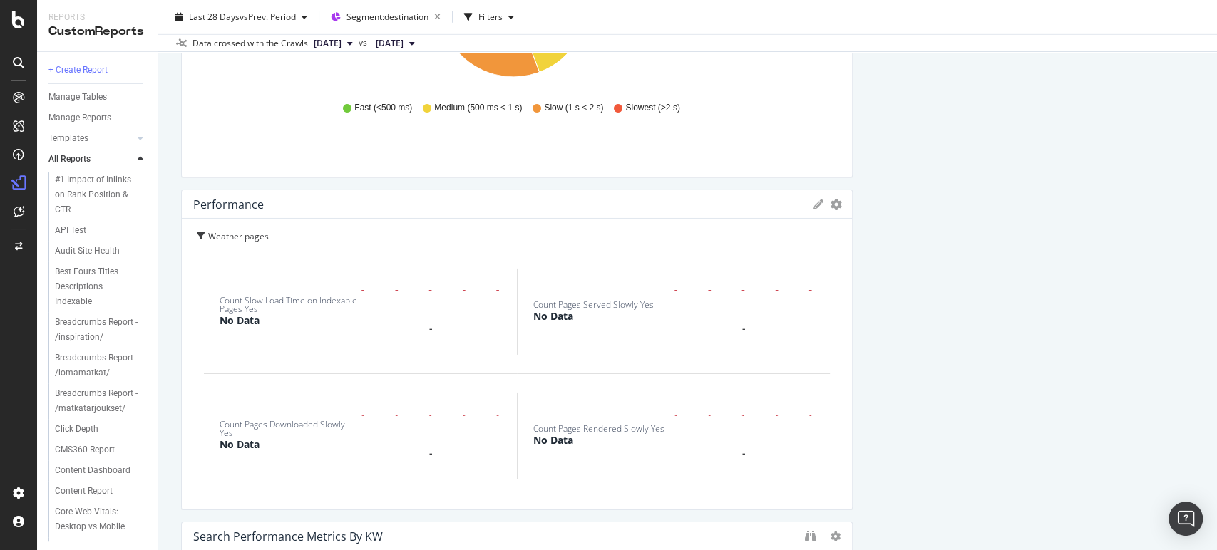
scroll to position [2965, 0]
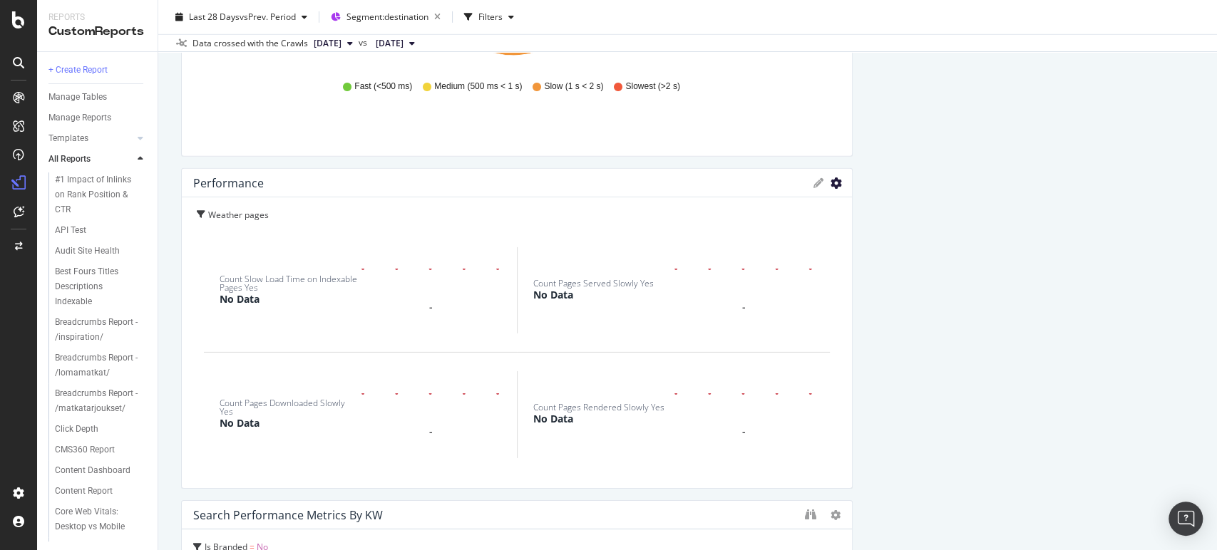
click at [831, 181] on icon "gear" at bounding box center [836, 183] width 11 height 11
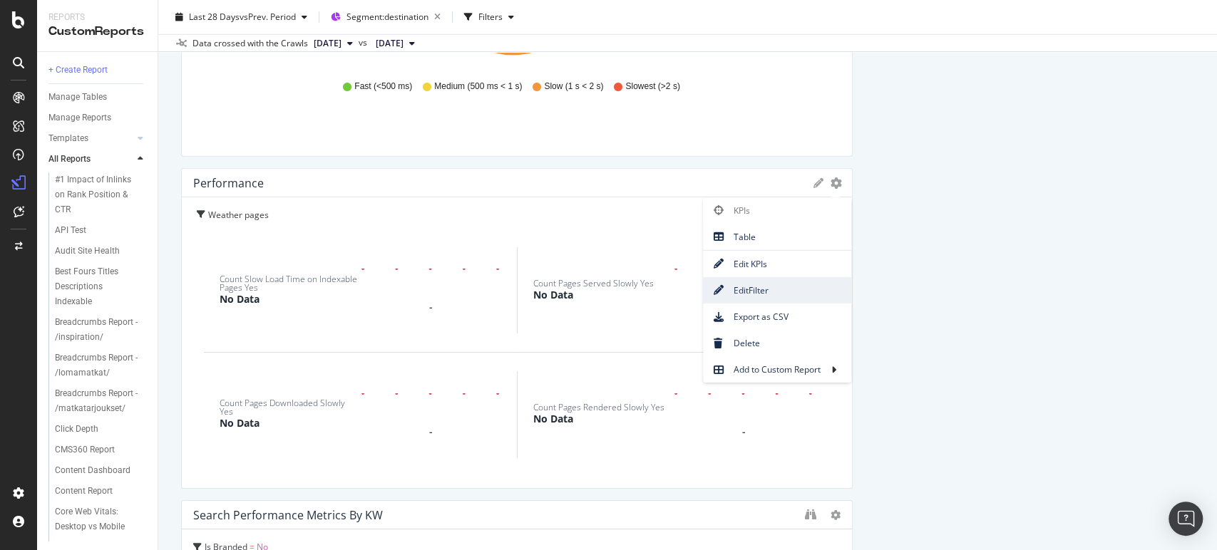
click at [781, 281] on span "Edit Filter" at bounding box center [777, 290] width 148 height 19
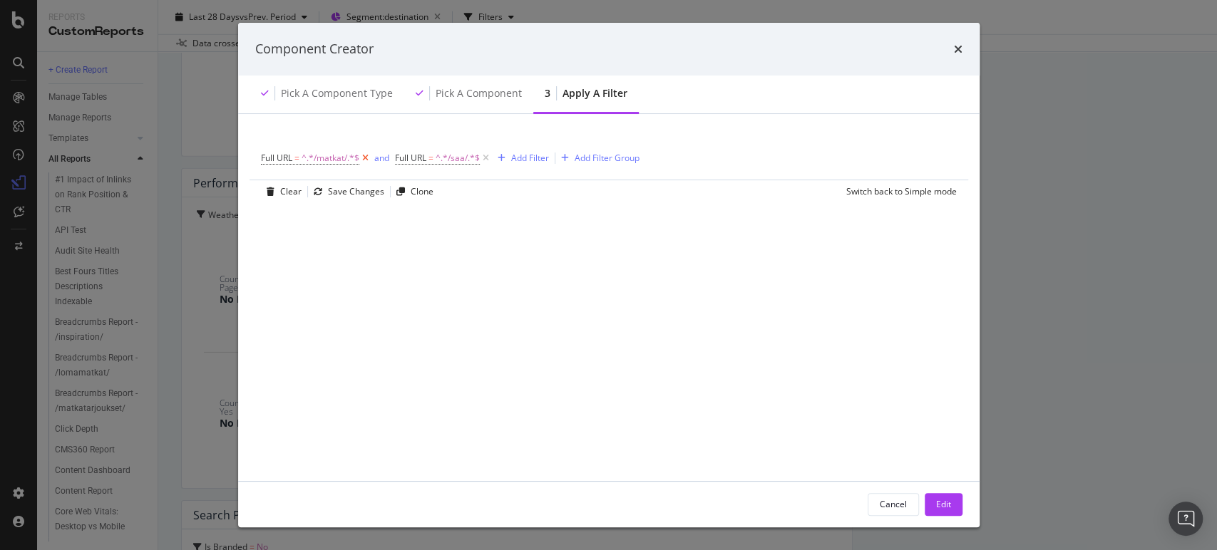
click at [365, 158] on icon "modal" at bounding box center [365, 158] width 12 height 14
click at [353, 156] on icon "modal" at bounding box center [352, 158] width 12 height 14
click at [292, 160] on div "Add Filter" at bounding box center [299, 157] width 38 height 12
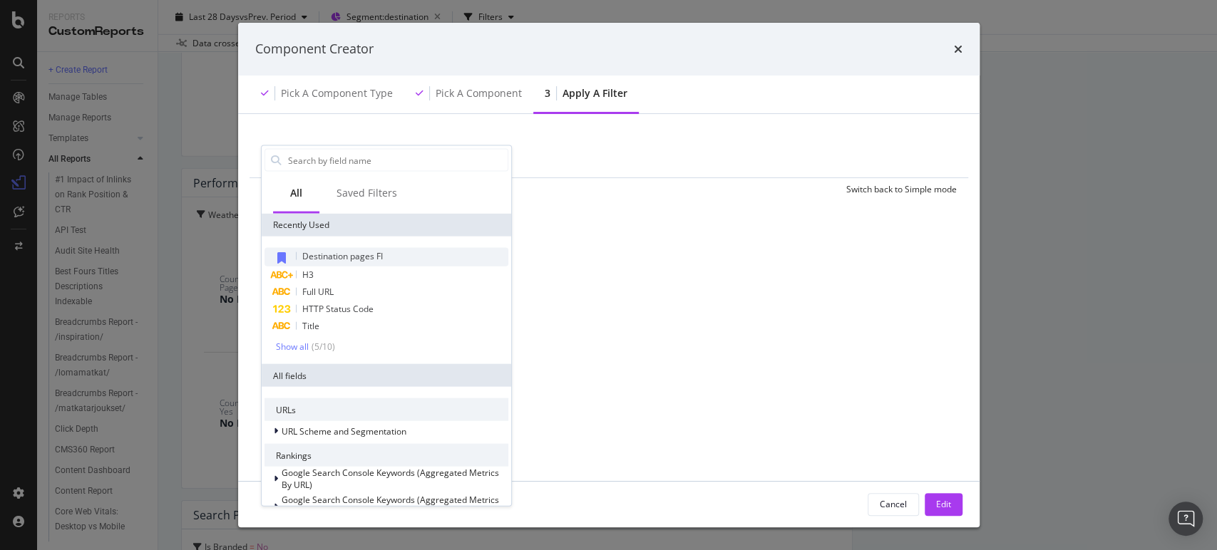
click at [368, 260] on span "Destination pages FI" at bounding box center [342, 256] width 81 height 12
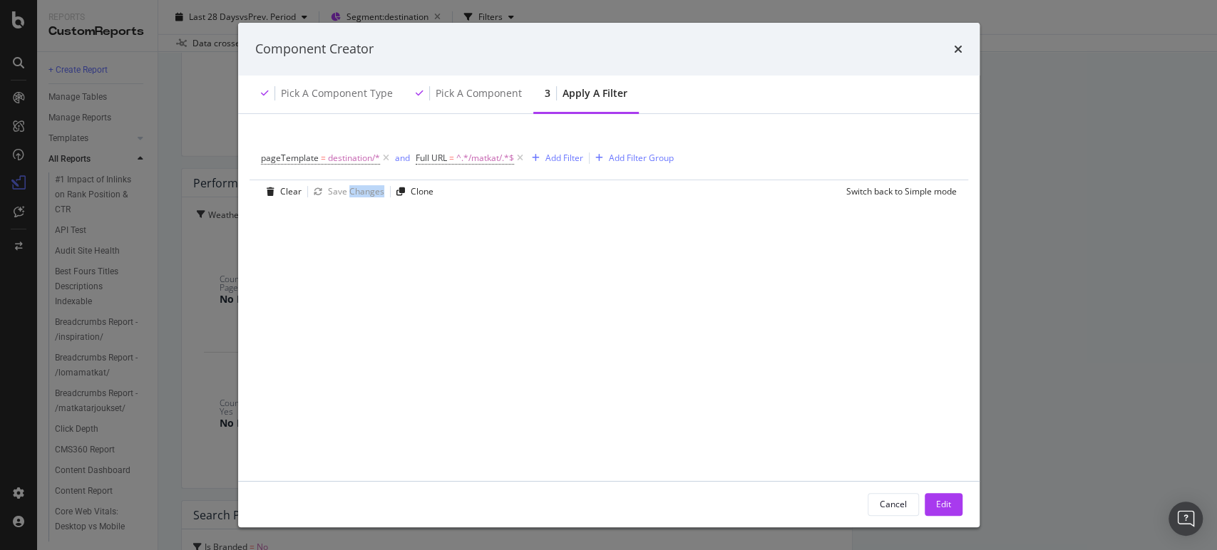
click at [368, 260] on div "pageTemplate = destination/* and Full URL = ^.*/matkat/.*$ Add Filter Add Filte…" at bounding box center [608, 305] width 707 height 349
click at [941, 500] on div "Edit" at bounding box center [943, 504] width 15 height 12
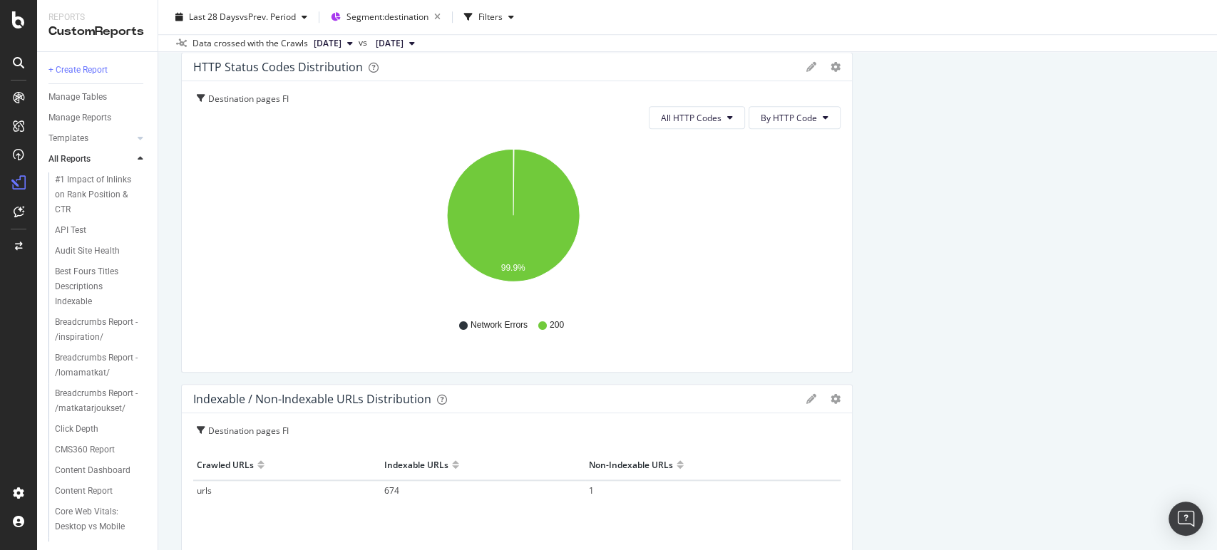
scroll to position [613, 0]
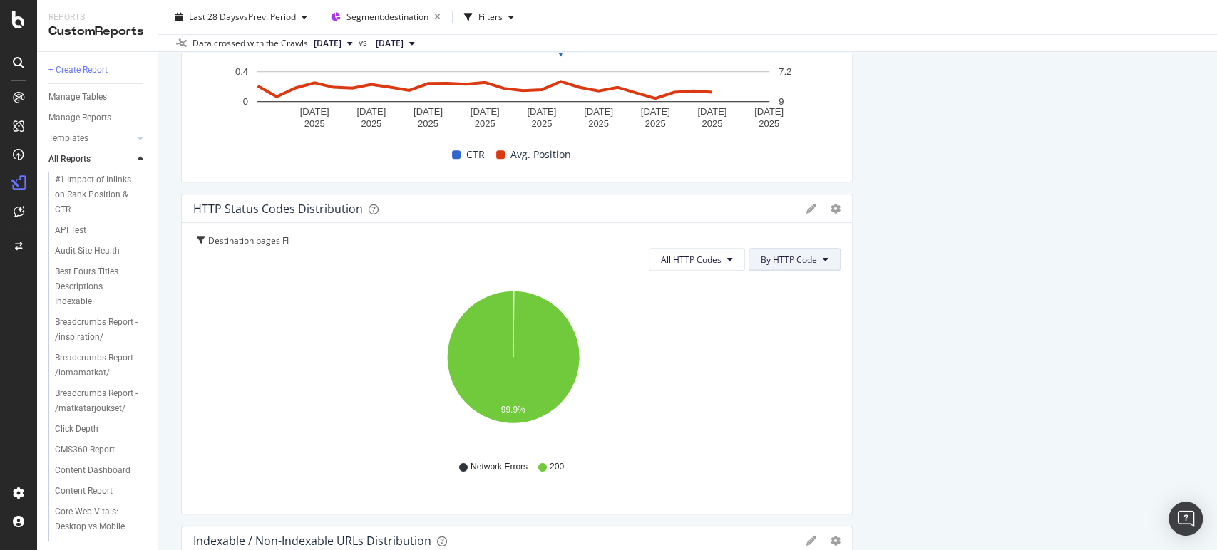
click at [826, 255] on button "By HTTP Code" at bounding box center [795, 259] width 92 height 23
click at [805, 277] on div "By Family" at bounding box center [781, 287] width 79 height 21
click at [730, 259] on span "All HTTP Codes" at bounding box center [710, 260] width 61 height 12
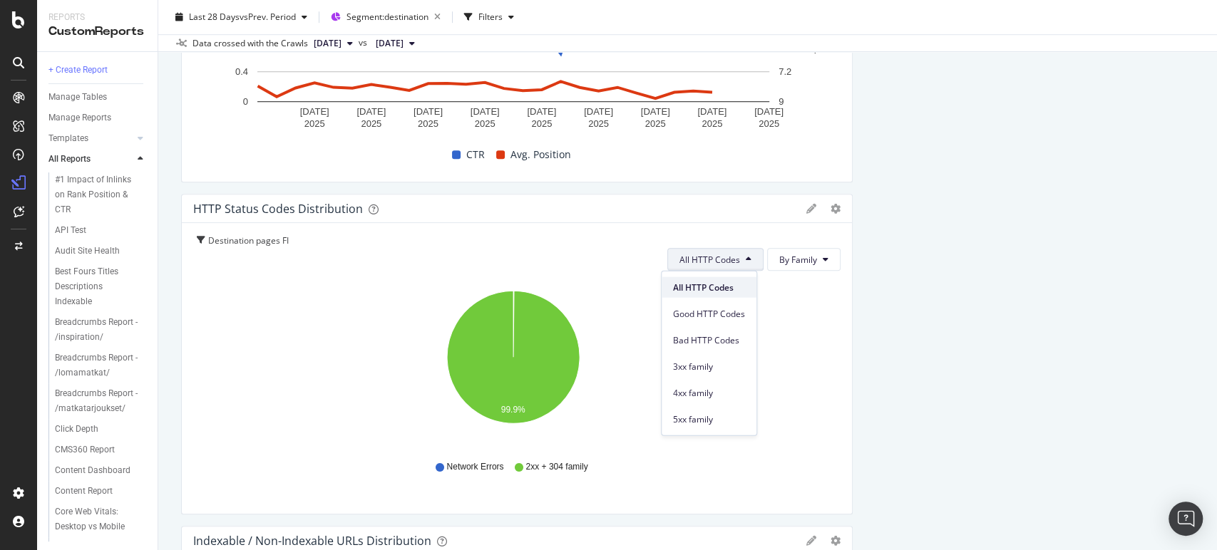
click at [694, 292] on span "All HTTP Codes" at bounding box center [709, 287] width 72 height 13
click at [783, 265] on span "By Family" at bounding box center [798, 260] width 38 height 12
click at [733, 267] on button "All HTTP Codes" at bounding box center [715, 259] width 96 height 23
click at [831, 208] on icon "gear" at bounding box center [836, 209] width 10 height 10
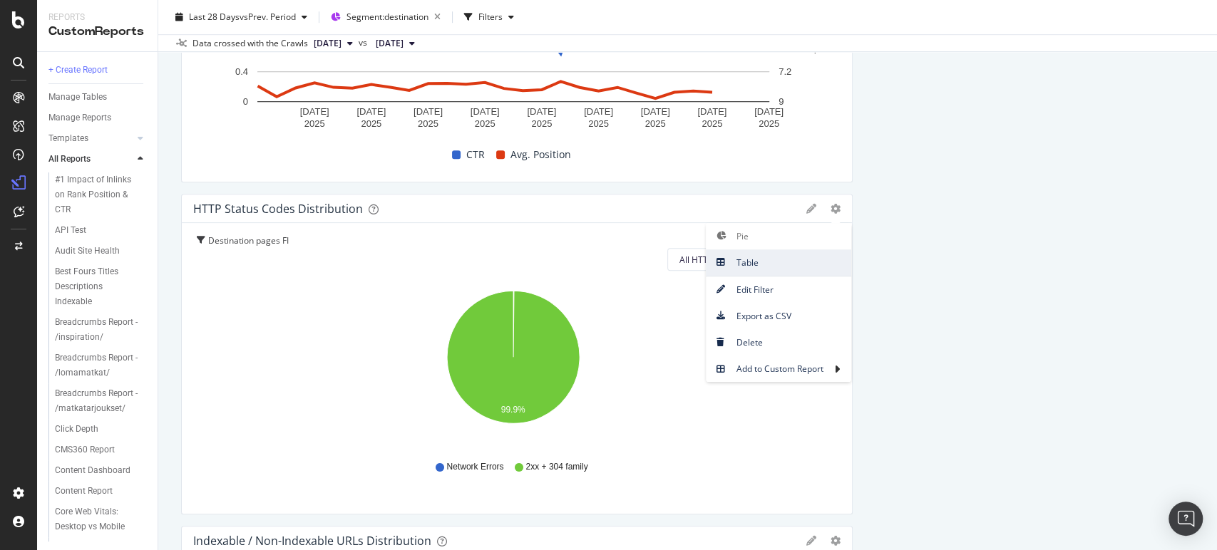
click at [747, 268] on span "Table" at bounding box center [778, 262] width 145 height 19
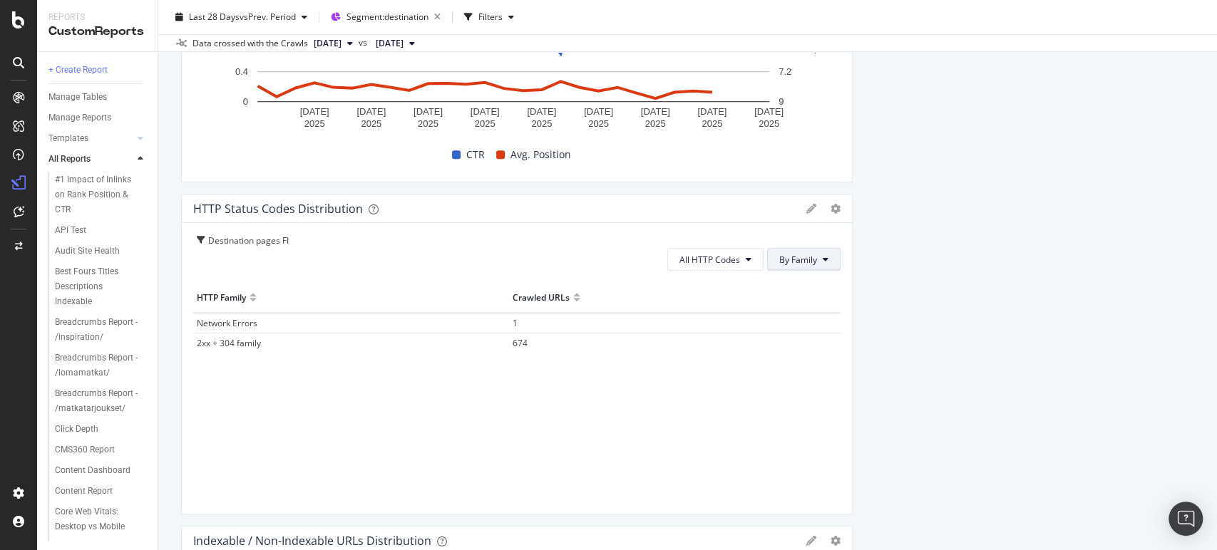
click at [809, 265] on button "By Family" at bounding box center [803, 259] width 73 height 23
click at [831, 212] on icon "gear" at bounding box center [836, 209] width 10 height 10
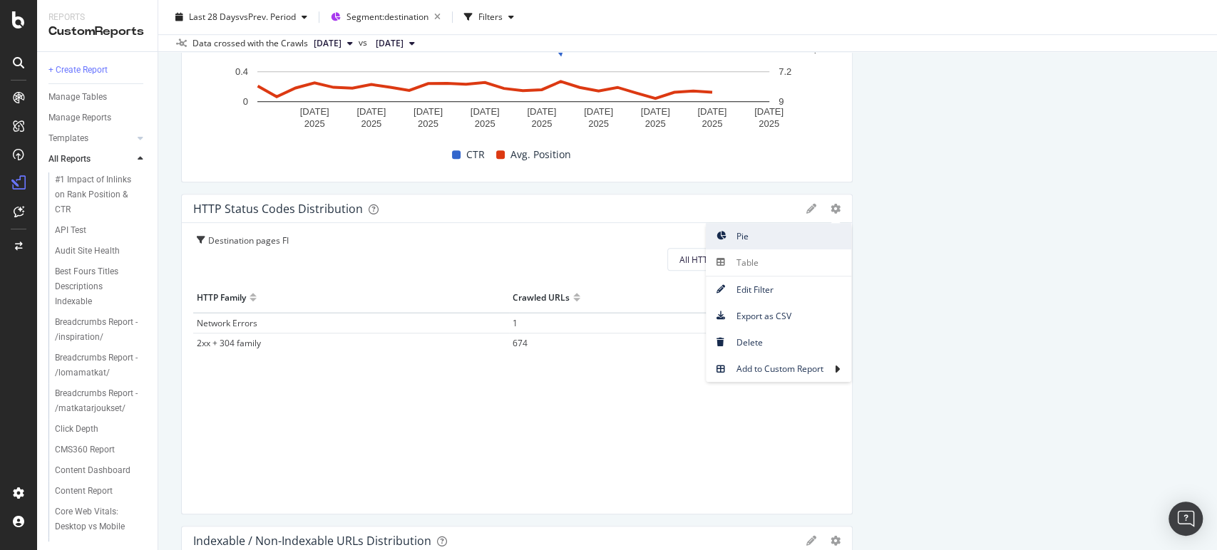
click at [741, 244] on span "Pie" at bounding box center [778, 236] width 145 height 19
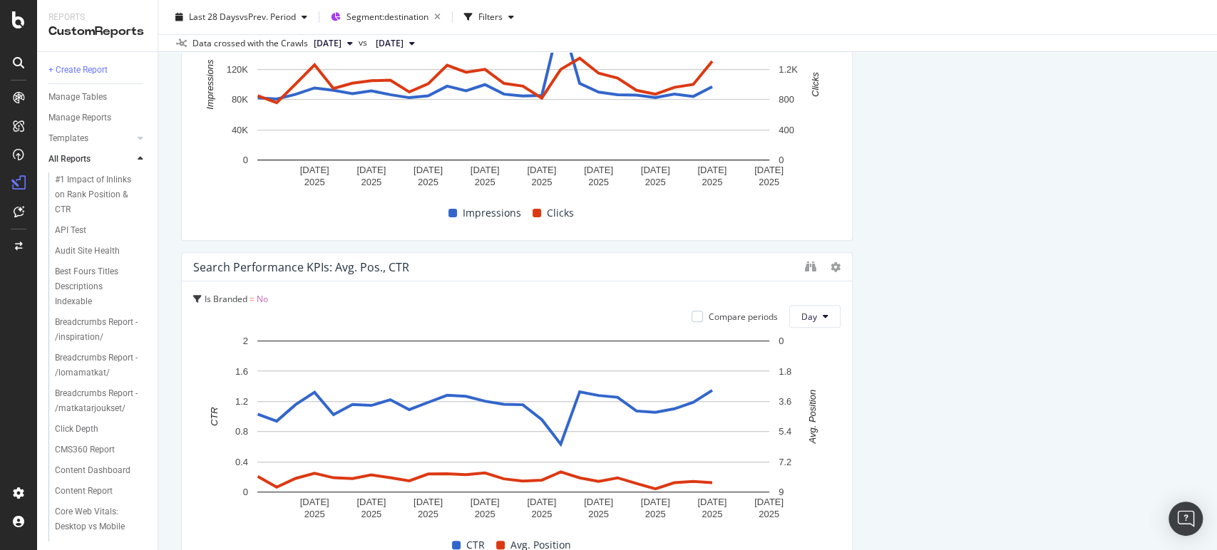
scroll to position [0, 0]
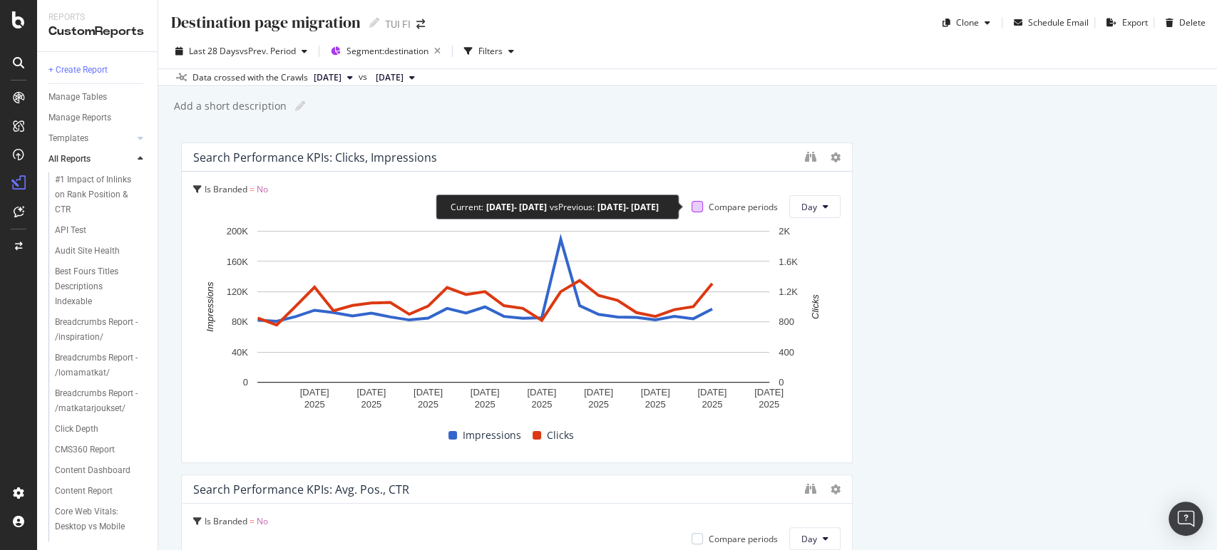
click at [692, 202] on div at bounding box center [697, 206] width 11 height 11
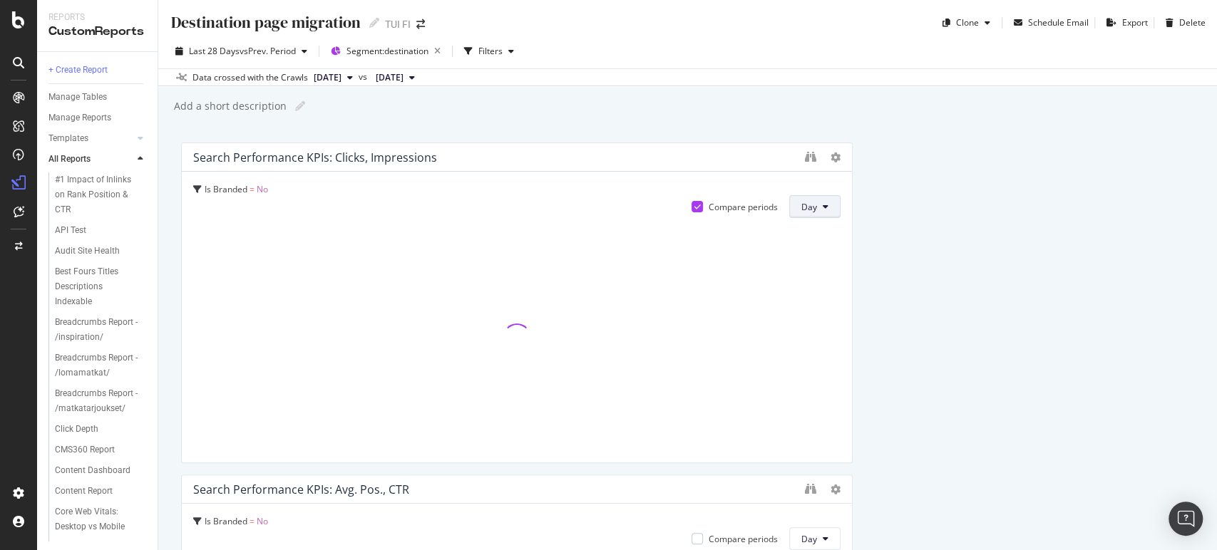
click at [823, 203] on icon at bounding box center [826, 206] width 6 height 9
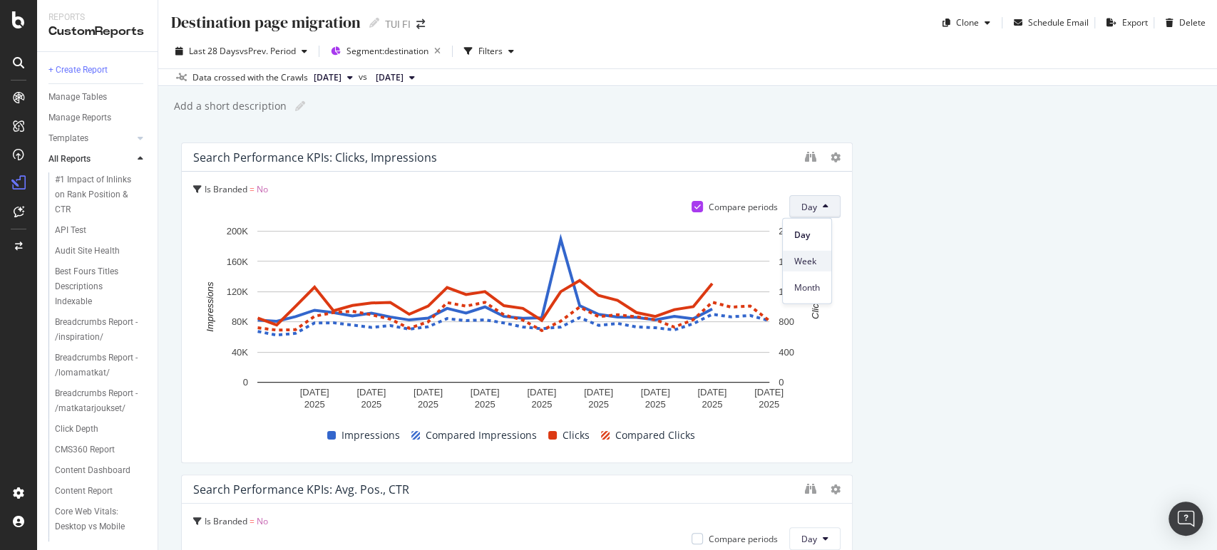
click at [815, 255] on span "Week" at bounding box center [807, 261] width 26 height 13
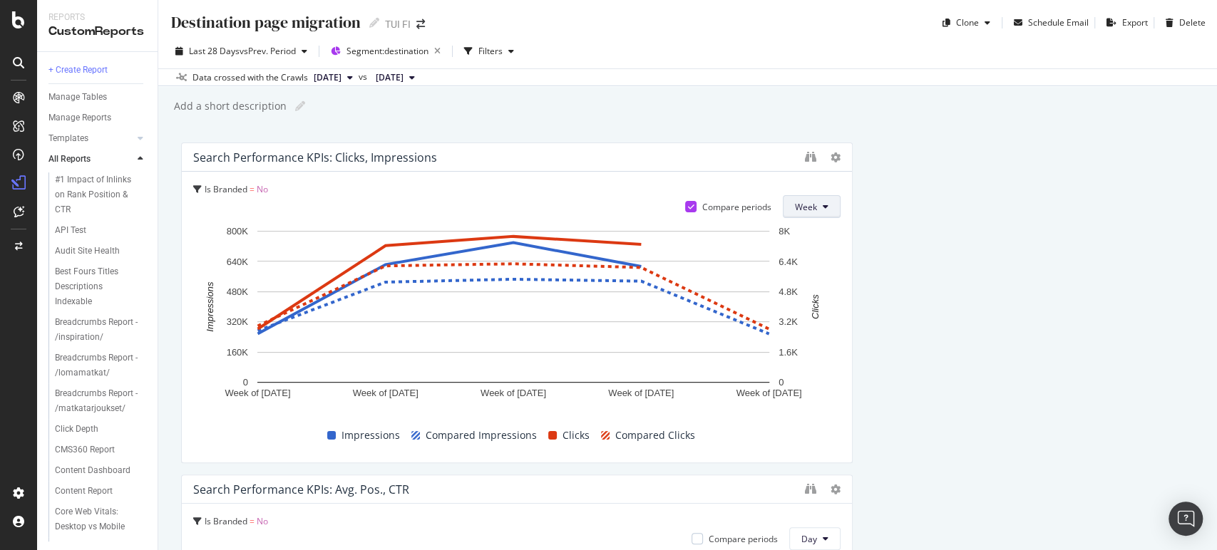
click at [795, 201] on span "Week" at bounding box center [806, 207] width 22 height 12
click at [794, 240] on span "Day" at bounding box center [800, 234] width 26 height 13
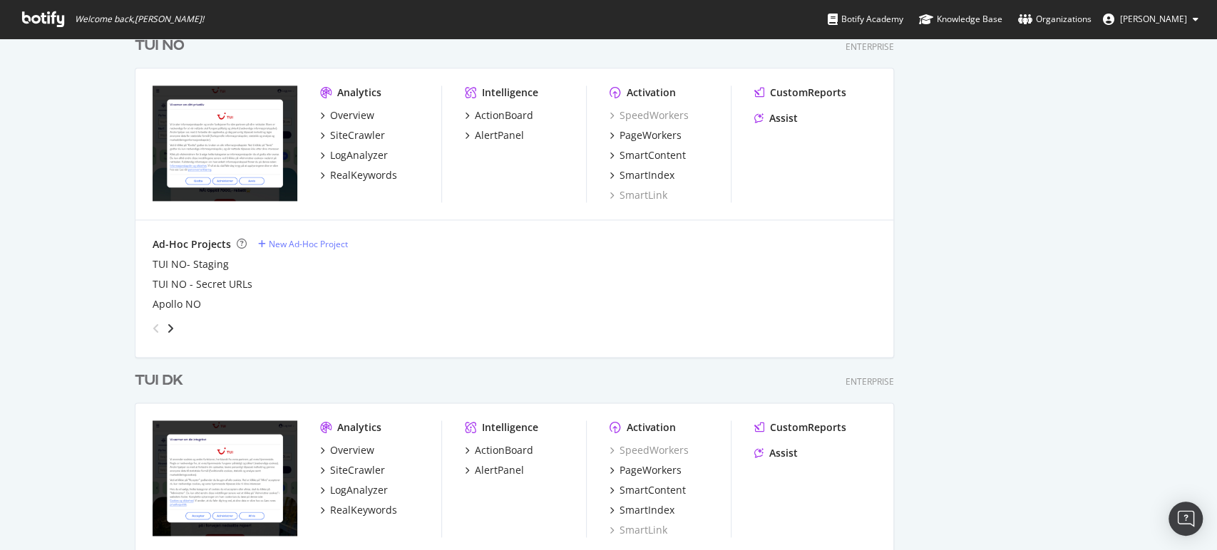
scroll to position [1266, 0]
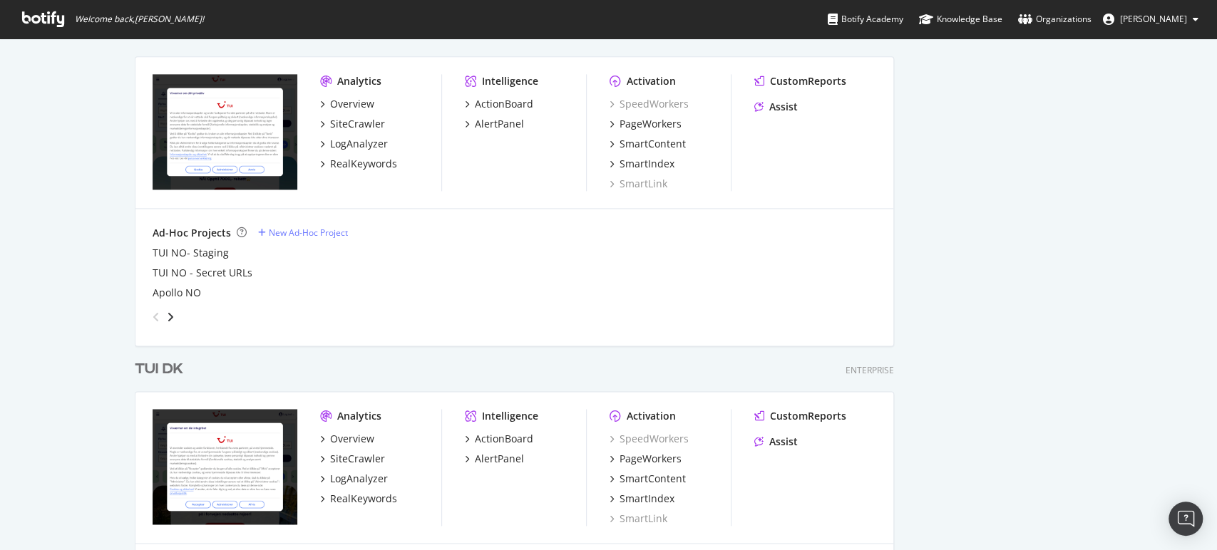
click at [146, 368] on div "TUI DK" at bounding box center [159, 369] width 48 height 21
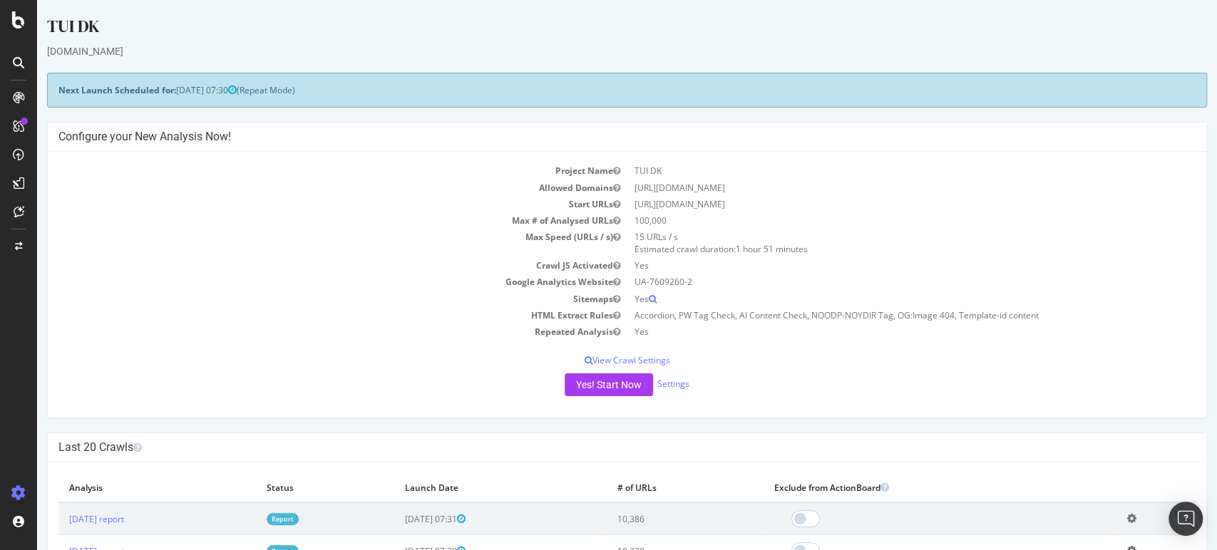
click at [299, 522] on link "Report" at bounding box center [283, 519] width 32 height 12
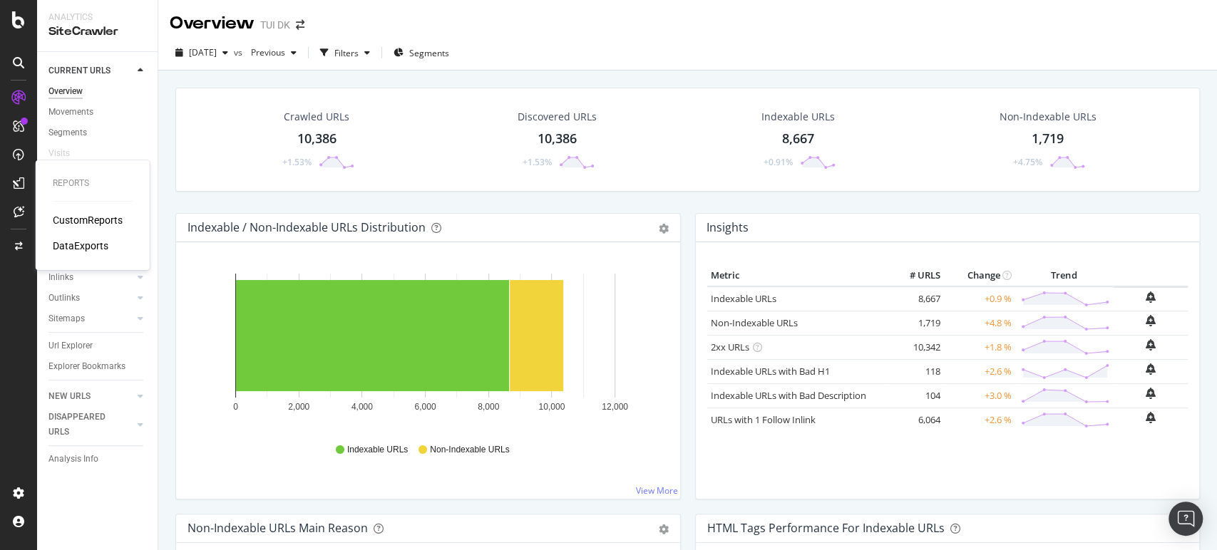
click at [68, 221] on div "CustomReports" at bounding box center [88, 220] width 70 height 14
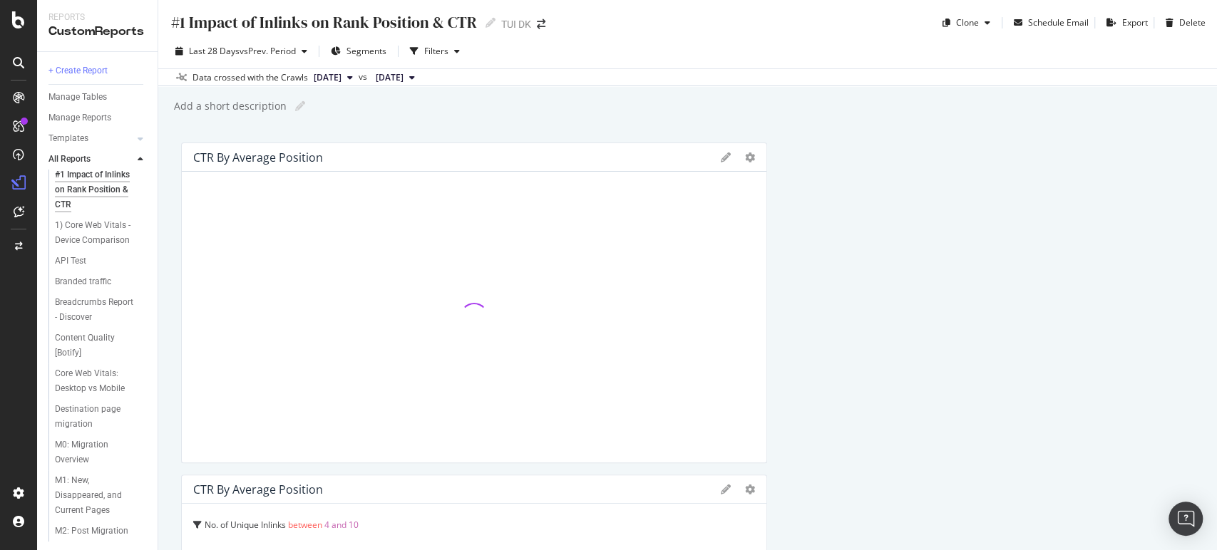
scroll to position [6, 0]
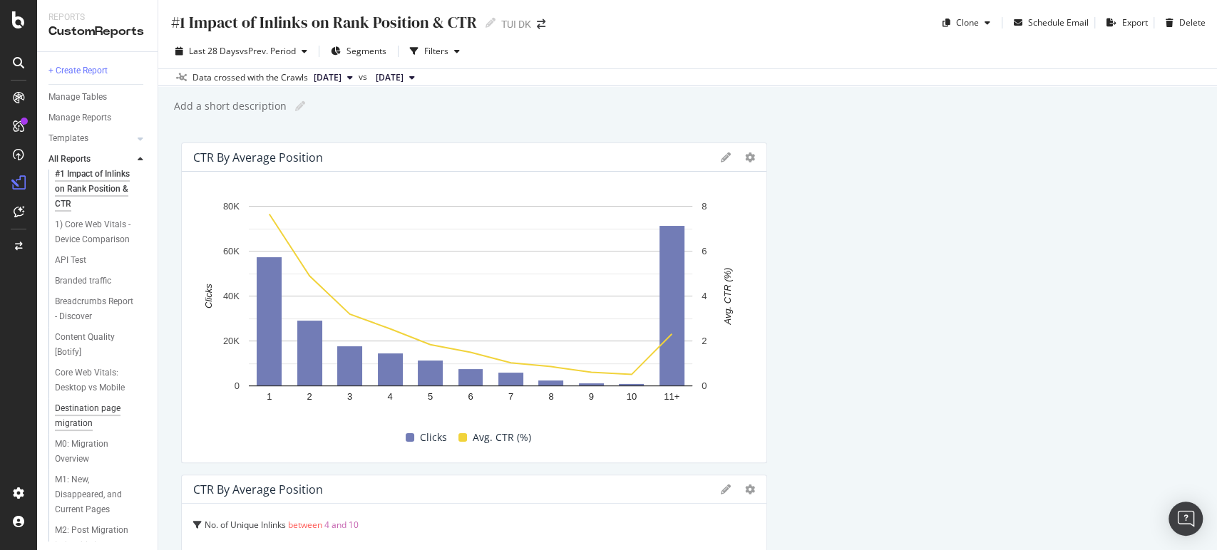
click at [66, 431] on div "Destination page migration" at bounding box center [96, 416] width 82 height 30
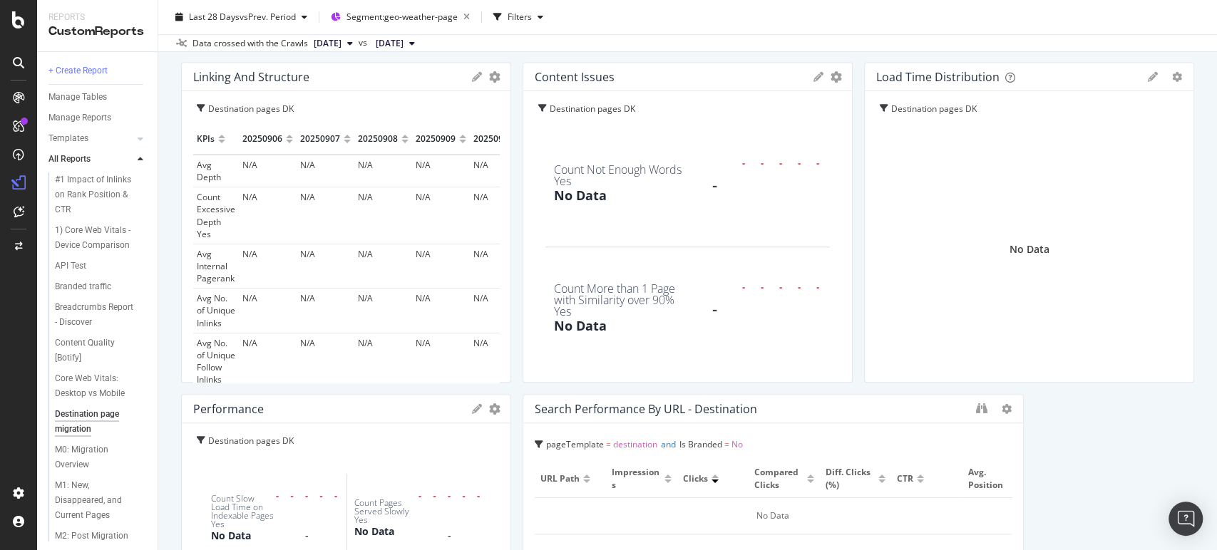
scroll to position [700, 0]
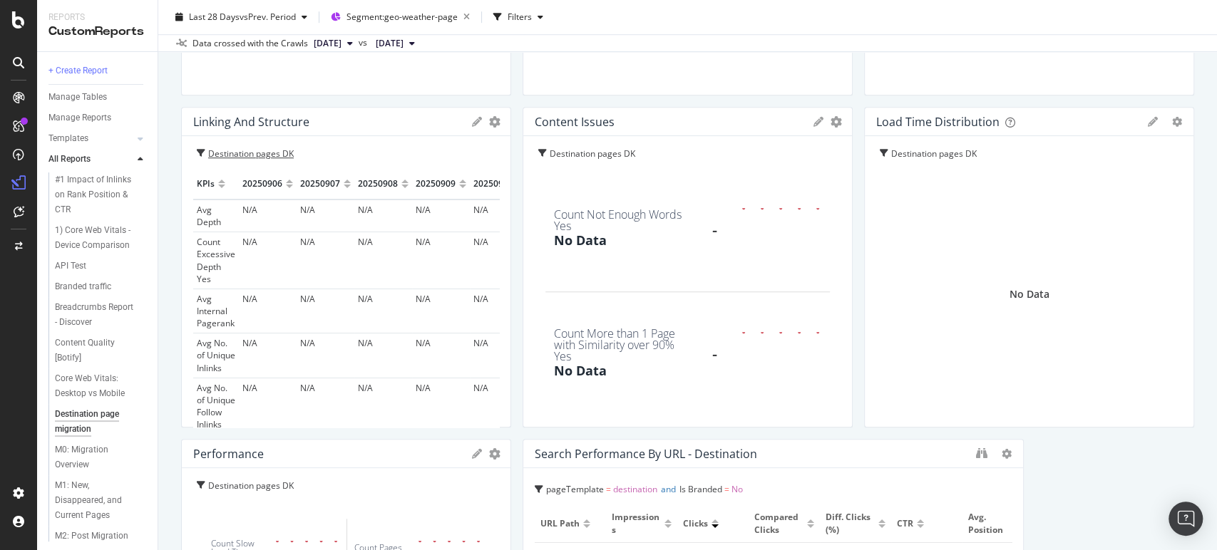
click at [273, 150] on div "Destination pages DK" at bounding box center [256, 158] width 96 height 21
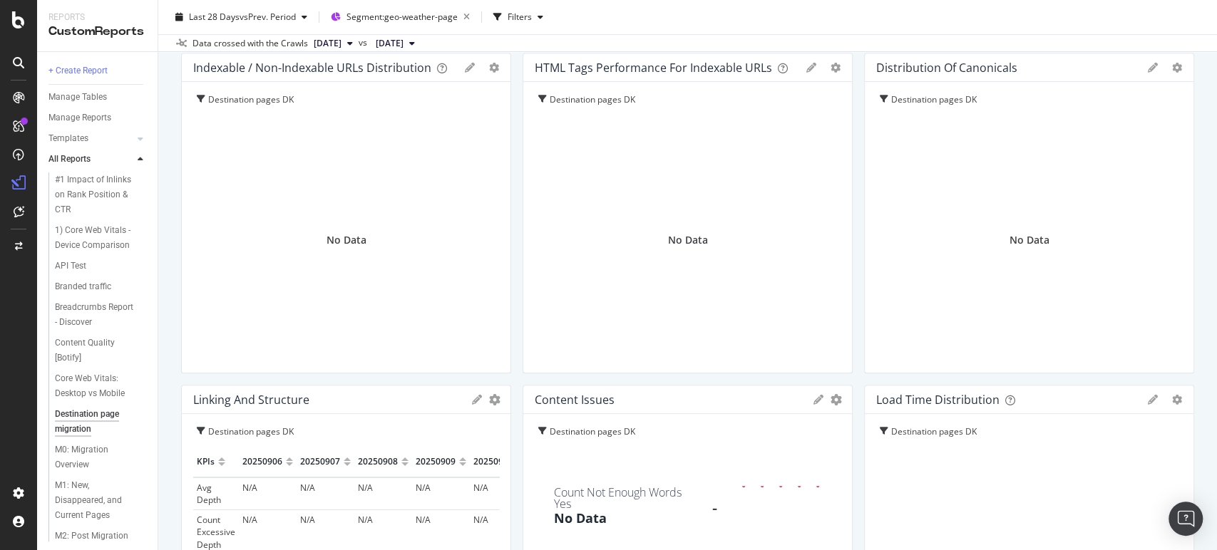
scroll to position [246, 0]
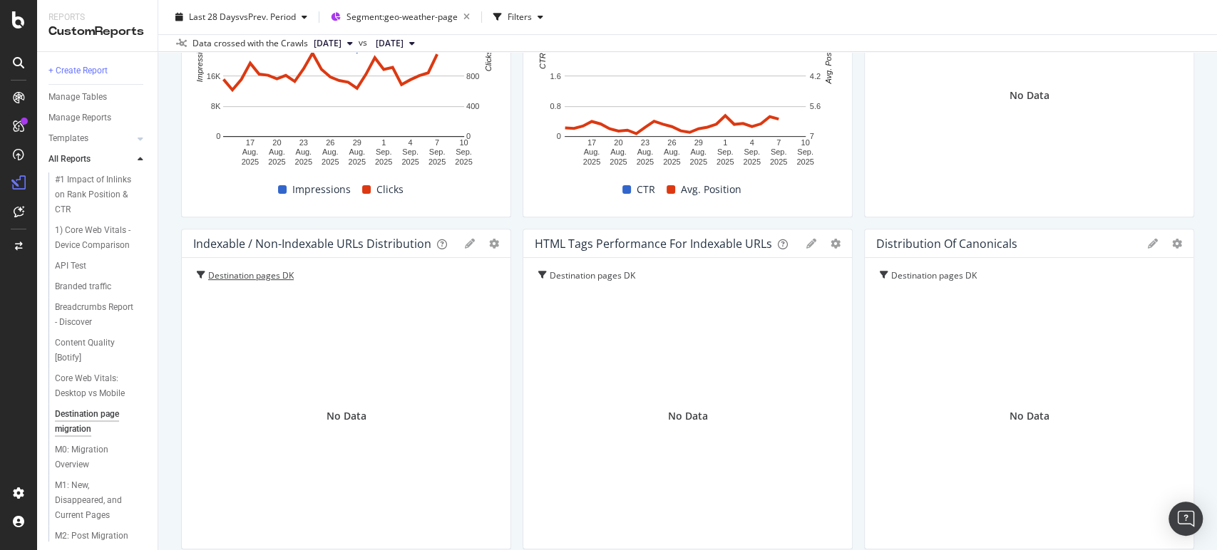
click at [237, 277] on div "Destination pages DK" at bounding box center [256, 277] width 96 height 14
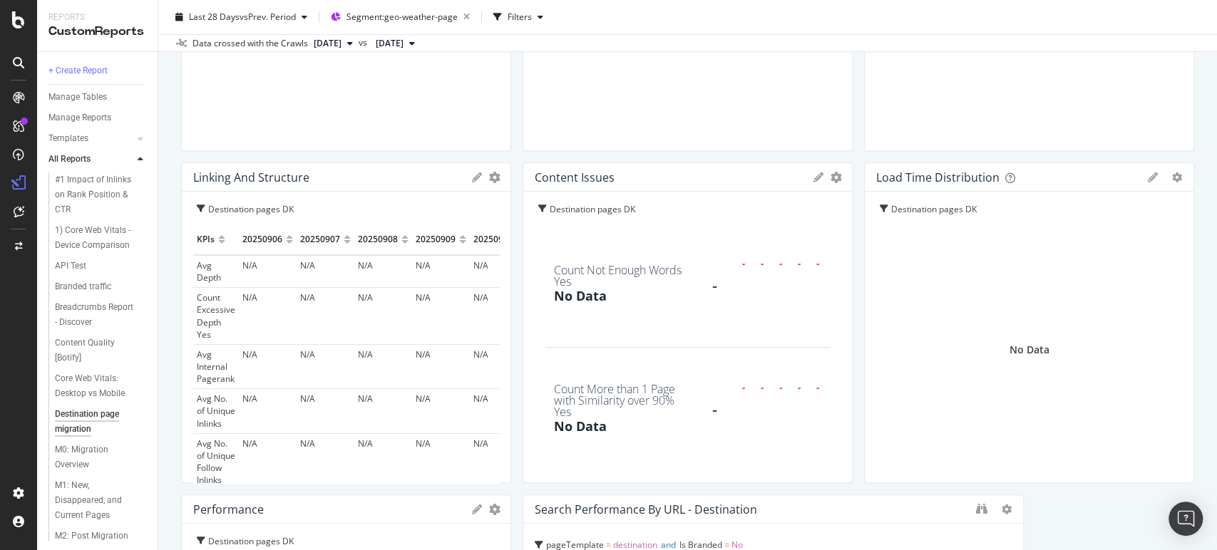
scroll to position [647, 0]
click at [489, 175] on icon "gear" at bounding box center [494, 175] width 11 height 11
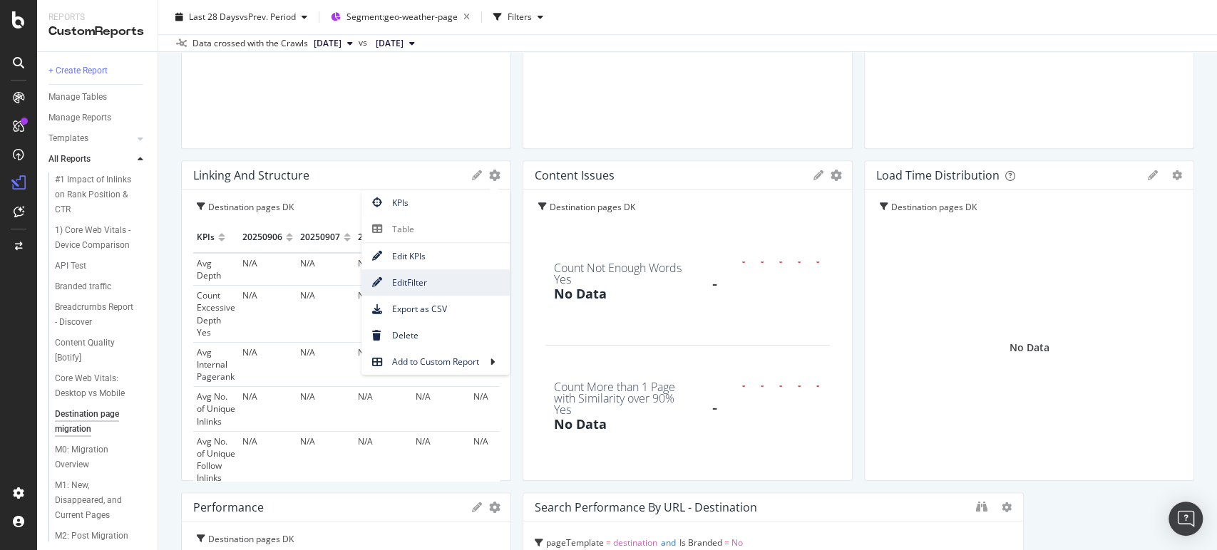
click at [424, 279] on span "Edit Filter" at bounding box center [436, 282] width 148 height 19
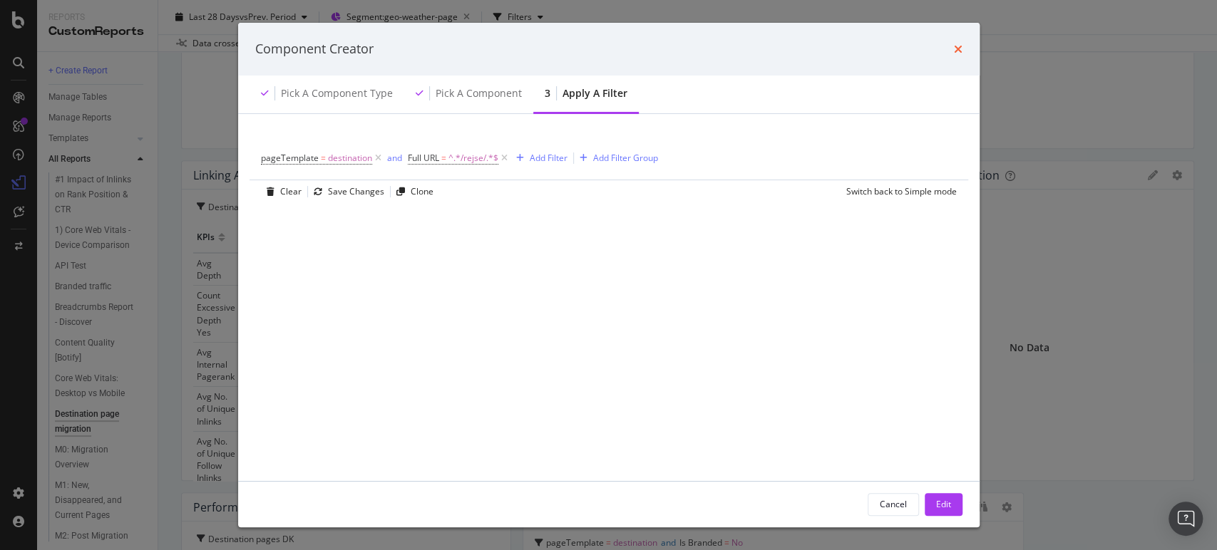
click at [958, 46] on icon "times" at bounding box center [958, 48] width 9 height 11
